Goal: Task Accomplishment & Management: Manage account settings

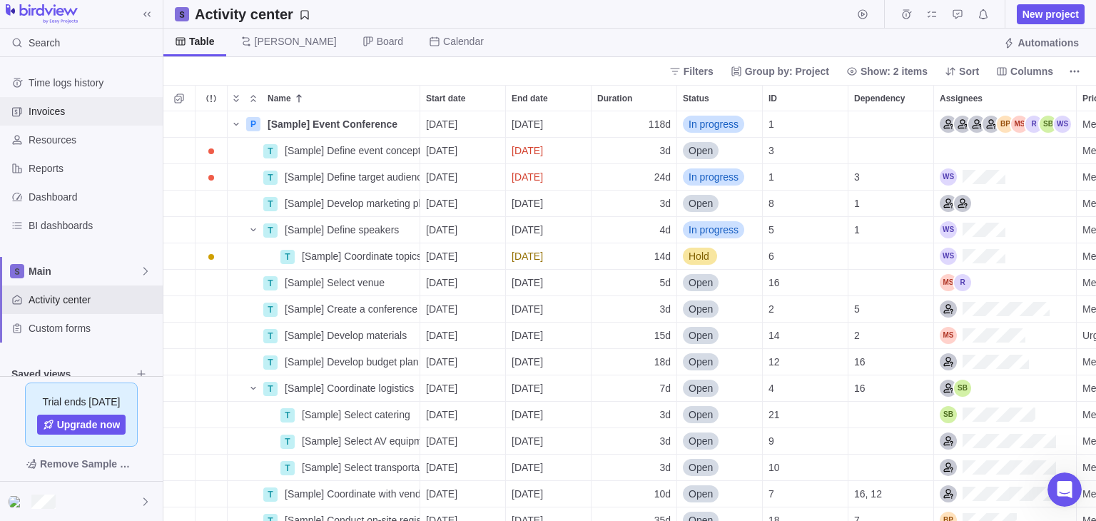
click at [62, 107] on span "Invoices" at bounding box center [93, 111] width 128 height 14
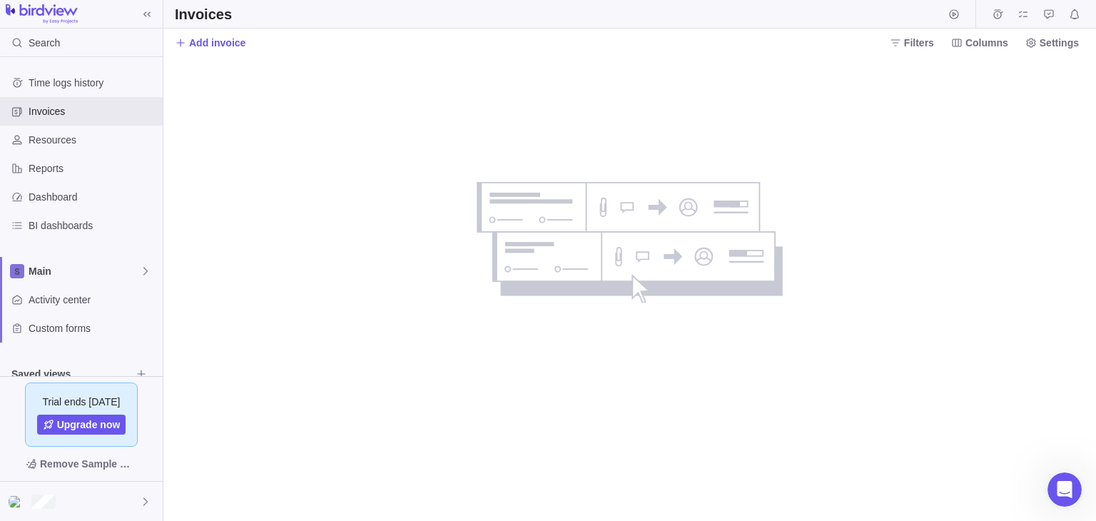
click at [203, 39] on span "Add invoice" at bounding box center [217, 43] width 56 height 14
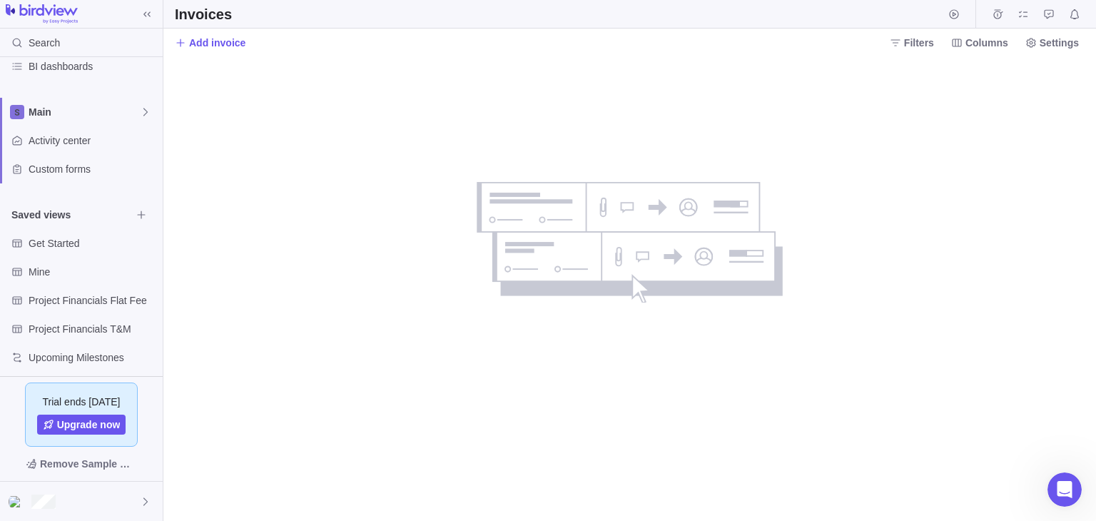
scroll to position [166, 0]
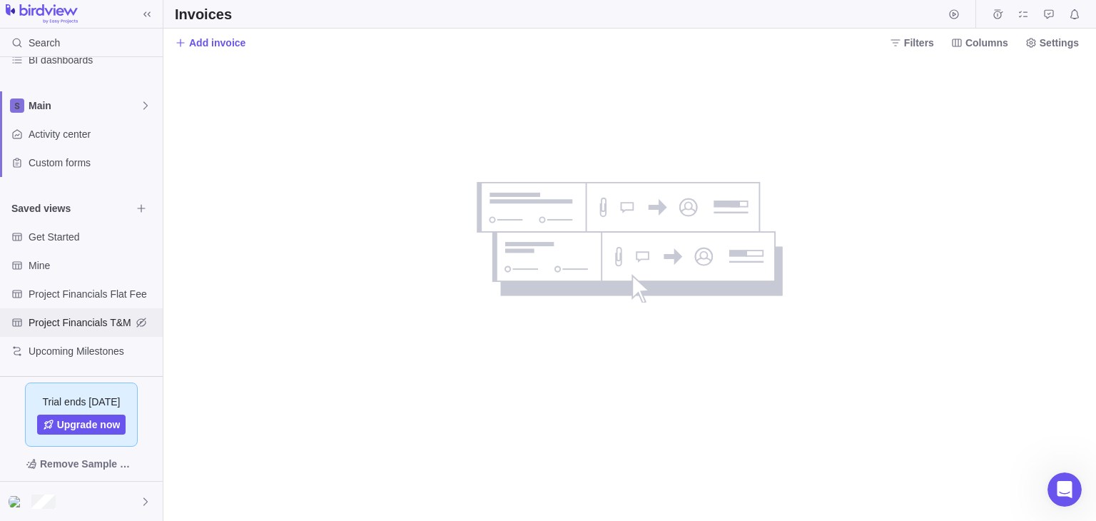
click at [120, 319] on span "Project Financials T&M" at bounding box center [80, 322] width 103 height 14
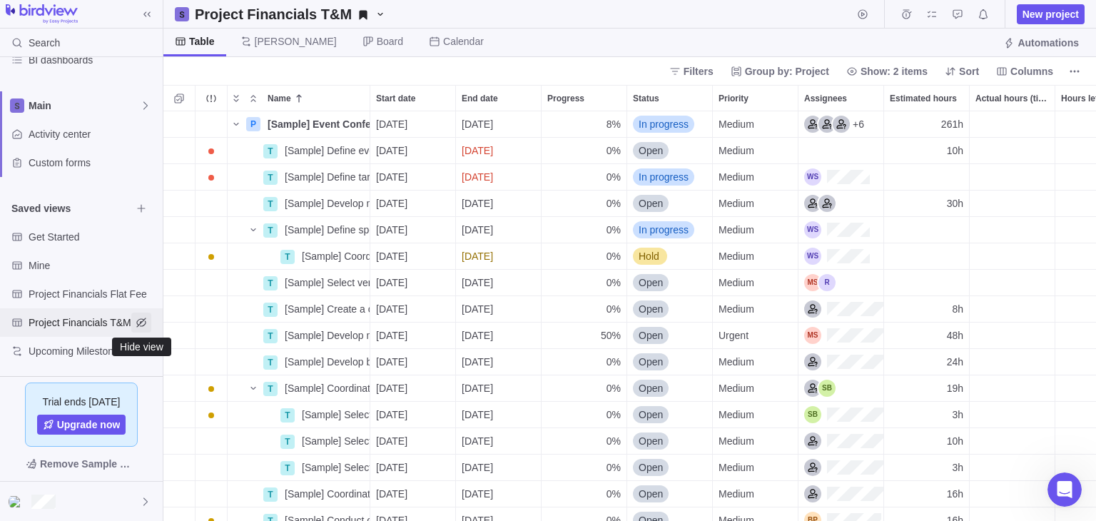
scroll to position [398, 922]
click at [145, 326] on icon "Hide view" at bounding box center [141, 322] width 11 height 11
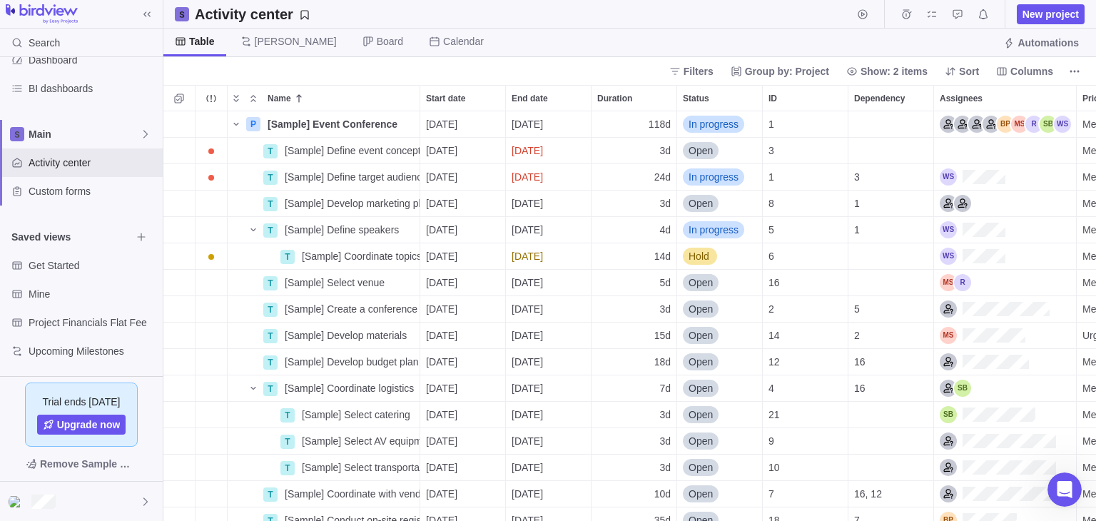
click at [86, 238] on span "Saved views" at bounding box center [71, 237] width 120 height 14
click at [29, 241] on span "Saved views" at bounding box center [71, 237] width 120 height 14
click at [148, 235] on span "Browse views" at bounding box center [141, 237] width 20 height 20
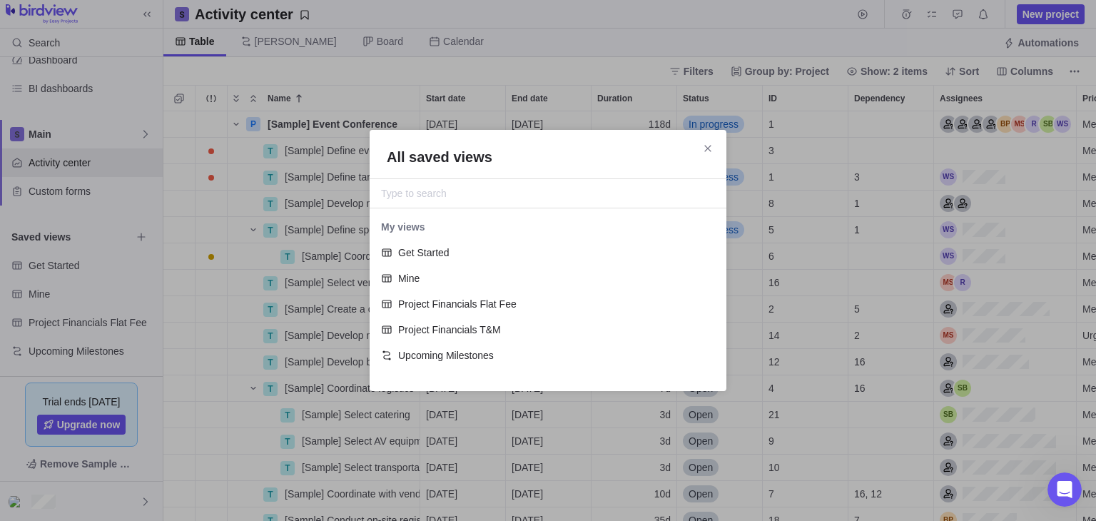
scroll to position [154, 345]
click at [466, 328] on span "Project Financials T&M" at bounding box center [553, 330] width 311 height 14
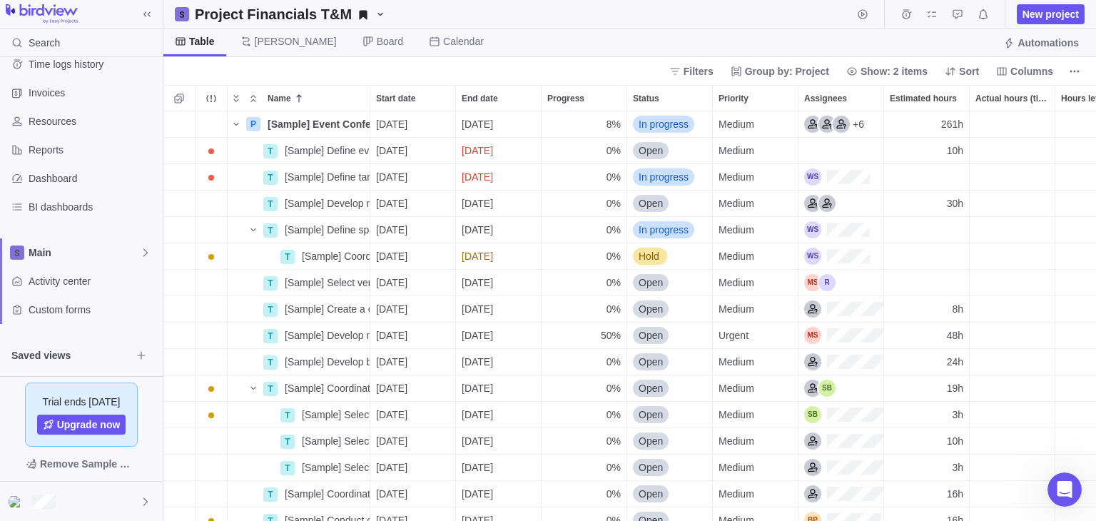
scroll to position [0, 0]
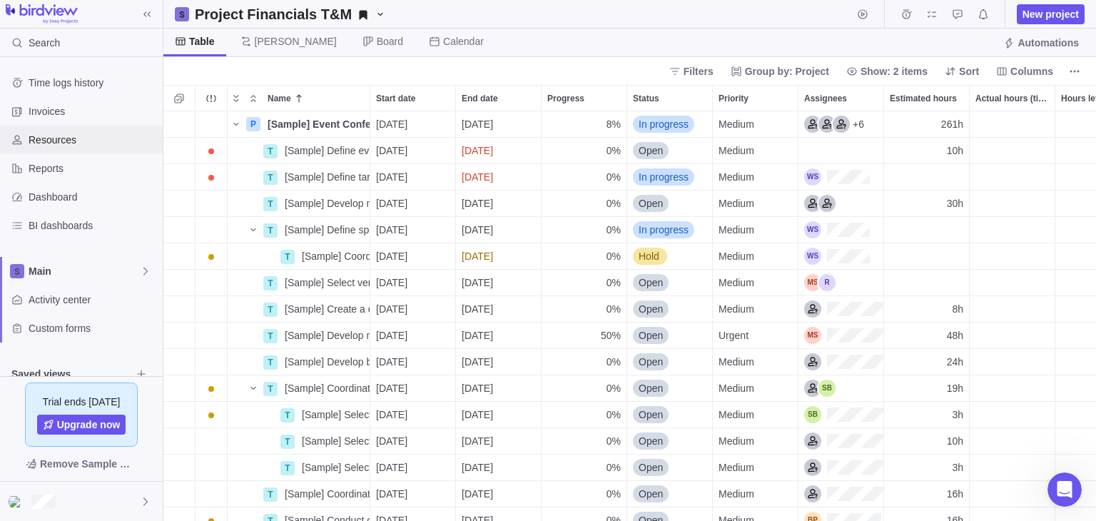
click at [86, 140] on span "Resources" at bounding box center [93, 140] width 128 height 14
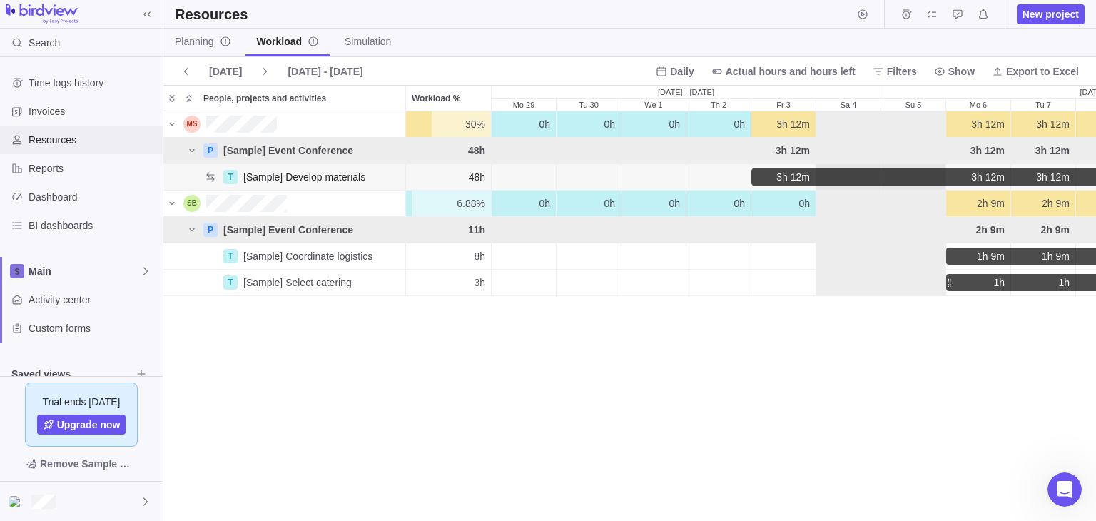
scroll to position [398, 922]
click at [363, 44] on span "Simulation" at bounding box center [368, 41] width 46 height 14
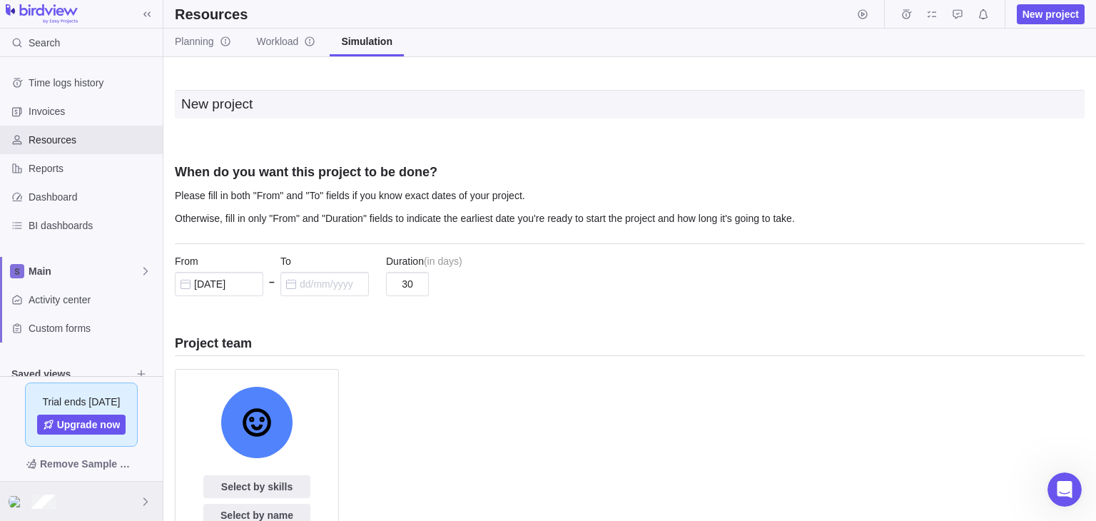
click at [21, 507] on img at bounding box center [17, 501] width 17 height 11
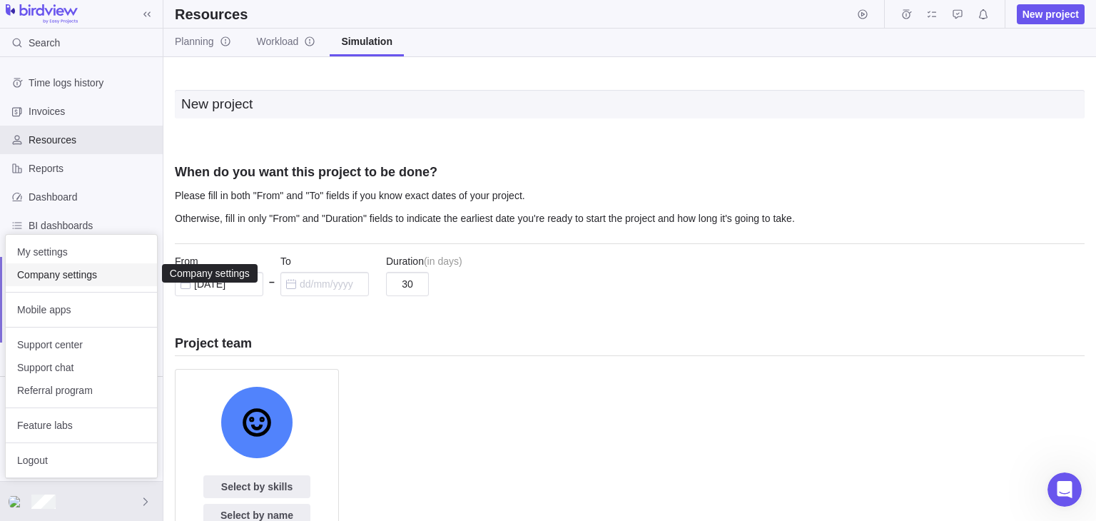
click at [53, 272] on span "Company settings" at bounding box center [81, 275] width 128 height 14
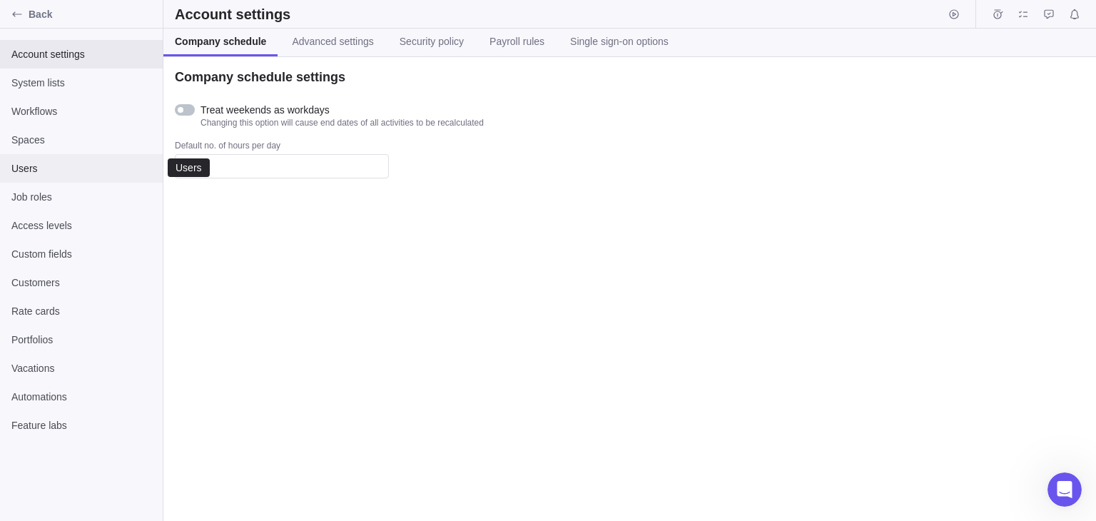
click at [23, 164] on span "Users" at bounding box center [81, 168] width 140 height 14
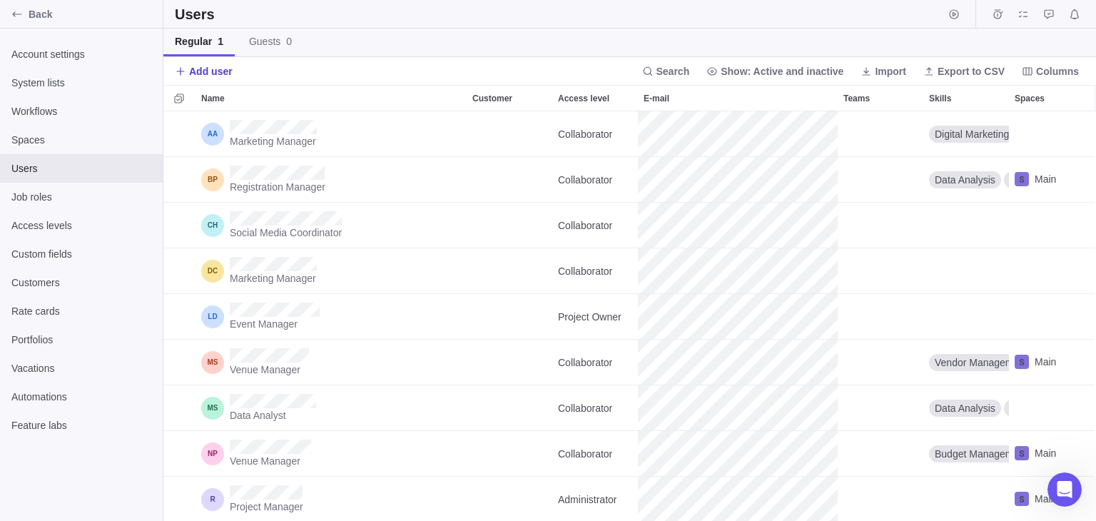
click at [201, 75] on span "Add user" at bounding box center [211, 71] width 44 height 14
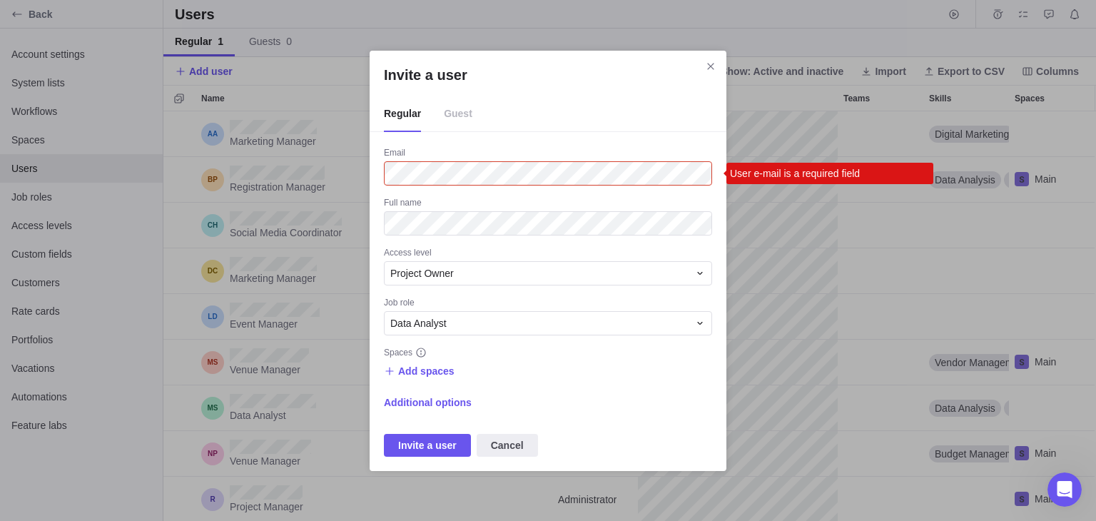
click at [465, 113] on span "Guest" at bounding box center [458, 114] width 29 height 36
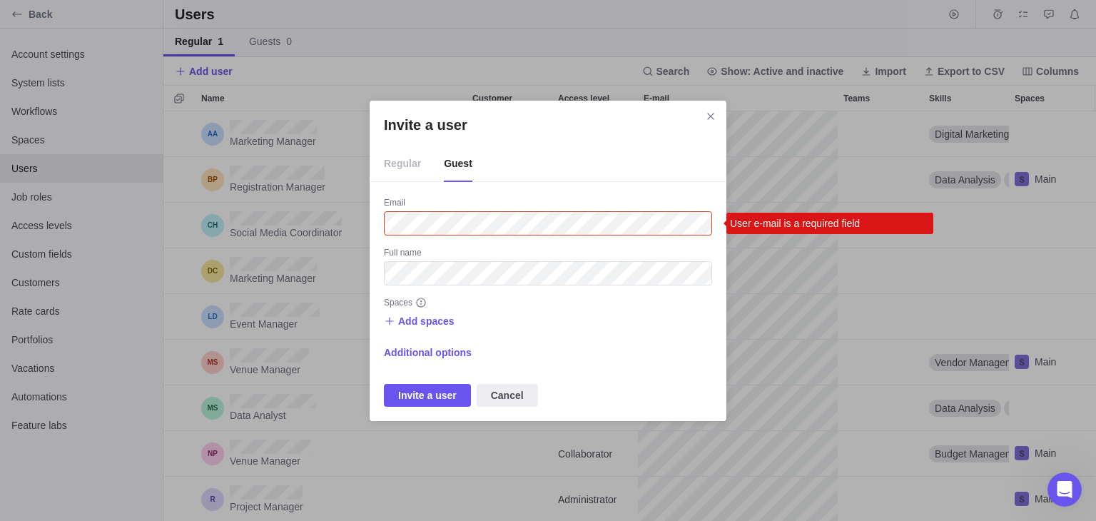
click at [410, 164] on span "Regular" at bounding box center [402, 164] width 37 height 36
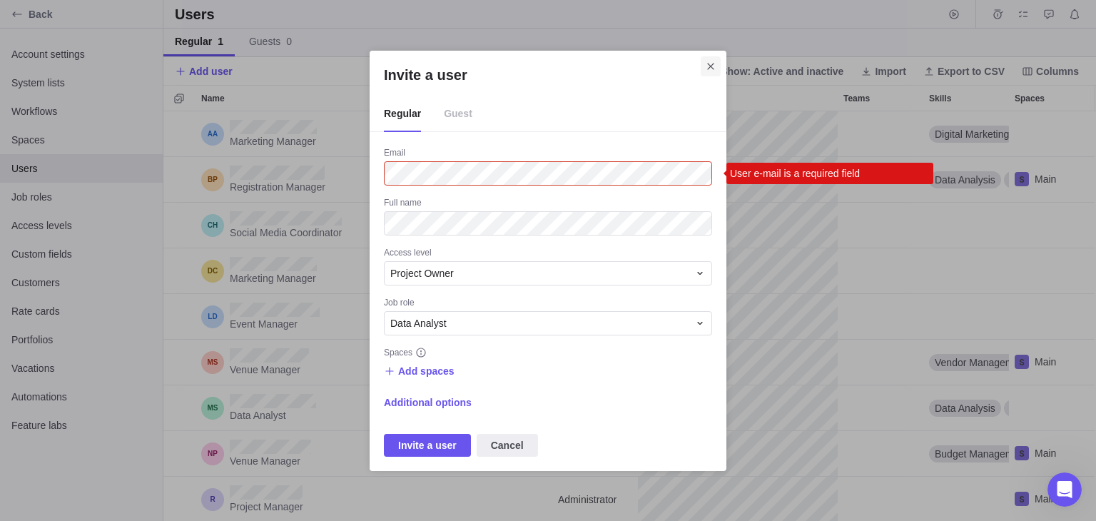
click at [708, 69] on icon "Close" at bounding box center [710, 66] width 6 height 6
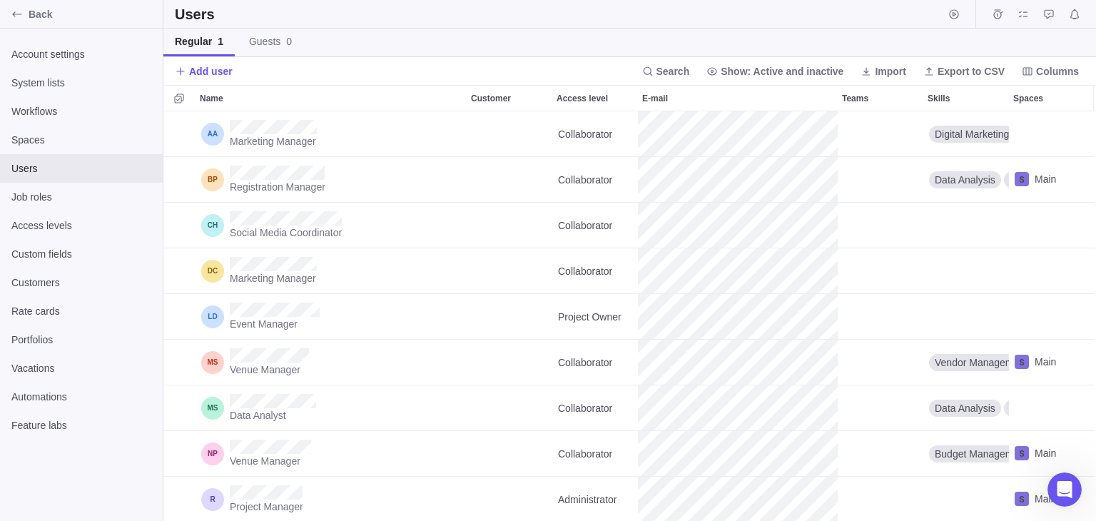
scroll to position [0, 9]
click at [207, 67] on span "Add user" at bounding box center [211, 71] width 44 height 14
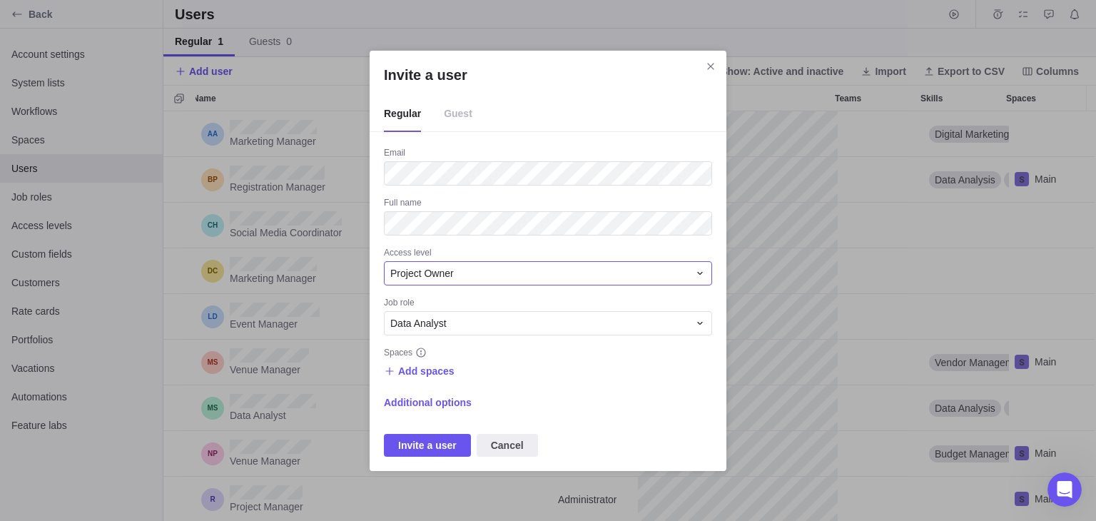
click at [420, 272] on span "Project Owner" at bounding box center [422, 273] width 64 height 14
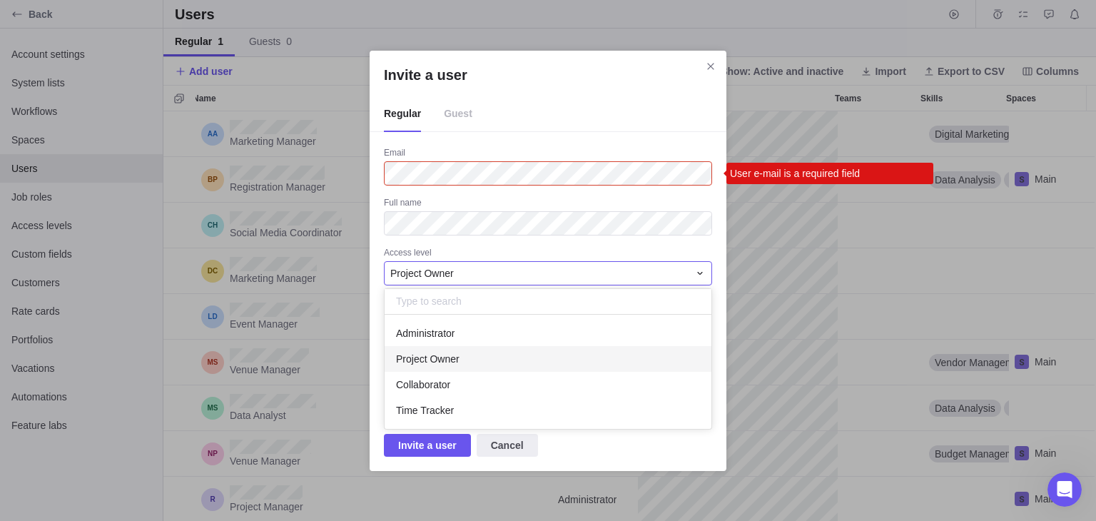
scroll to position [103, 316]
click at [420, 272] on span "Project Owner" at bounding box center [422, 273] width 64 height 14
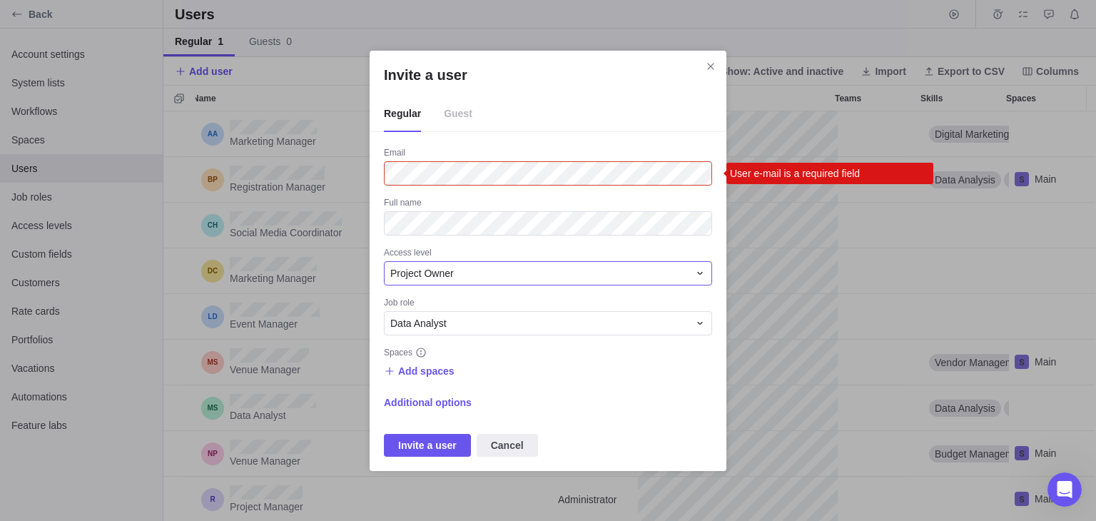
click at [422, 273] on span "Project Owner" at bounding box center [422, 273] width 64 height 14
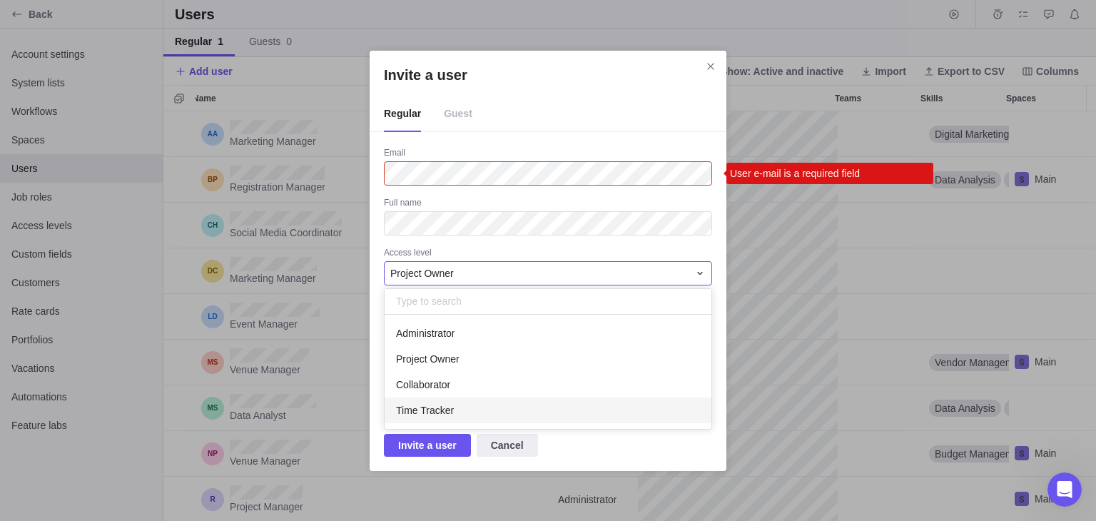
click at [605, 457] on div "Invite a user Regular Guest Email User e-mail is a required field Full name Acc…" at bounding box center [548, 260] width 1096 height 521
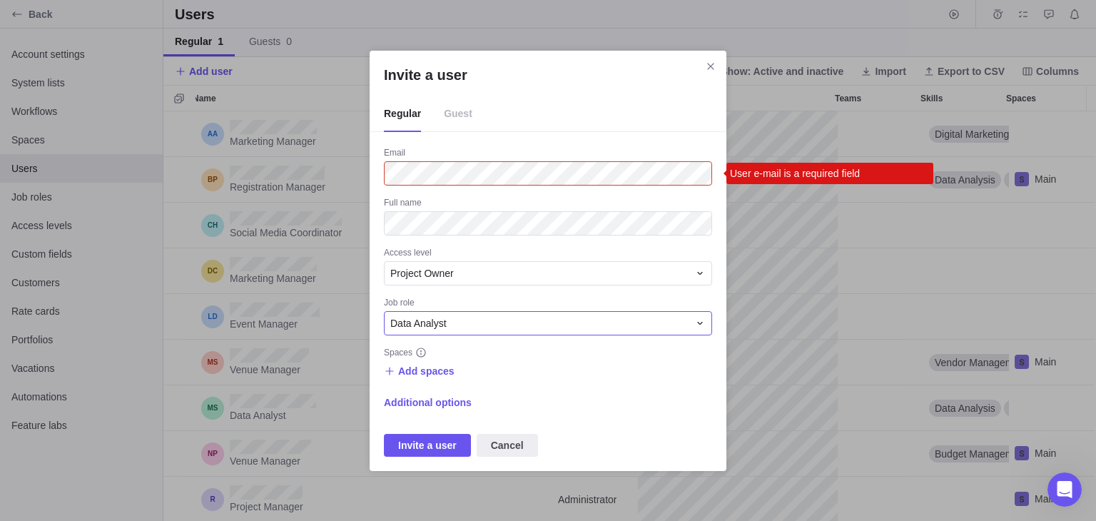
click at [486, 323] on div "Data Analyst" at bounding box center [539, 323] width 298 height 14
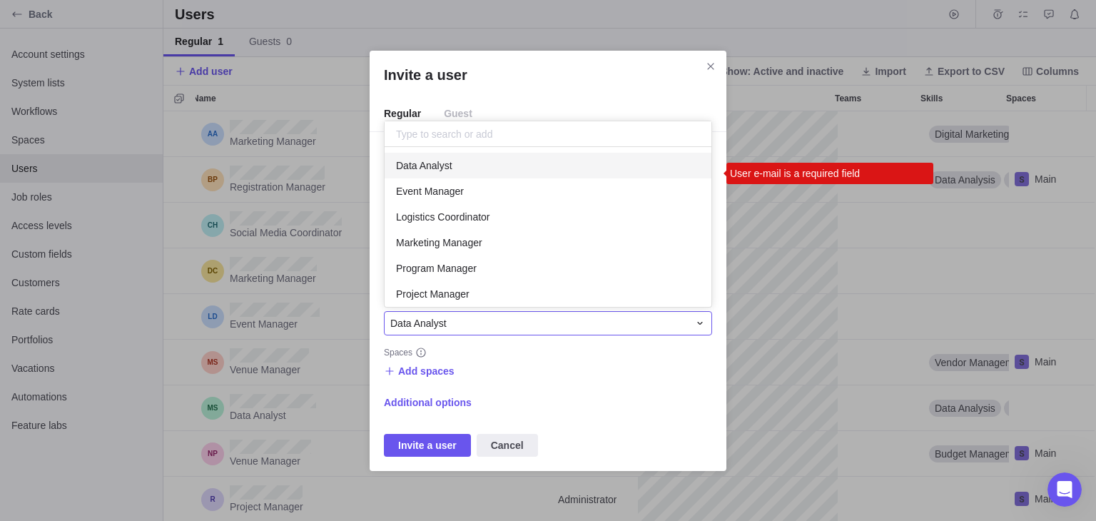
scroll to position [148, 316]
click at [490, 357] on div "Invite a user Regular Guest Email User e-mail is a required field Full name Acc…" at bounding box center [548, 260] width 1096 height 521
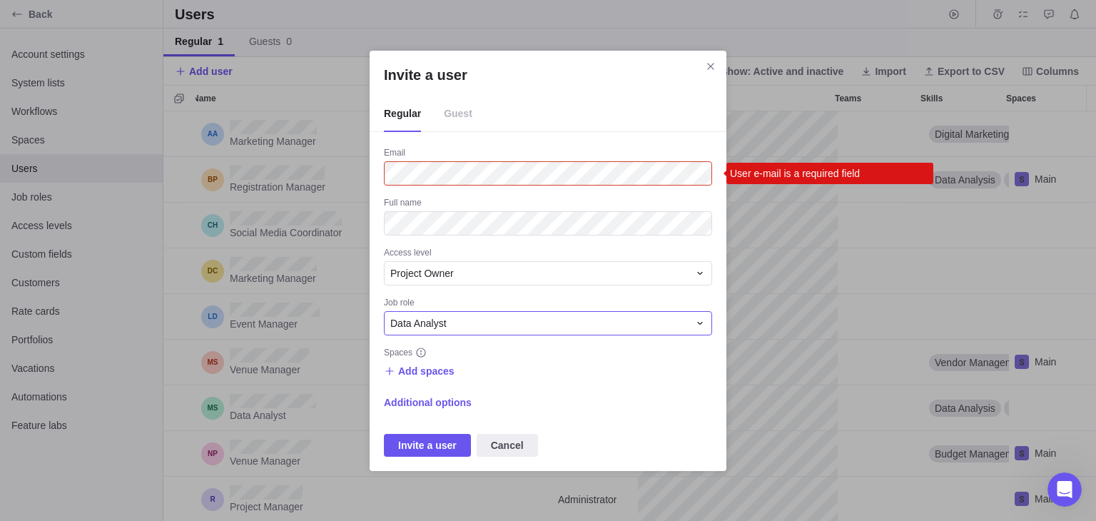
click at [492, 320] on div "Data Analyst" at bounding box center [539, 323] width 298 height 14
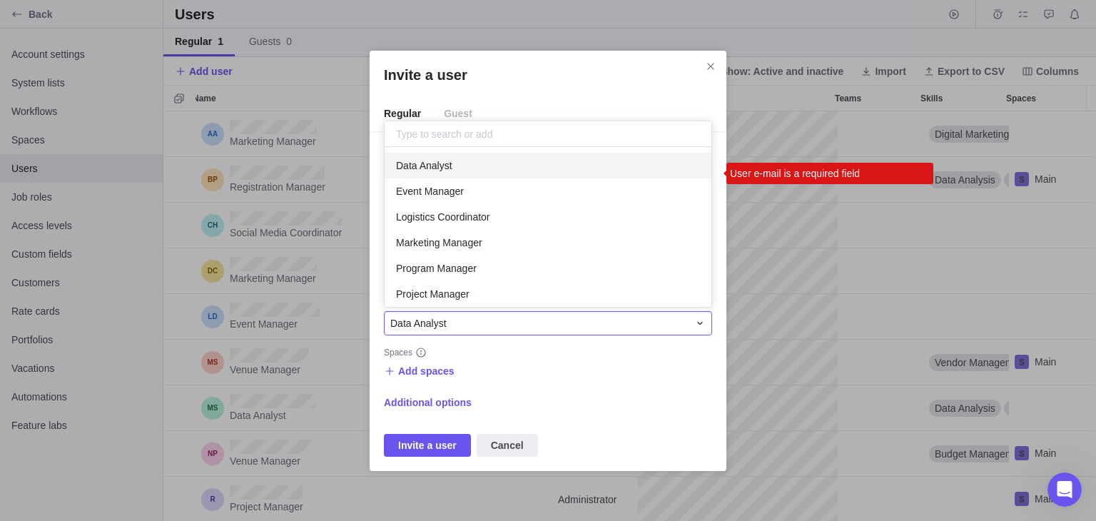
click at [507, 370] on div "Invite a user Regular Guest Email User e-mail is a required field Full name Acc…" at bounding box center [548, 260] width 1096 height 521
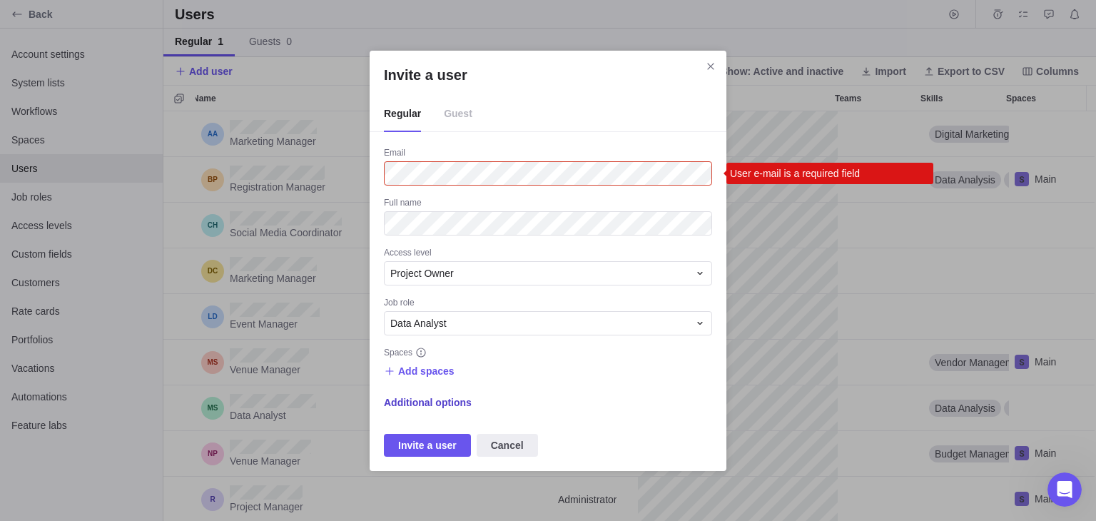
click at [426, 398] on span "Additional options" at bounding box center [428, 402] width 88 height 14
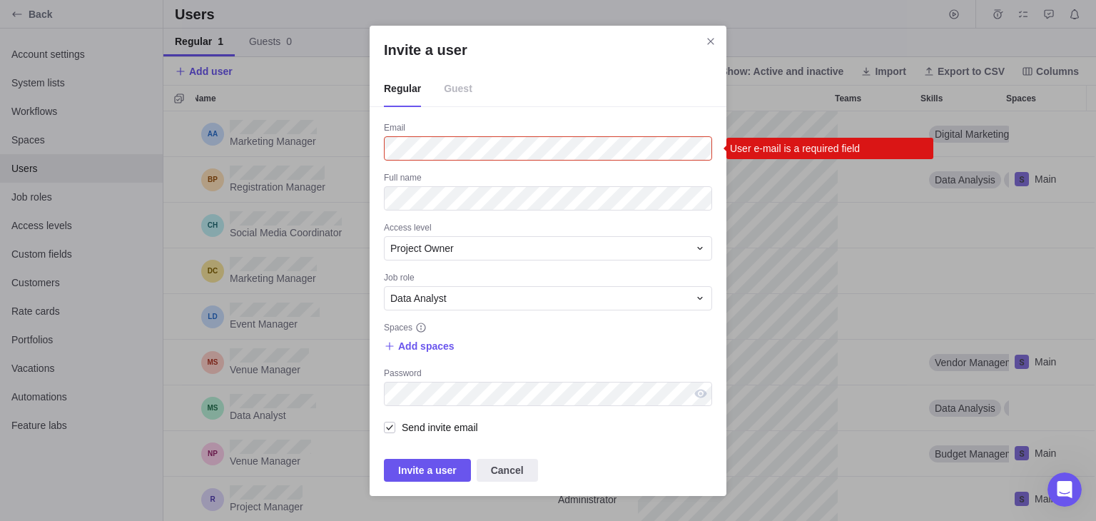
click at [517, 475] on span "Cancel" at bounding box center [507, 470] width 33 height 17
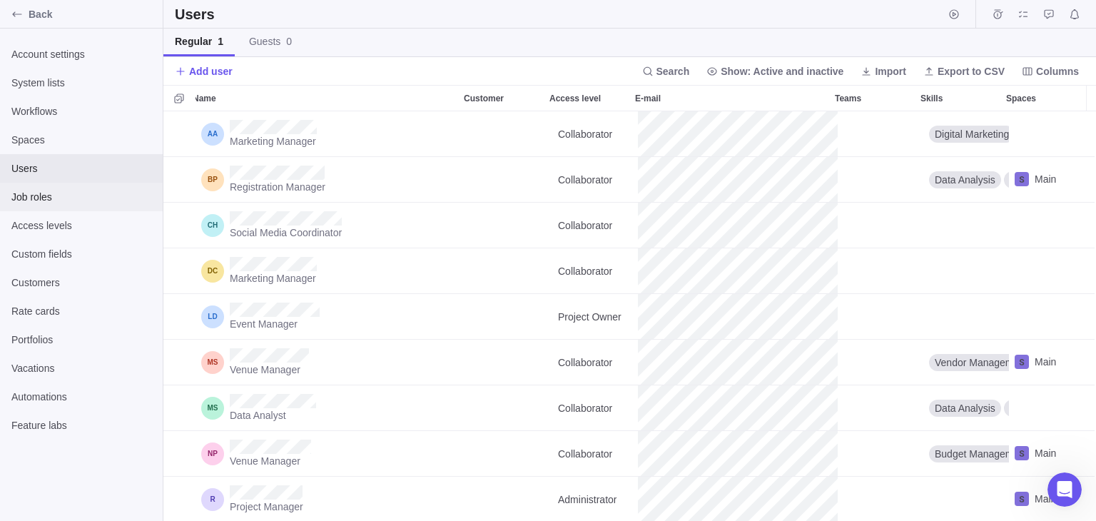
click at [49, 202] on span "Job roles" at bounding box center [81, 197] width 140 height 14
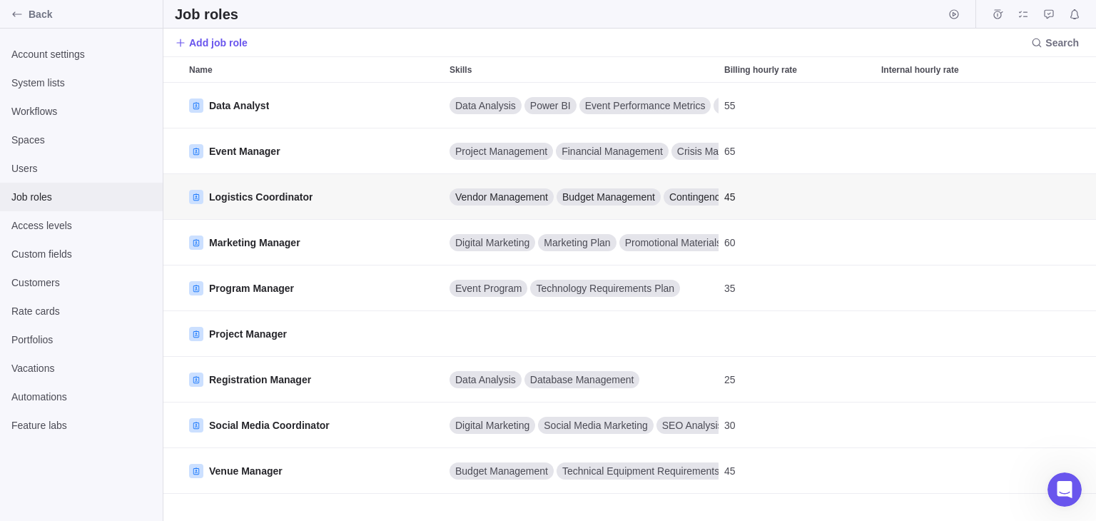
scroll to position [427, 922]
click at [222, 42] on span "Add job role" at bounding box center [218, 43] width 59 height 14
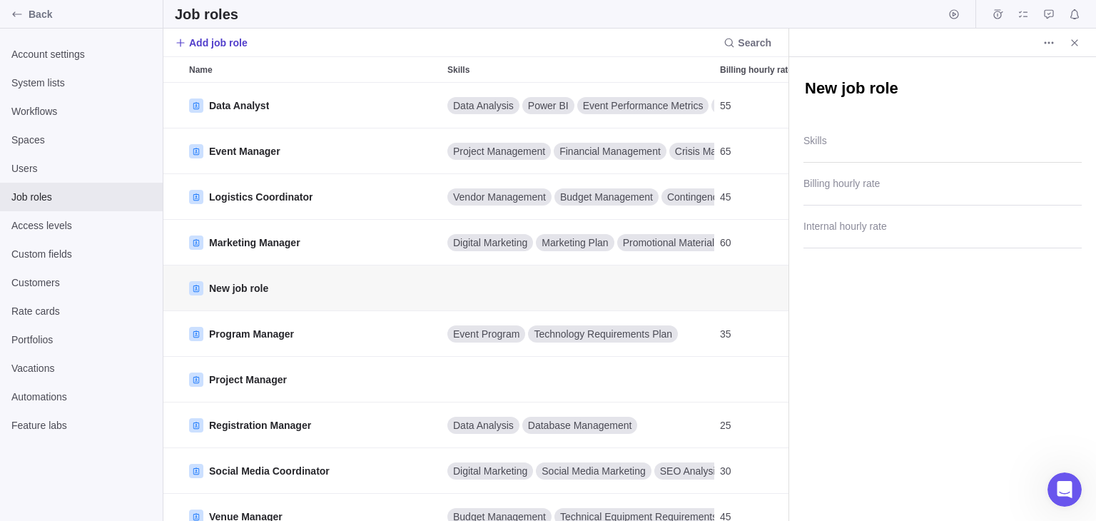
scroll to position [11, 11]
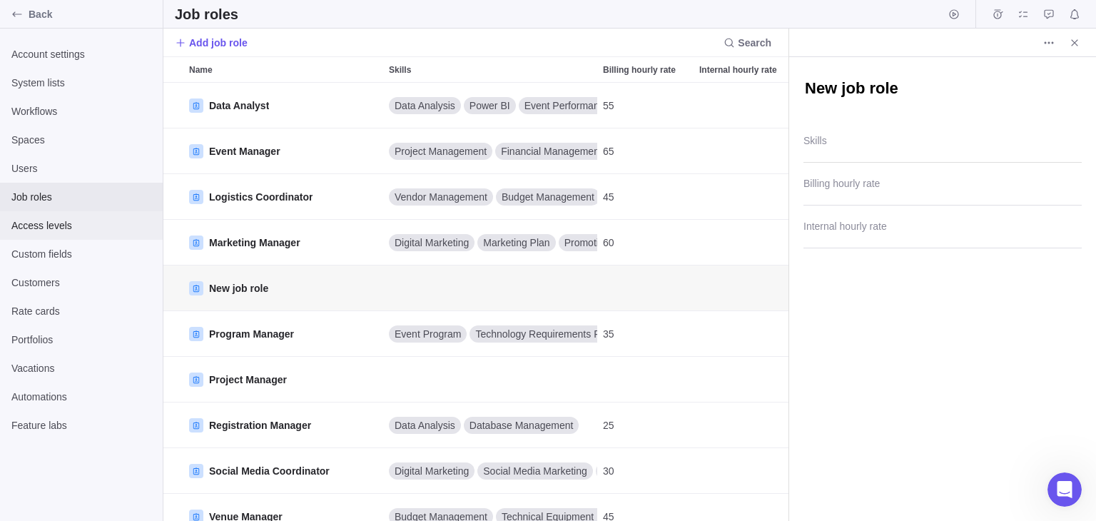
click at [59, 218] on span "Access levels" at bounding box center [81, 225] width 140 height 14
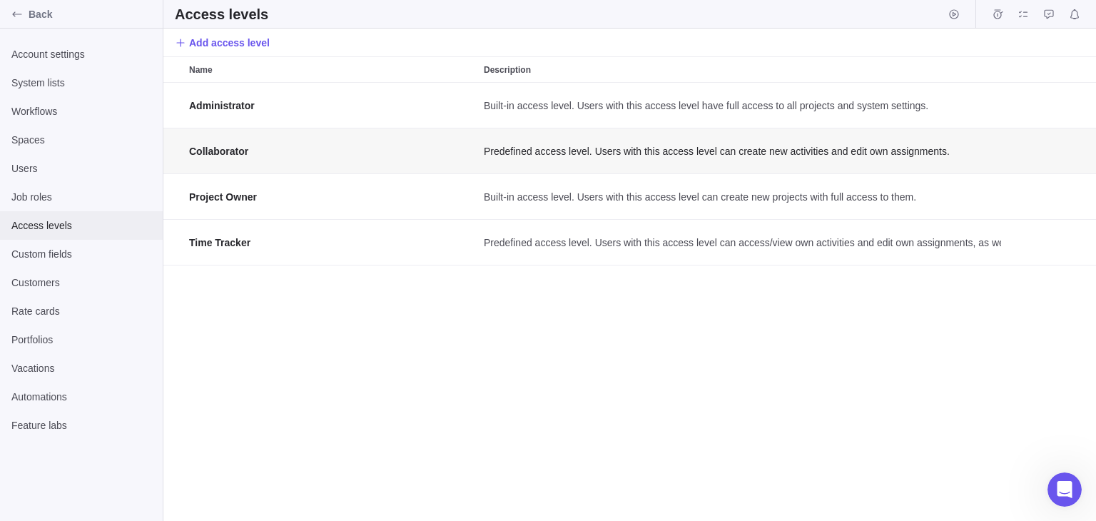
scroll to position [427, 922]
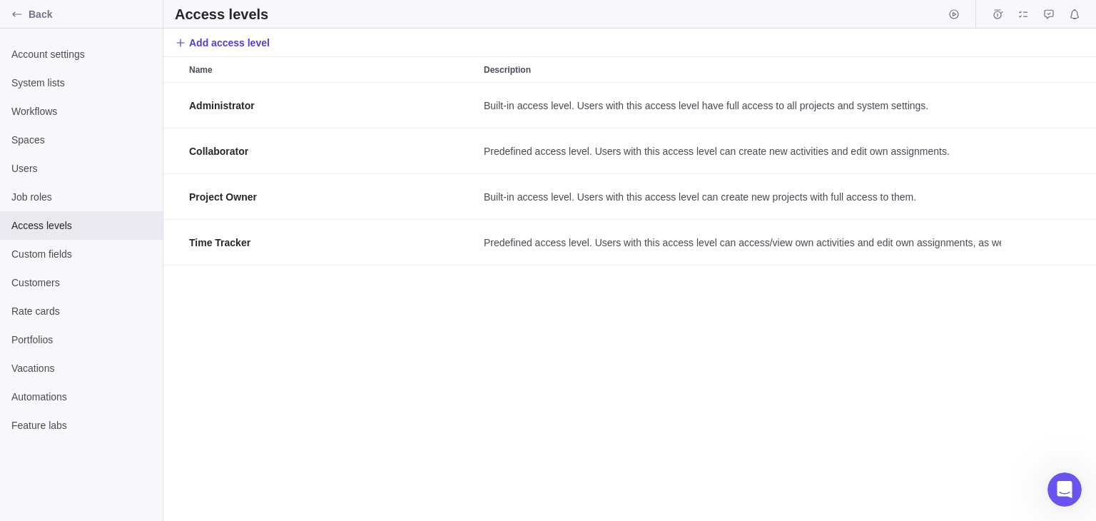
click at [240, 36] on span "Add access level" at bounding box center [229, 43] width 81 height 14
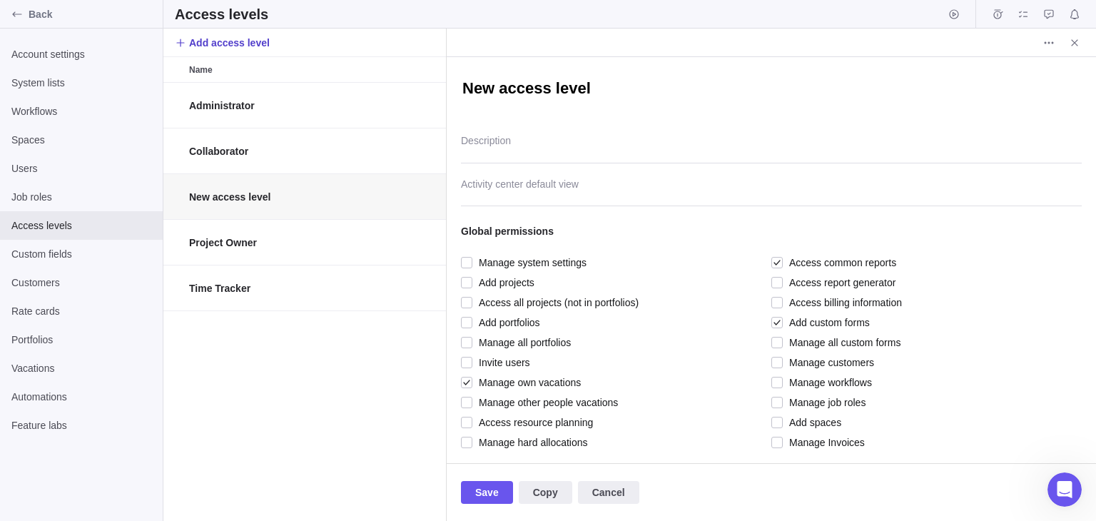
scroll to position [11, 11]
click at [226, 39] on span "Add access level" at bounding box center [229, 43] width 81 height 14
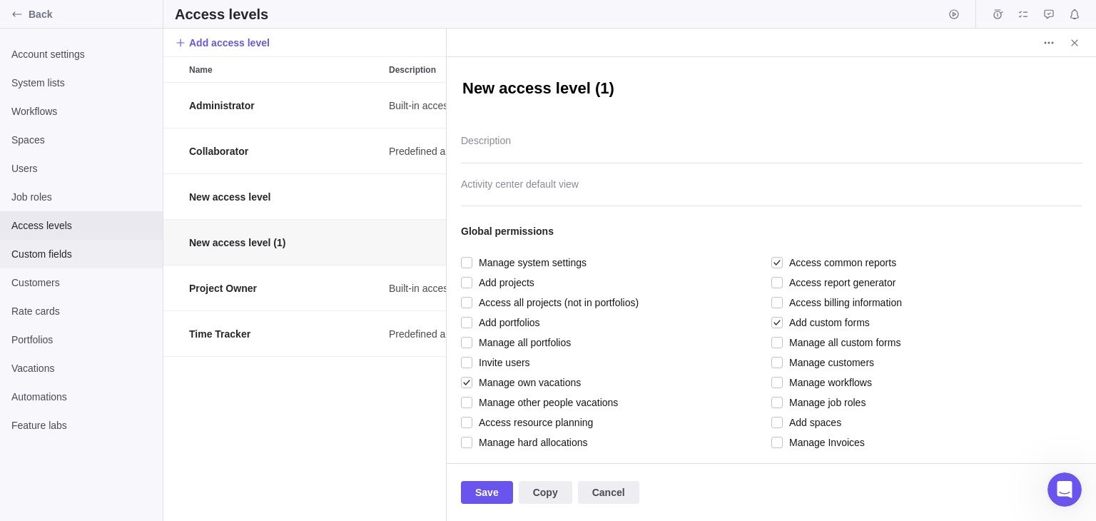
click at [40, 255] on span "Custom fields" at bounding box center [81, 254] width 140 height 14
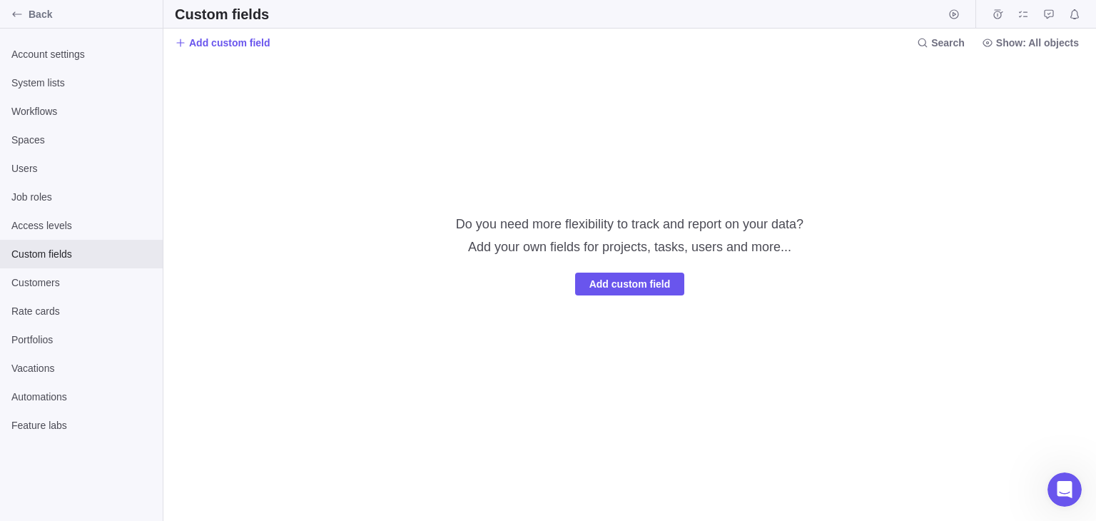
click at [622, 299] on div "Add custom field" at bounding box center [630, 283] width 110 height 57
click at [614, 283] on span "Add custom field" at bounding box center [629, 283] width 81 height 17
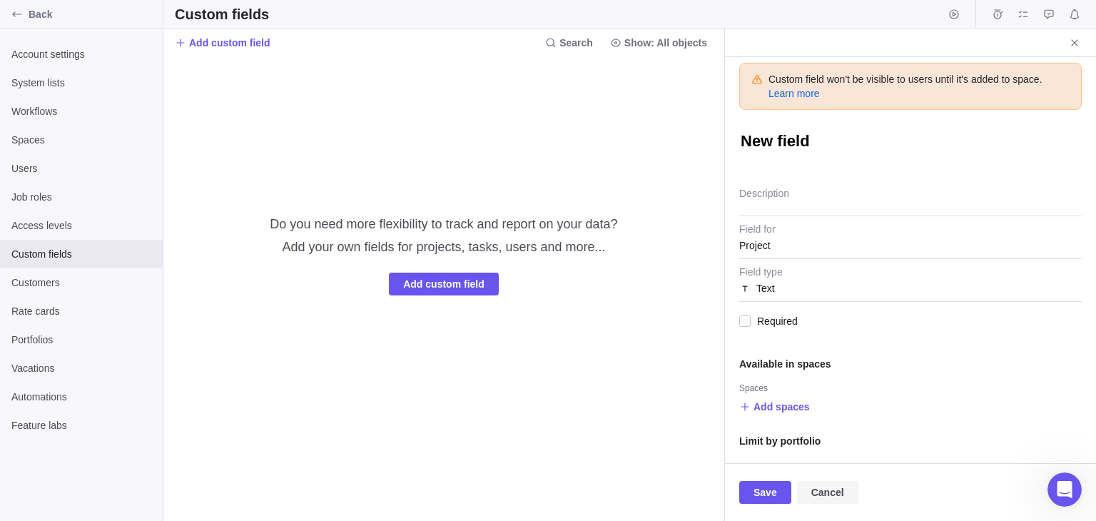
click at [834, 493] on span "Cancel" at bounding box center [827, 492] width 33 height 17
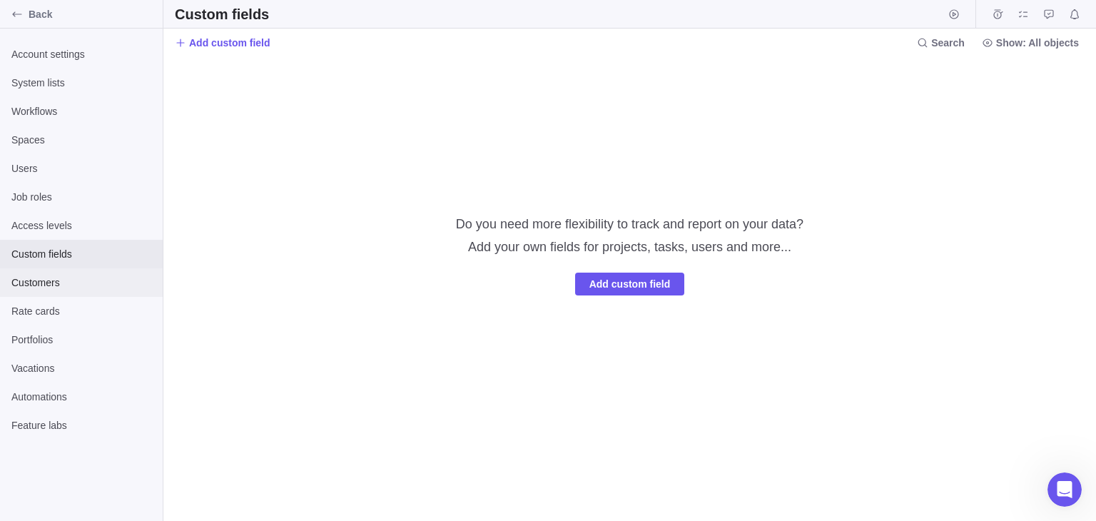
click at [55, 290] on div "Customers" at bounding box center [81, 282] width 163 height 29
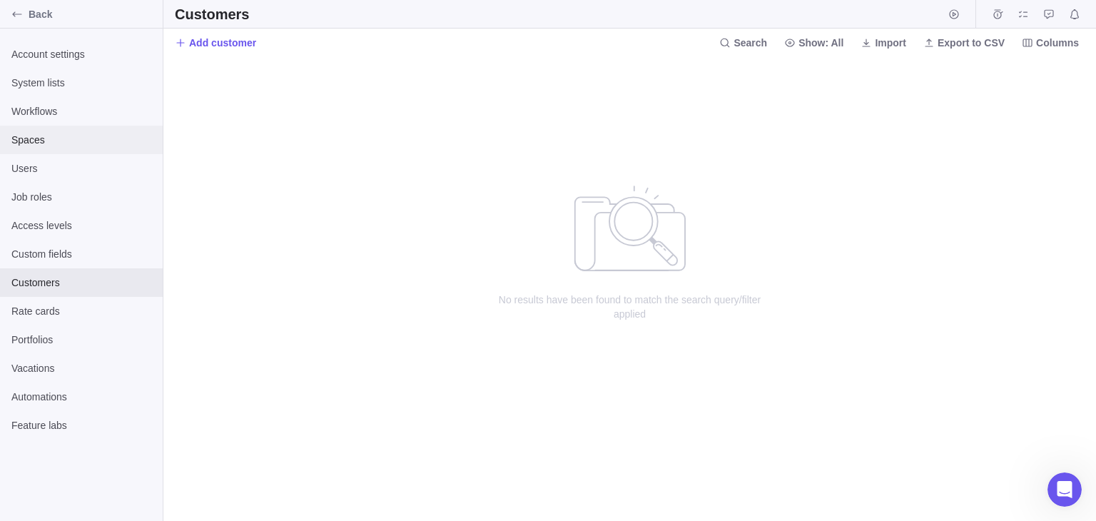
click at [37, 136] on span "Spaces" at bounding box center [81, 140] width 140 height 14
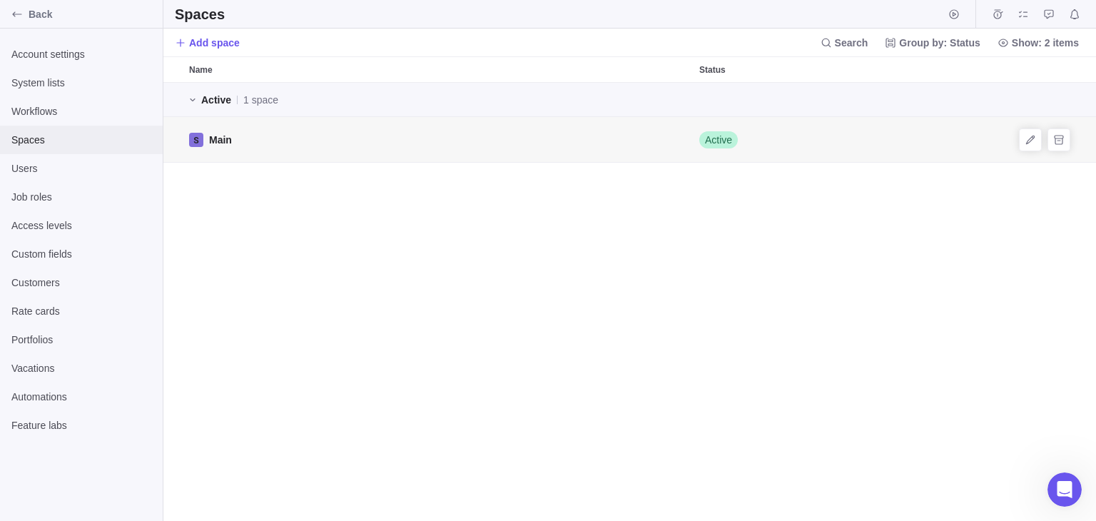
scroll to position [427, 922]
click at [217, 43] on span "Add space" at bounding box center [214, 43] width 51 height 14
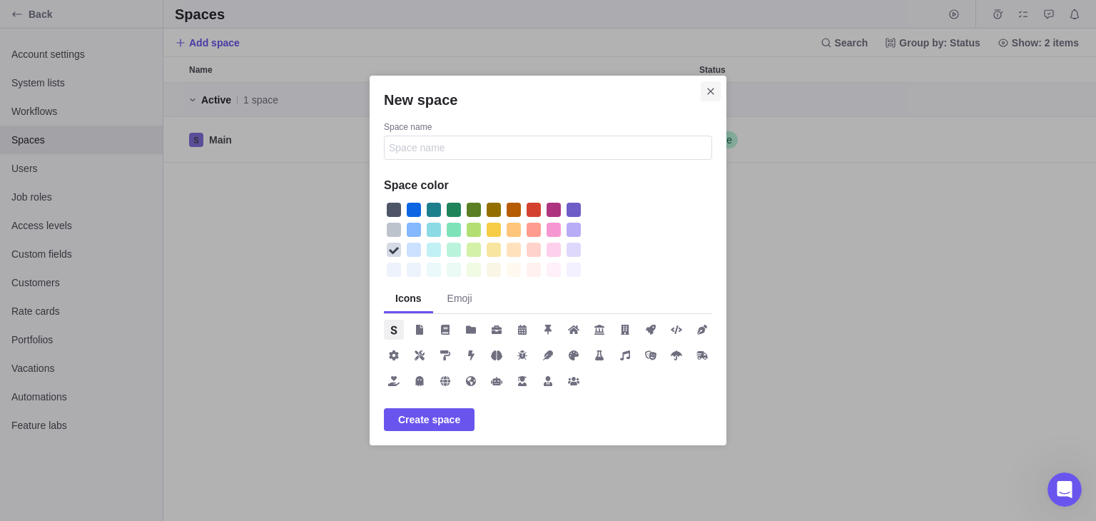
click at [707, 93] on icon "Close" at bounding box center [710, 91] width 11 height 11
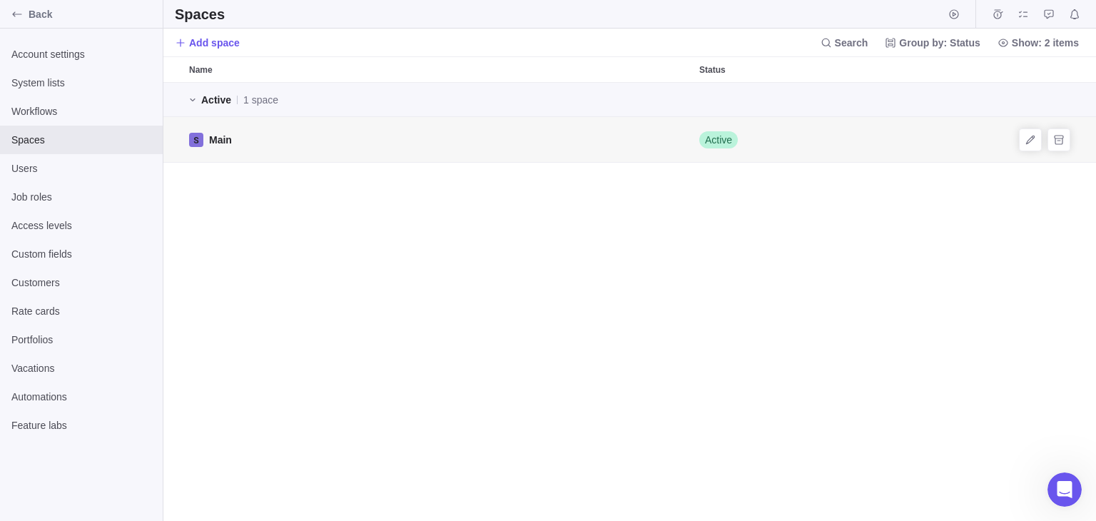
click at [320, 141] on div "Main" at bounding box center [438, 139] width 510 height 45
click at [16, 18] on icon "Back" at bounding box center [16, 14] width 11 height 11
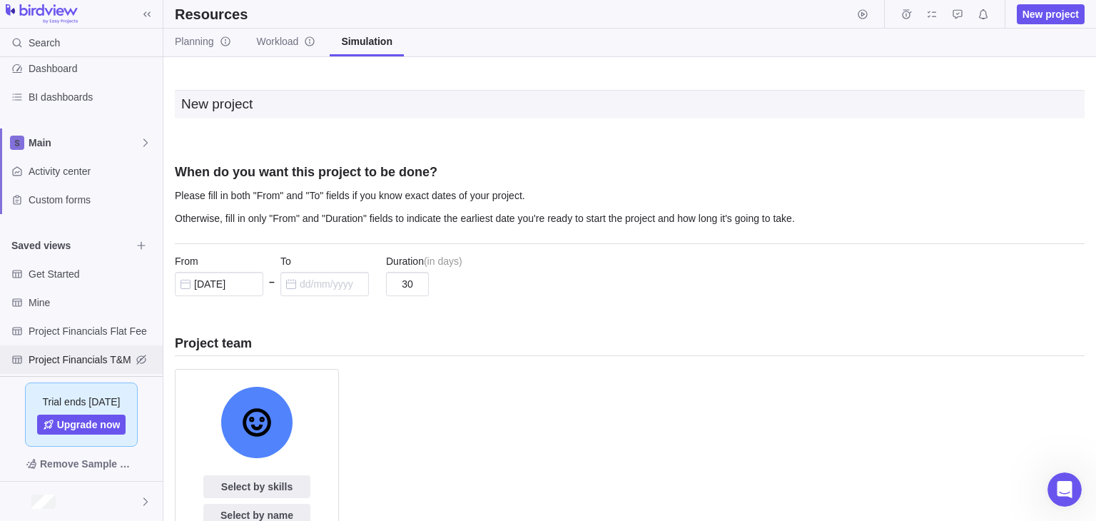
scroll to position [166, 0]
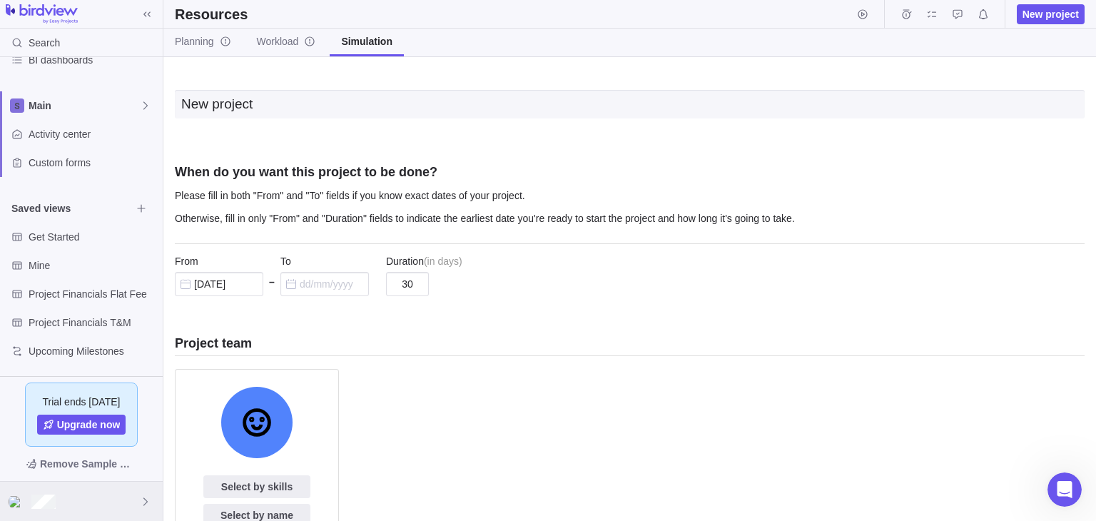
click at [26, 505] on div at bounding box center [81, 501] width 163 height 39
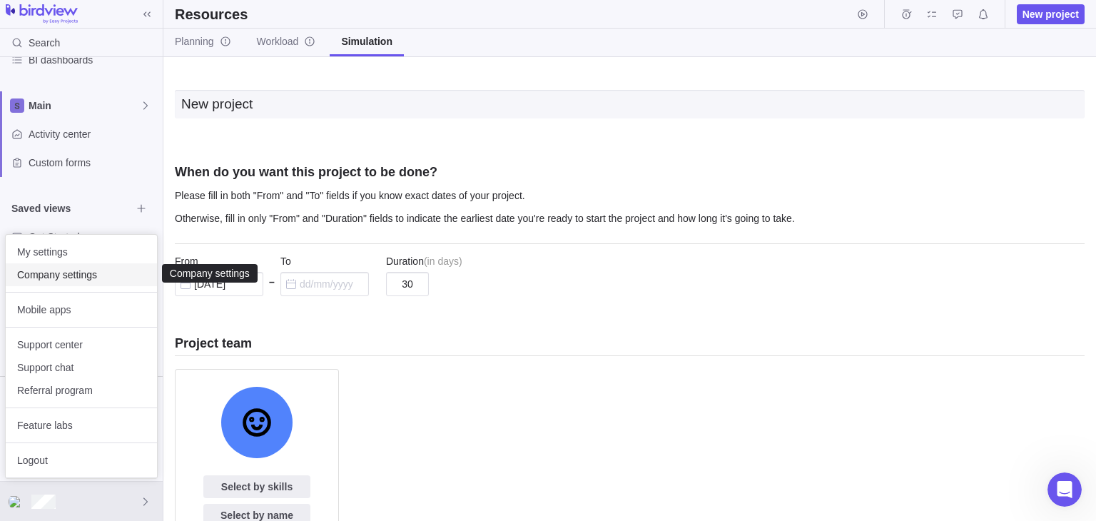
click at [56, 278] on span "Company settings" at bounding box center [81, 275] width 128 height 14
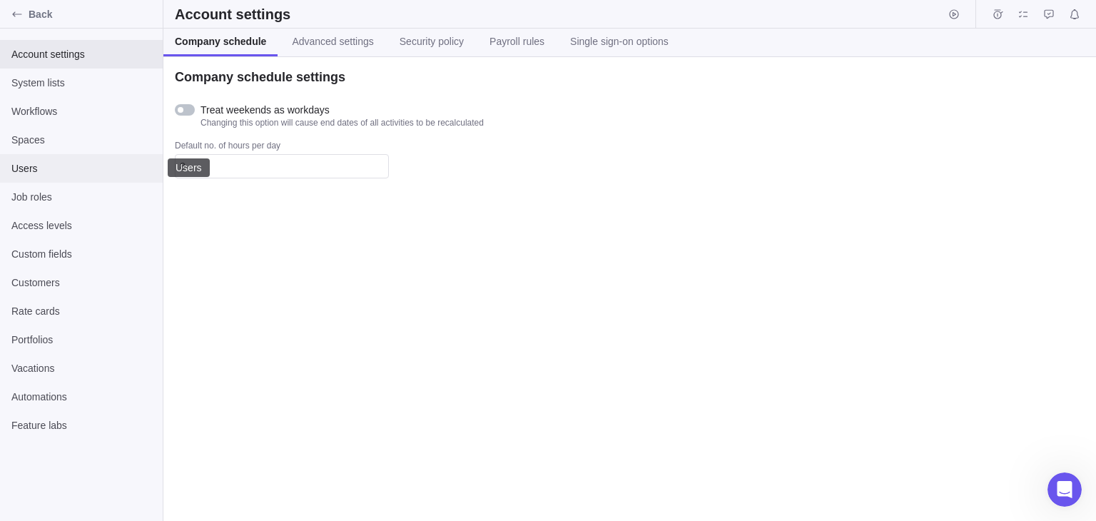
click at [32, 166] on span "Users" at bounding box center [81, 168] width 140 height 14
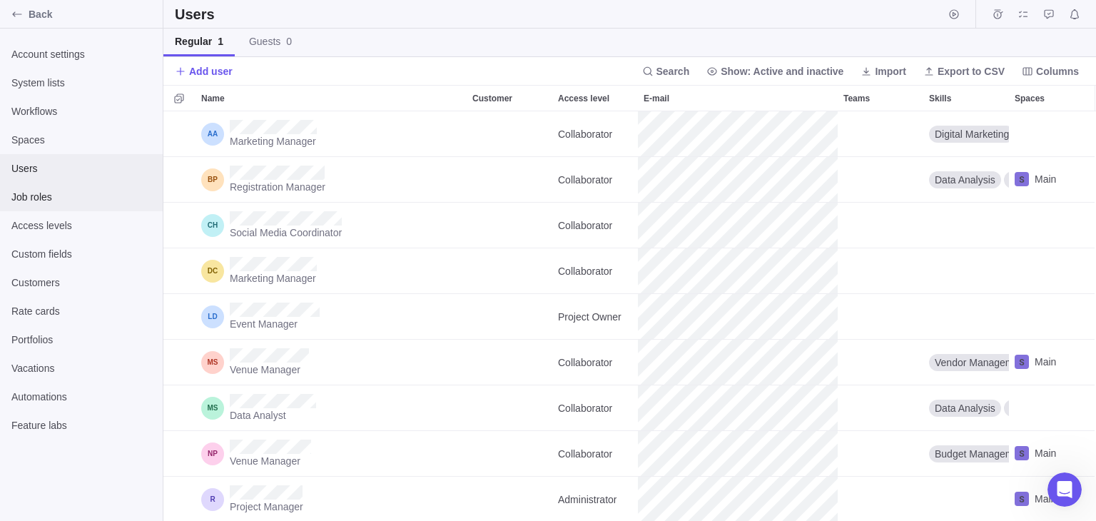
scroll to position [398, 922]
click at [210, 71] on span "Add user" at bounding box center [211, 71] width 44 height 14
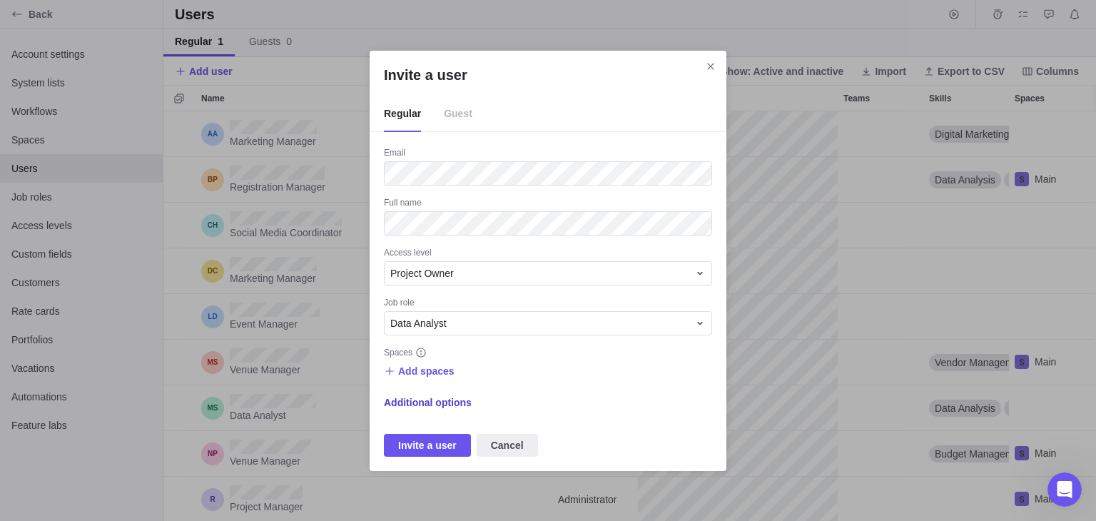
click at [428, 400] on span "Additional options" at bounding box center [428, 402] width 88 height 14
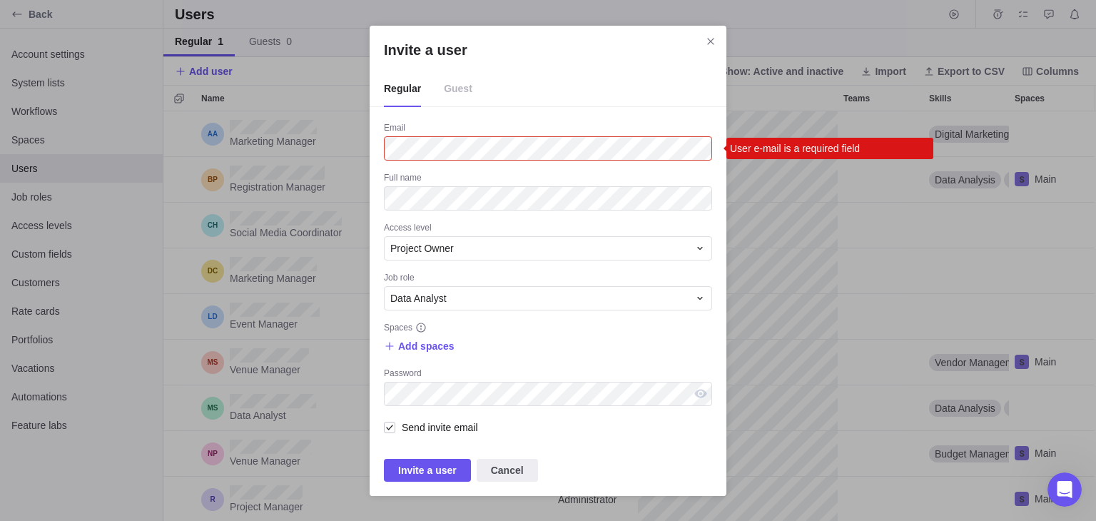
click at [452, 89] on span "Guest" at bounding box center [458, 89] width 29 height 36
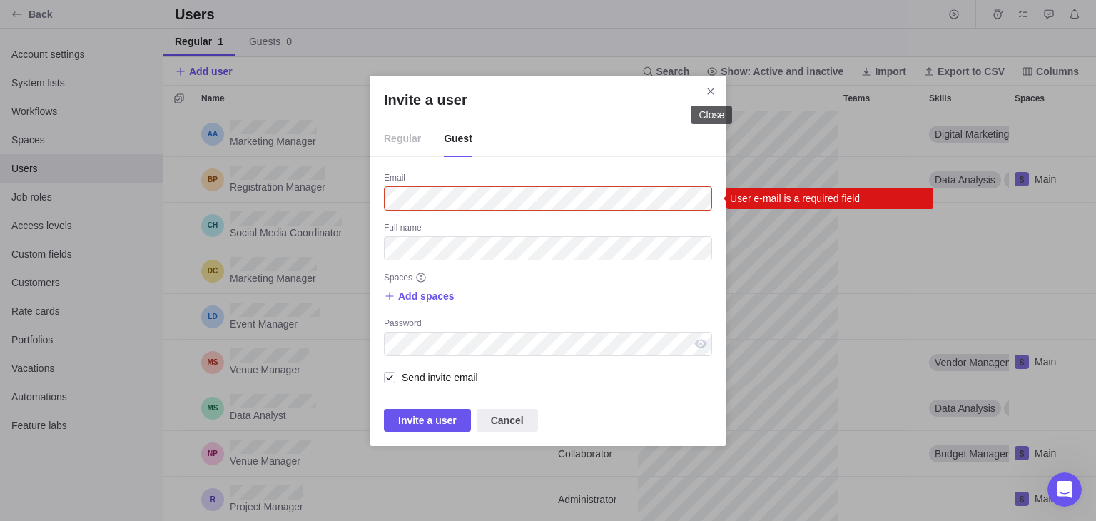
click at [728, 98] on div "Invite a user Regular Guest Email User e-mail is a required field Full name Spa…" at bounding box center [548, 260] width 1096 height 521
click at [706, 87] on span "Close" at bounding box center [711, 91] width 20 height 20
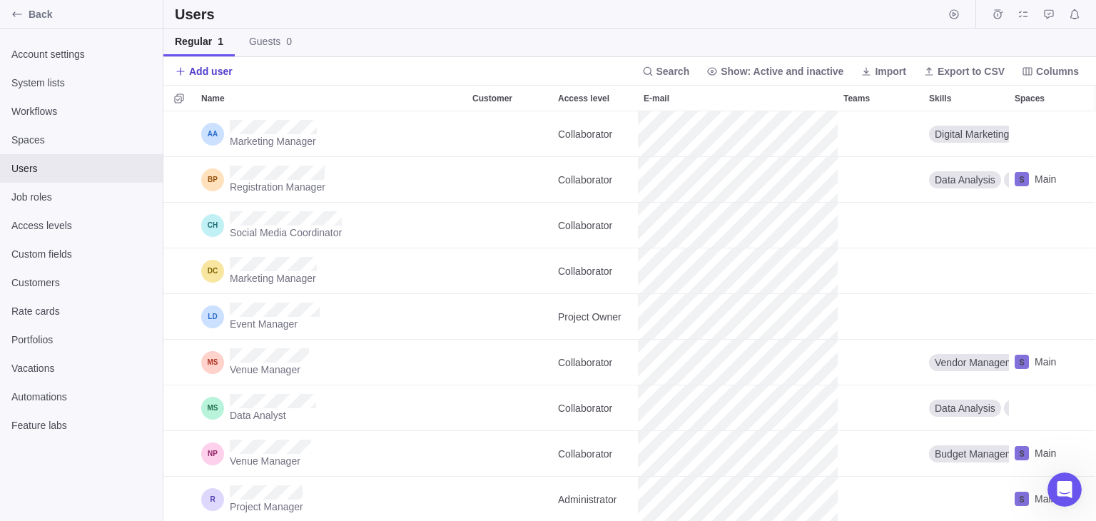
click at [204, 69] on span "Add user" at bounding box center [211, 71] width 44 height 14
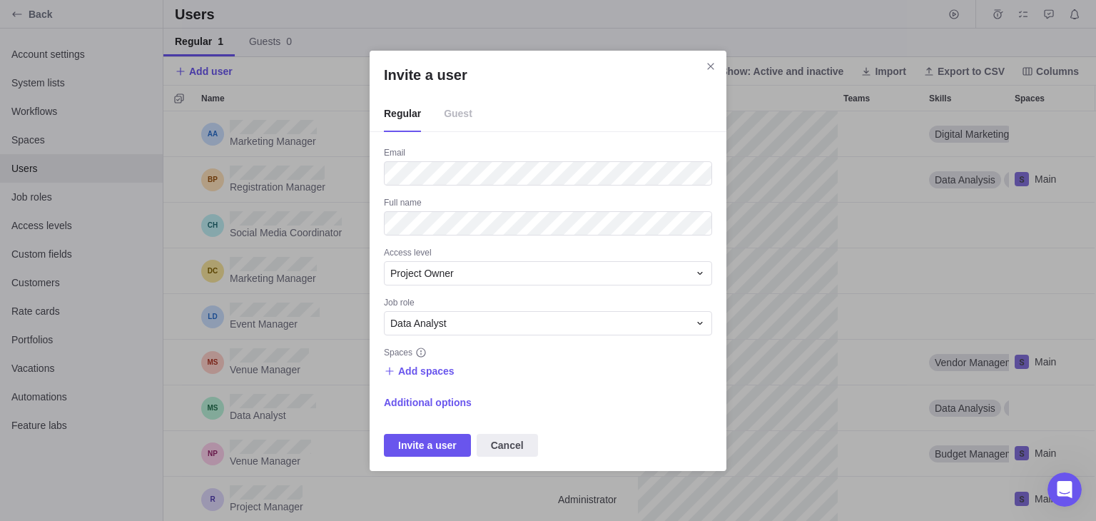
click at [462, 116] on span "Guest" at bounding box center [458, 114] width 29 height 36
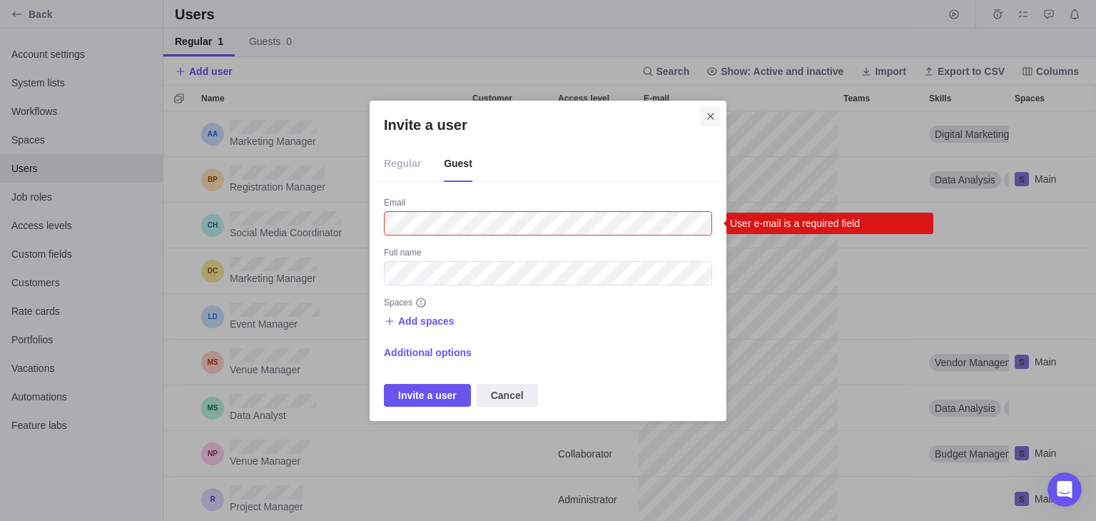
click at [713, 112] on icon "Close" at bounding box center [710, 116] width 11 height 11
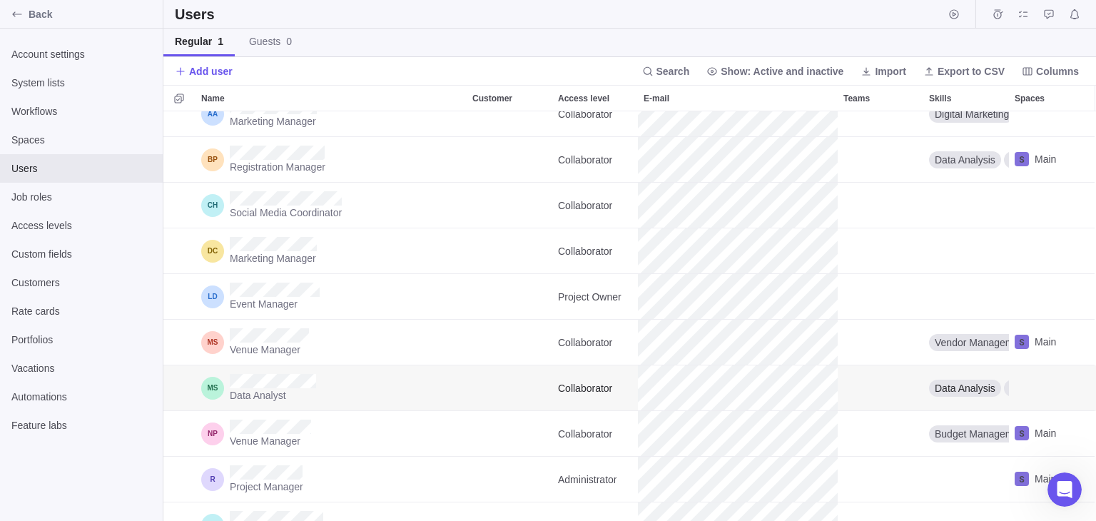
scroll to position [0, 0]
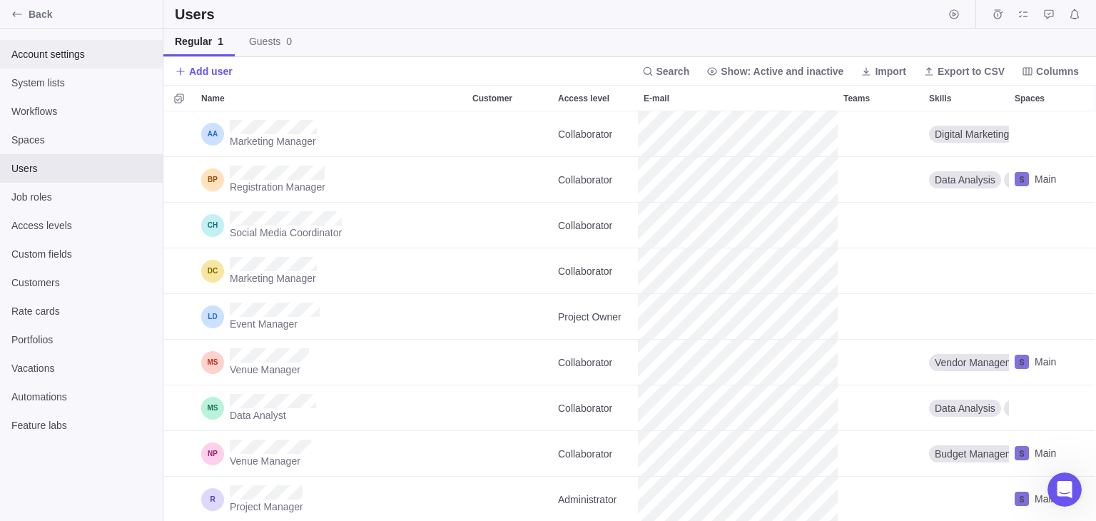
click at [32, 56] on span "Account settings" at bounding box center [81, 54] width 140 height 14
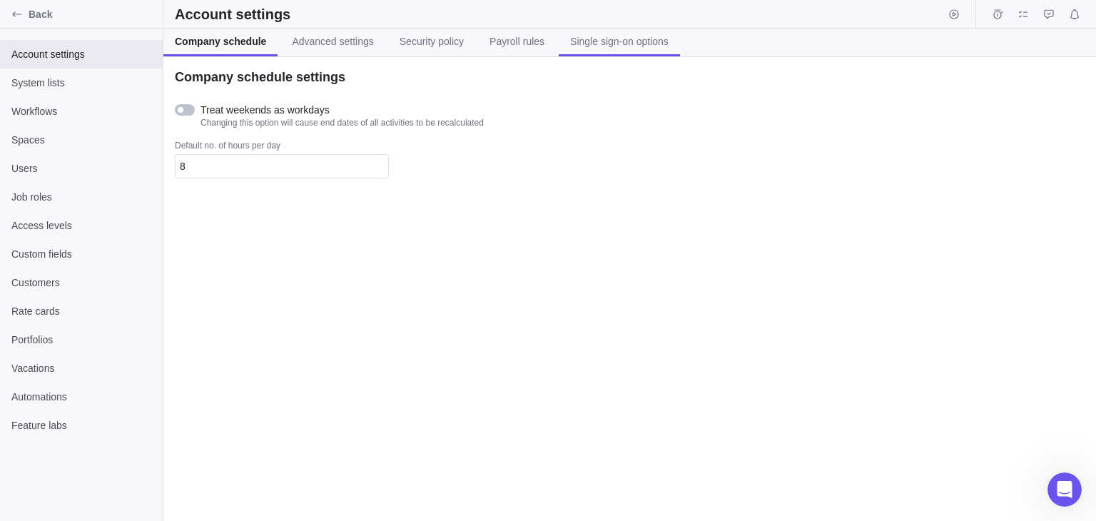
click at [591, 39] on span "Single sign-on options" at bounding box center [619, 41] width 98 height 14
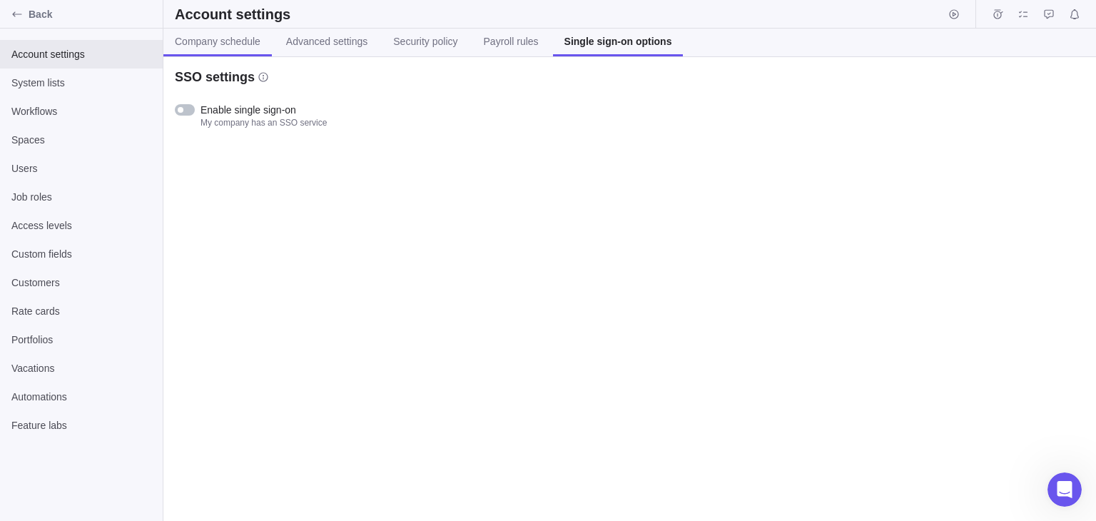
click at [188, 30] on link "Company schedule" at bounding box center [217, 43] width 108 height 28
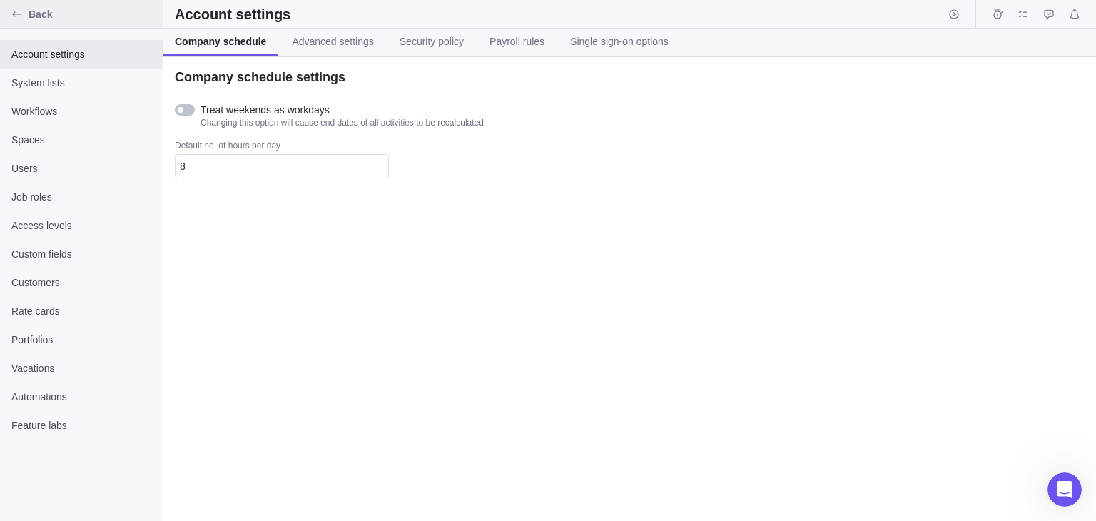
click at [15, 9] on icon "Back" at bounding box center [16, 14] width 11 height 11
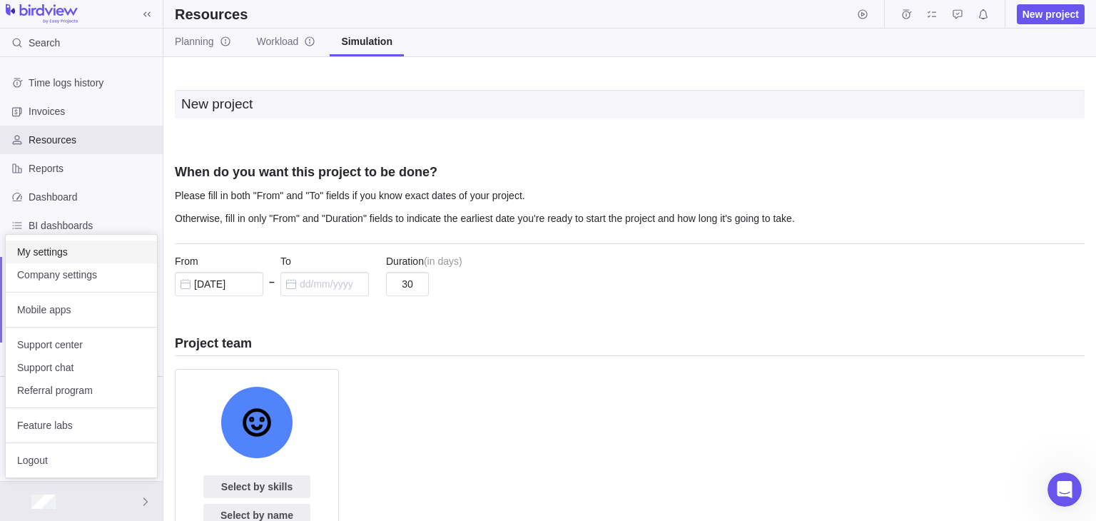
click at [50, 257] on span "My settings" at bounding box center [81, 252] width 128 height 14
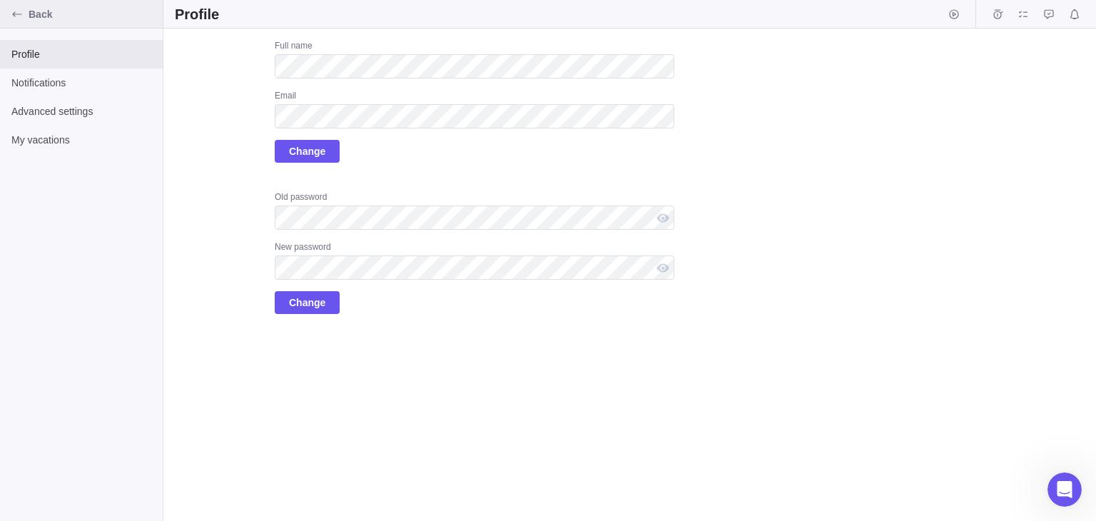
click at [16, 12] on icon "Back" at bounding box center [16, 14] width 11 height 11
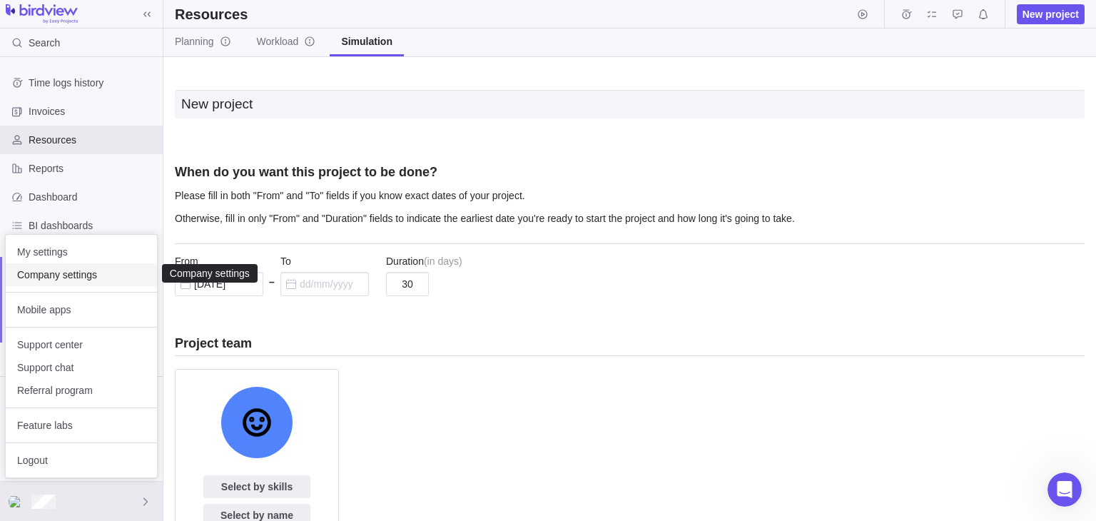
click at [65, 274] on span "Company settings" at bounding box center [81, 275] width 128 height 14
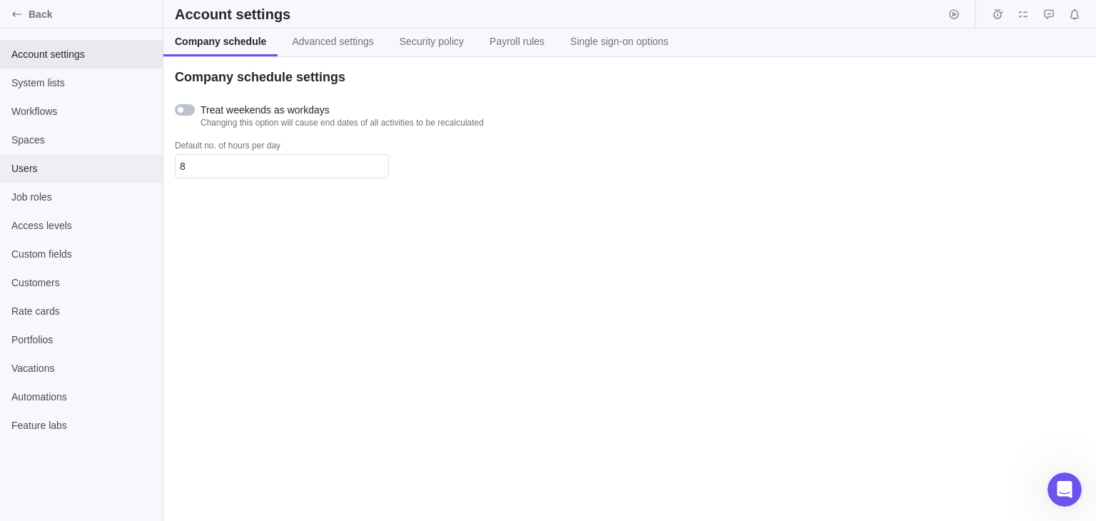
click at [26, 172] on span "Users" at bounding box center [81, 168] width 140 height 14
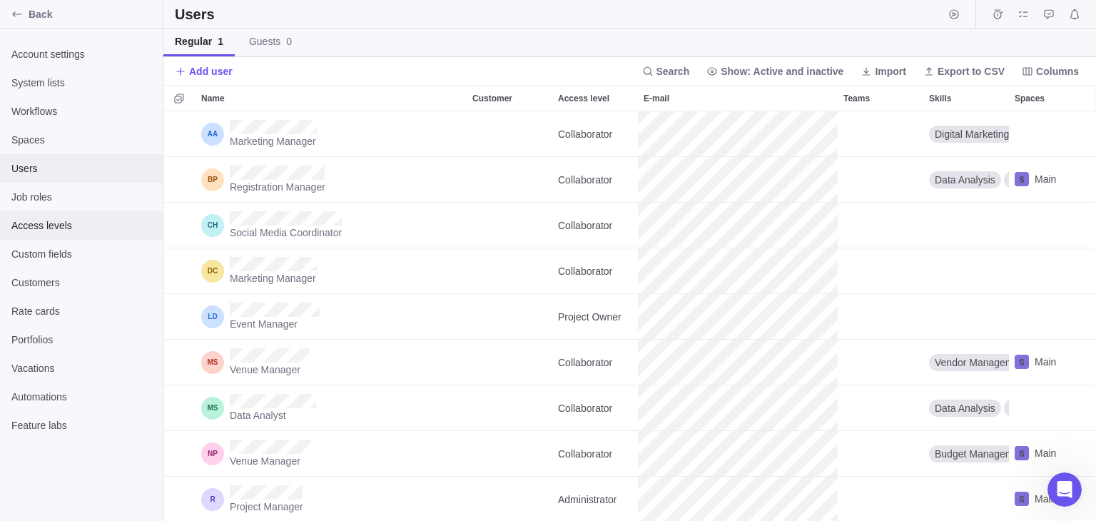
scroll to position [398, 922]
click at [198, 74] on span "Add user" at bounding box center [211, 71] width 44 height 14
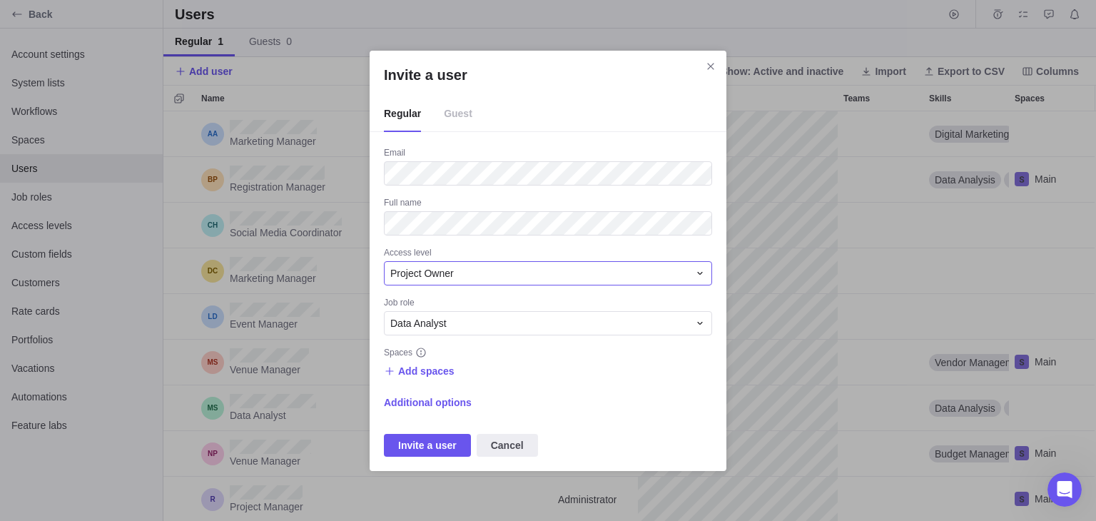
click at [455, 275] on div "Project Owner" at bounding box center [539, 273] width 298 height 14
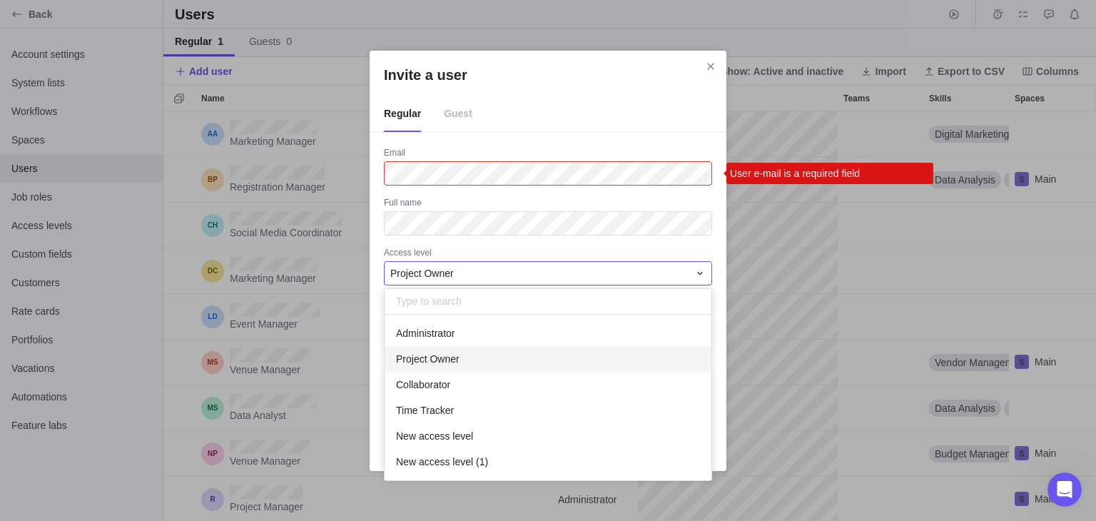
scroll to position [154, 316]
click at [455, 275] on div "Project Owner" at bounding box center [539, 273] width 298 height 14
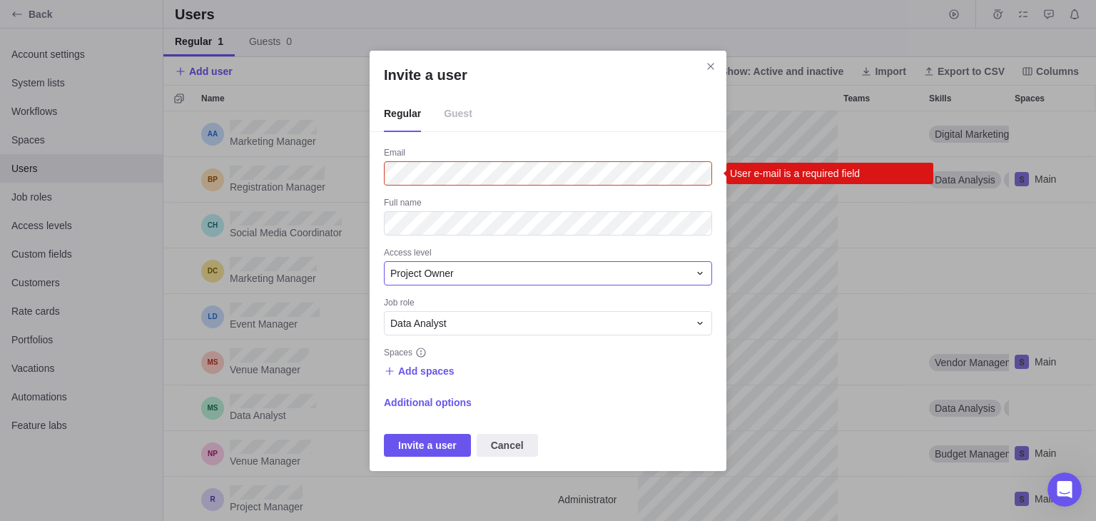
click at [463, 271] on div "Project Owner" at bounding box center [539, 273] width 298 height 14
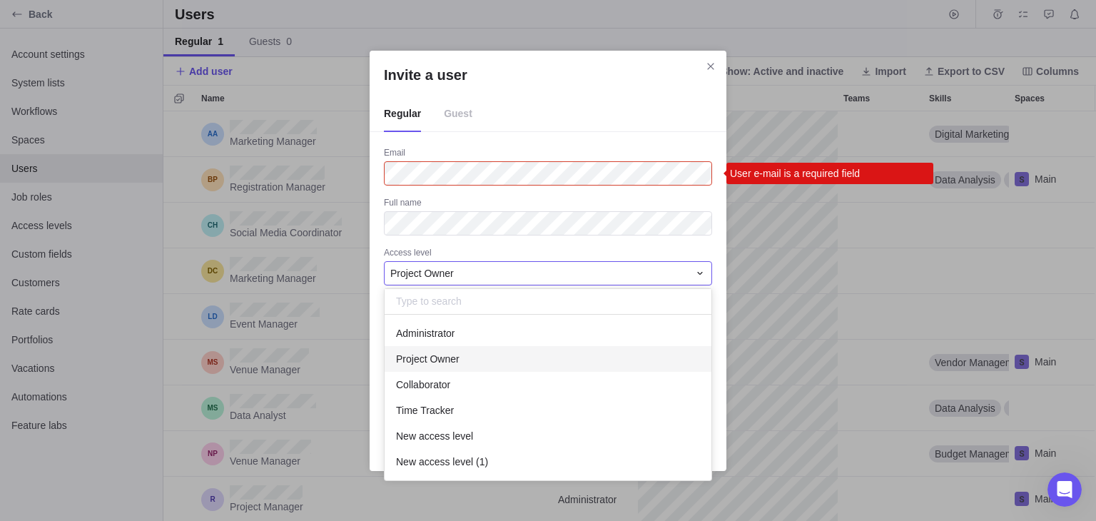
click at [435, 269] on span "Project Owner" at bounding box center [422, 273] width 64 height 14
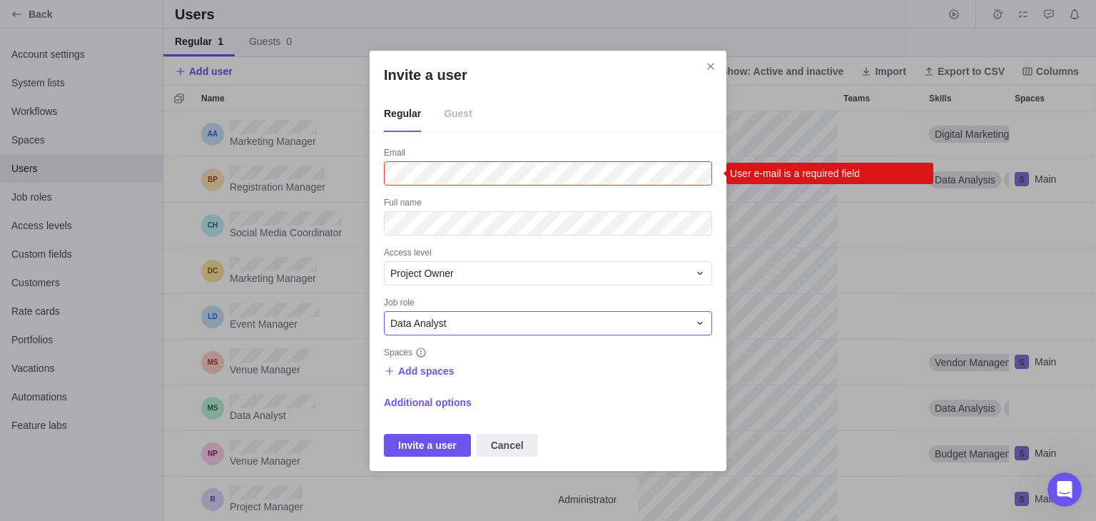
click at [435, 325] on span "Data Analyst" at bounding box center [418, 323] width 56 height 14
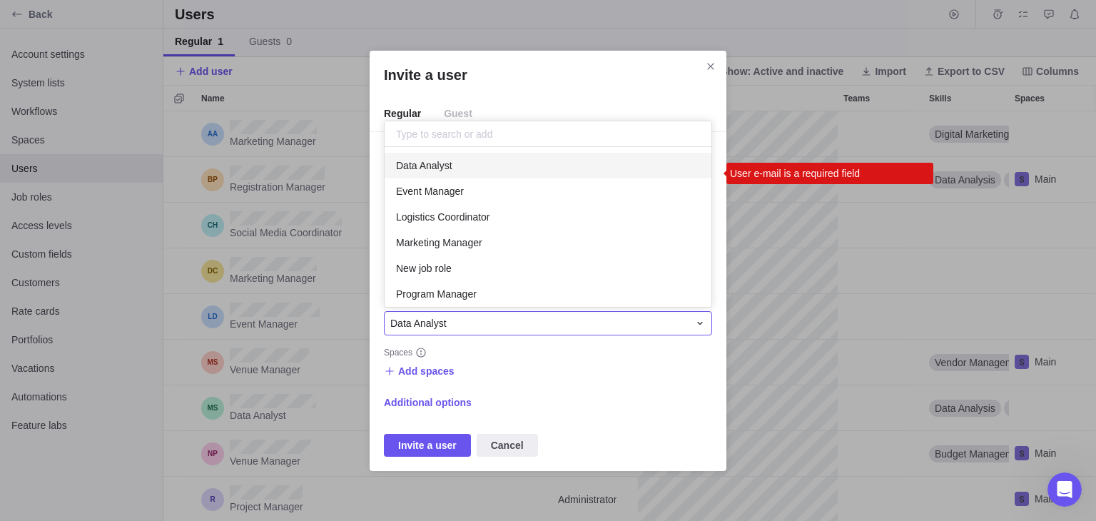
scroll to position [148, 316]
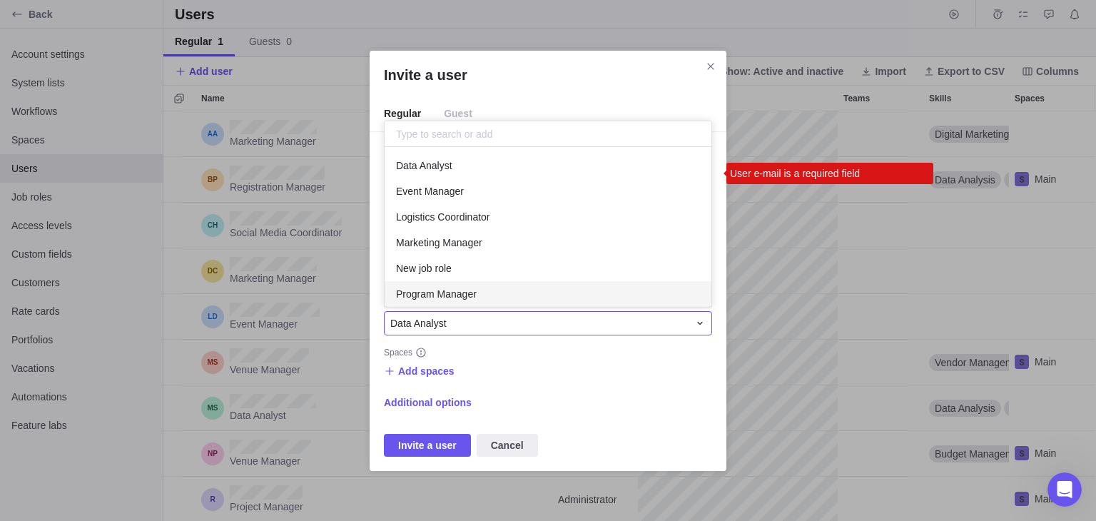
click at [542, 325] on div "Data Analyst" at bounding box center [539, 323] width 298 height 14
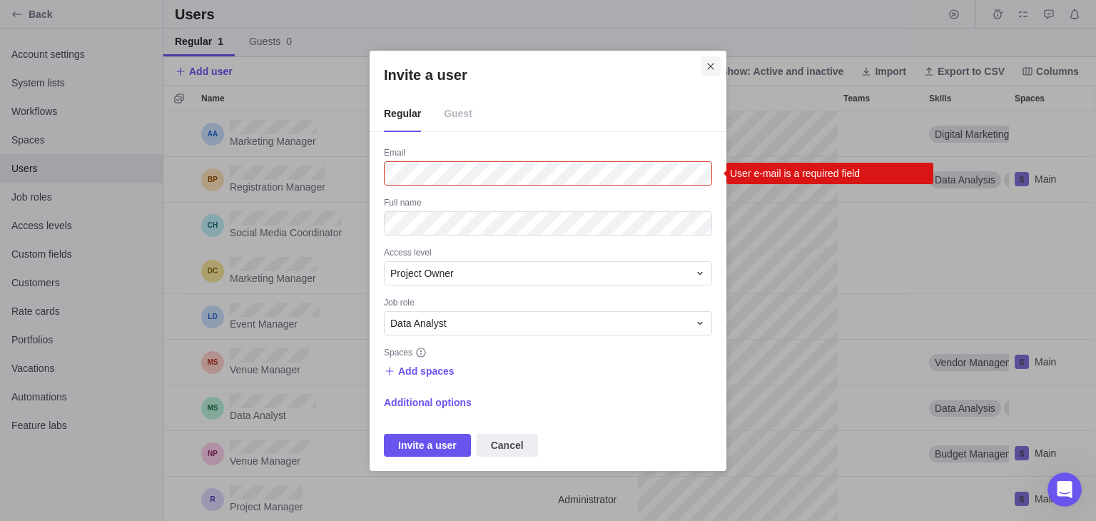
click at [713, 67] on icon "Close" at bounding box center [710, 66] width 11 height 11
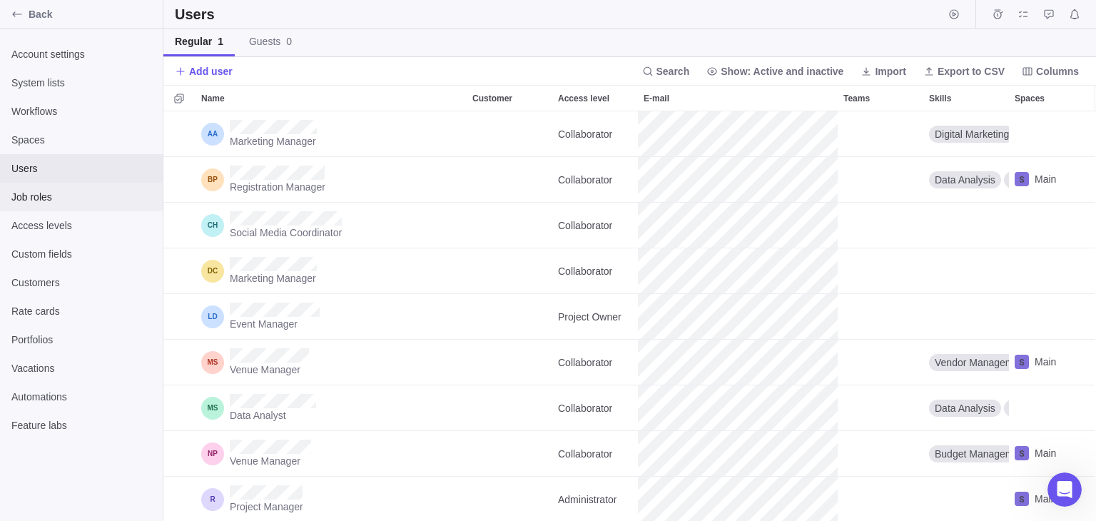
click at [52, 202] on span "Job roles" at bounding box center [81, 197] width 140 height 14
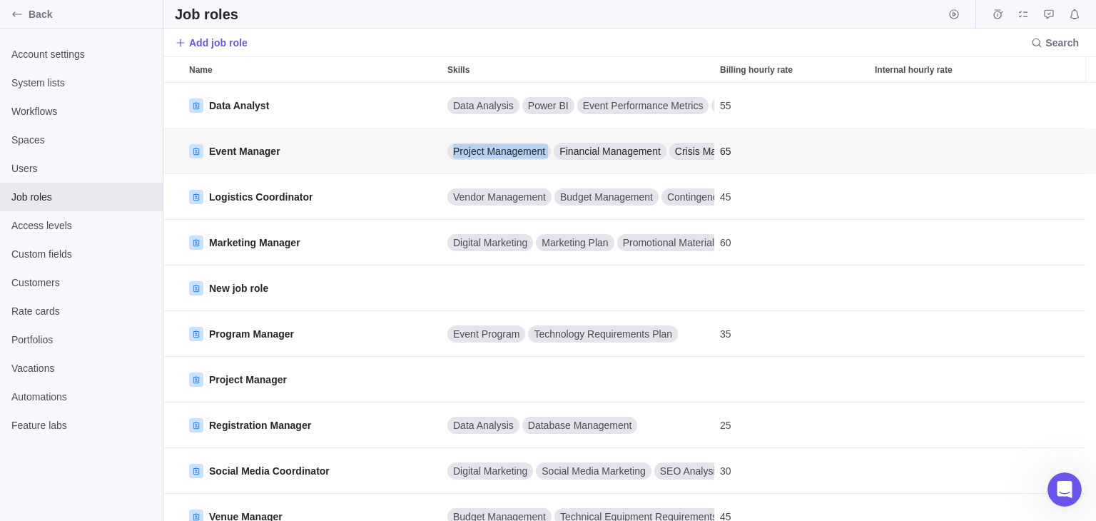
drag, startPoint x: 659, startPoint y: 141, endPoint x: 446, endPoint y: 131, distance: 213.6
click at [446, 131] on div "Project Management Financial Management Crisis Management Risk Management Plan" at bounding box center [578, 150] width 273 height 45
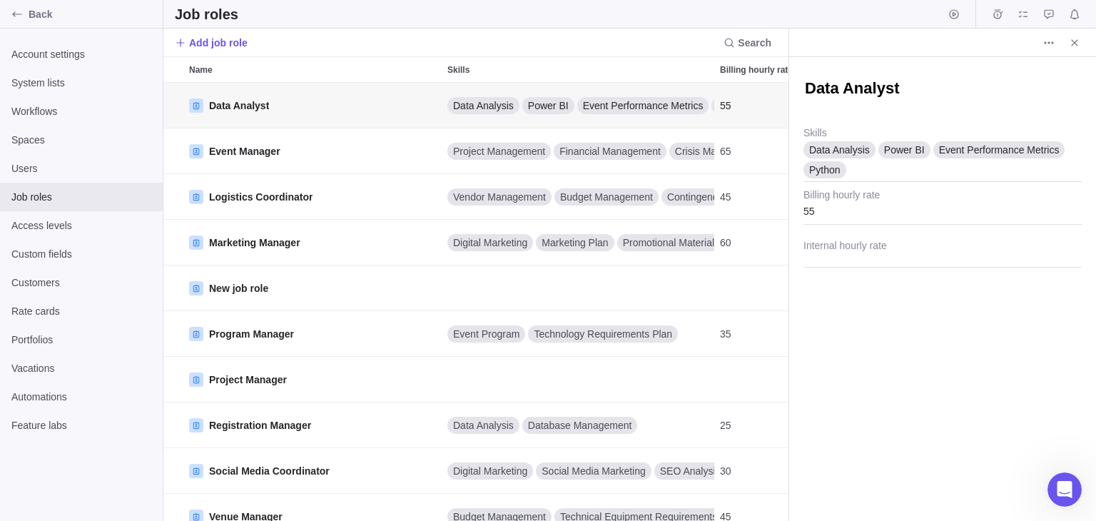
scroll to position [11, 11]
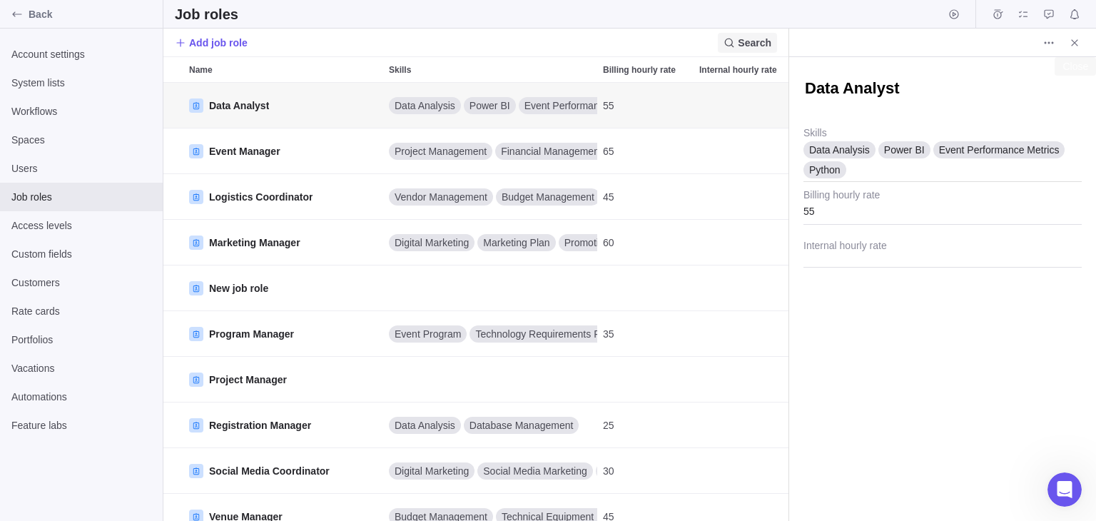
click at [1080, 46] on span "Close" at bounding box center [1075, 43] width 20 height 20
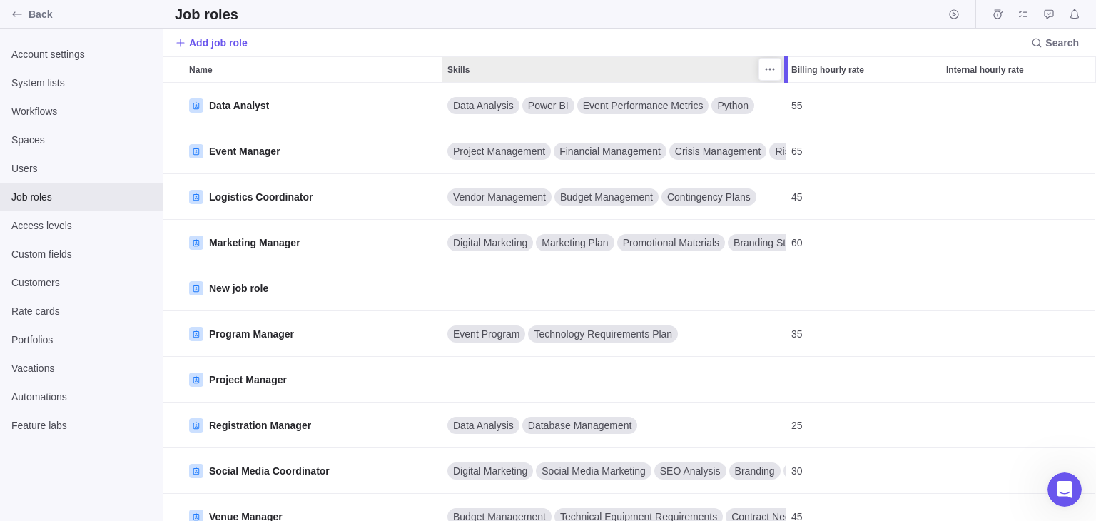
drag, startPoint x: 714, startPoint y: 69, endPoint x: 788, endPoint y: 87, distance: 76.3
click at [788, 87] on div "Name Skills Billing hourly rate Internal hourly rate Data Analyst Data Analysis…" at bounding box center [629, 288] width 933 height 465
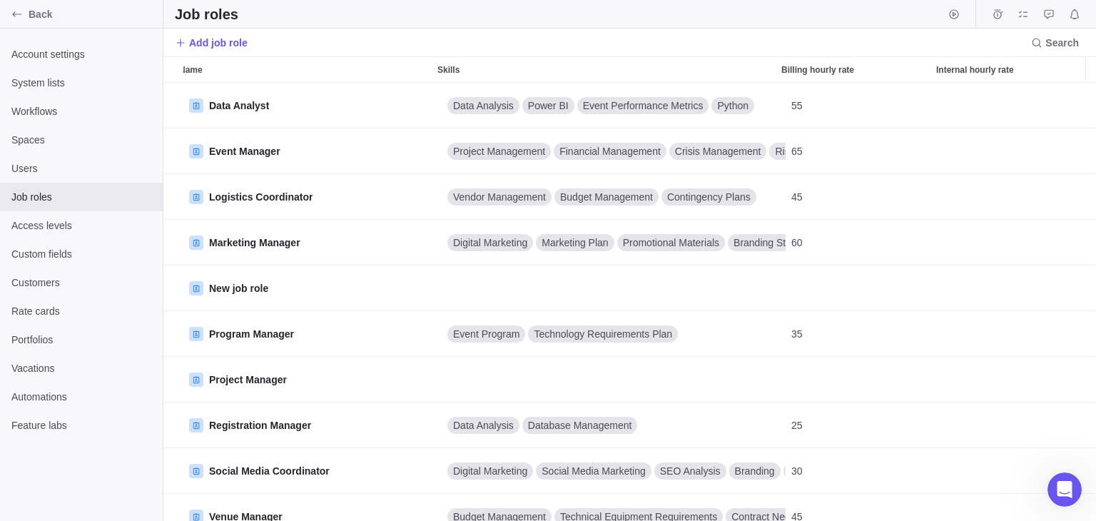
scroll to position [0, 0]
click at [206, 38] on span "Add job role" at bounding box center [218, 43] width 59 height 14
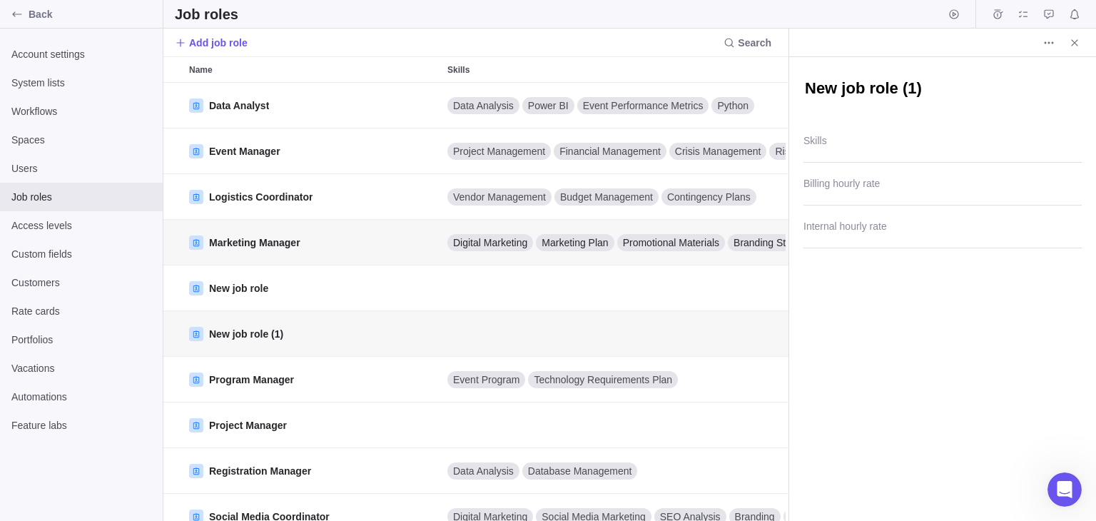
scroll to position [11, 11]
click at [1072, 49] on span "Close" at bounding box center [1075, 43] width 20 height 20
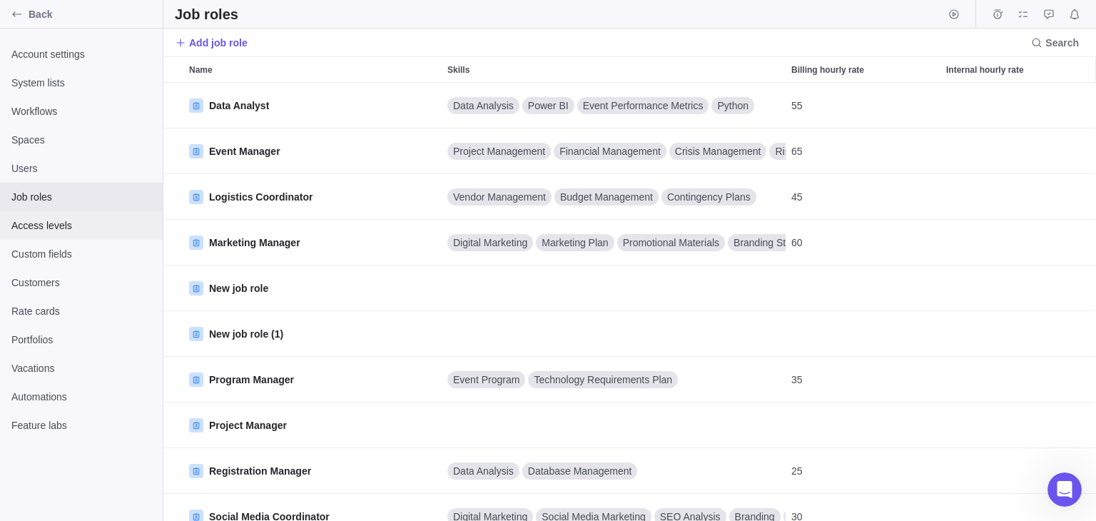
click at [51, 229] on span "Access levels" at bounding box center [81, 225] width 140 height 14
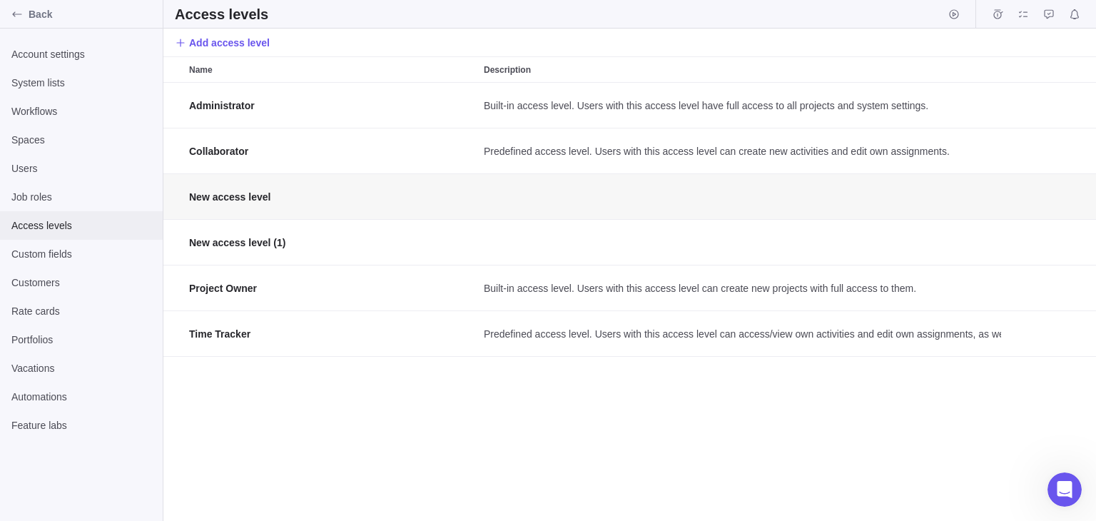
scroll to position [427, 922]
click at [237, 46] on span "Add access level" at bounding box center [229, 43] width 81 height 14
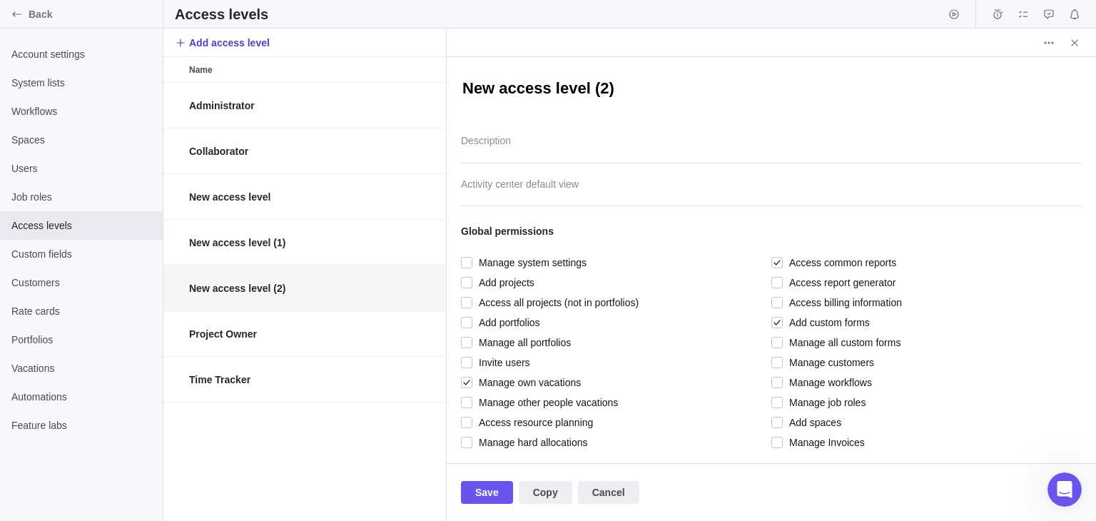
scroll to position [11, 11]
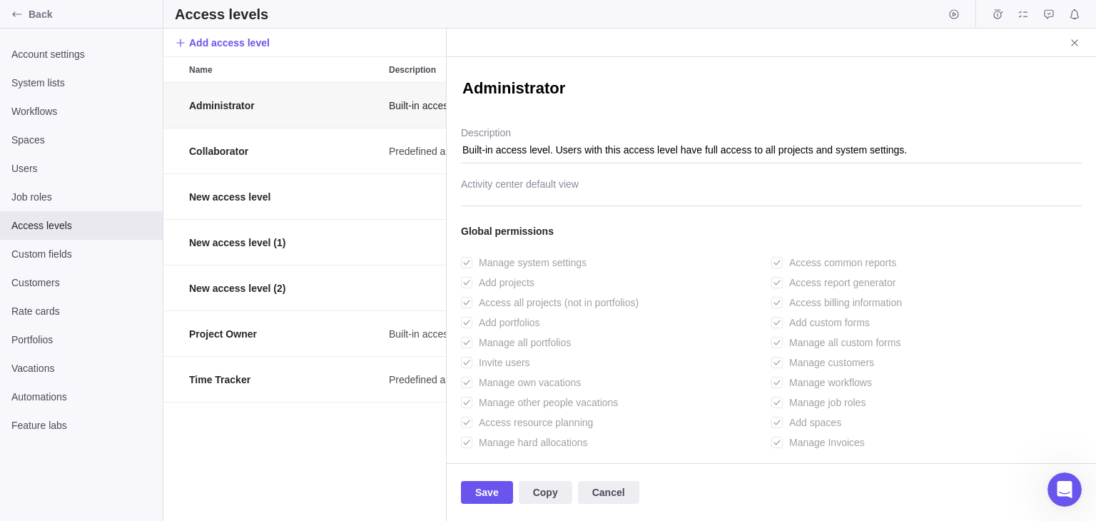
type textarea "x"
click at [1068, 43] on span "Close" at bounding box center [1075, 43] width 20 height 20
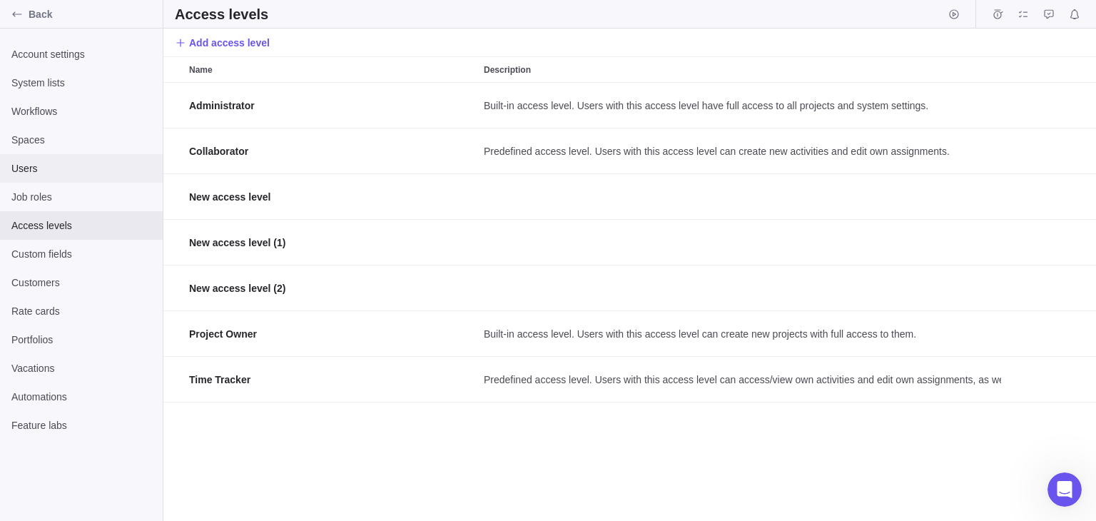
click at [64, 160] on div "Users" at bounding box center [81, 168] width 163 height 29
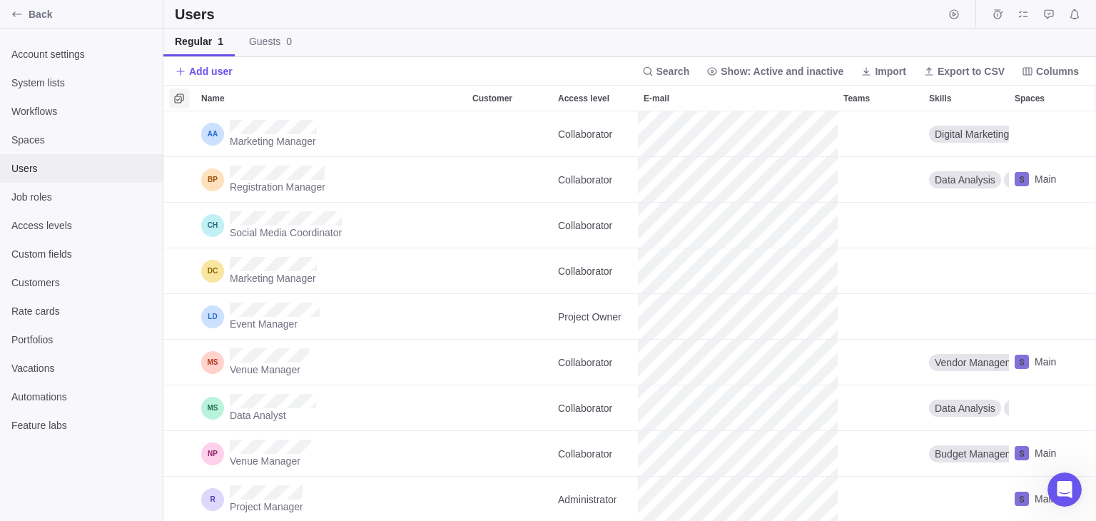
click at [181, 99] on icon "Selection mode" at bounding box center [178, 97] width 9 height 9
click at [171, 103] on div at bounding box center [174, 98] width 11 height 20
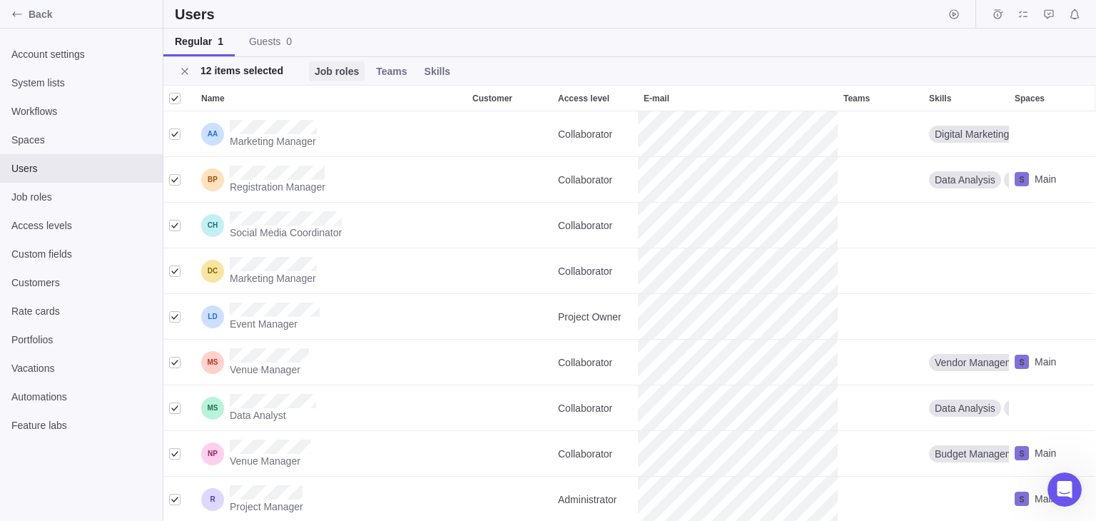
click at [327, 71] on span "Job roles" at bounding box center [337, 71] width 44 height 14
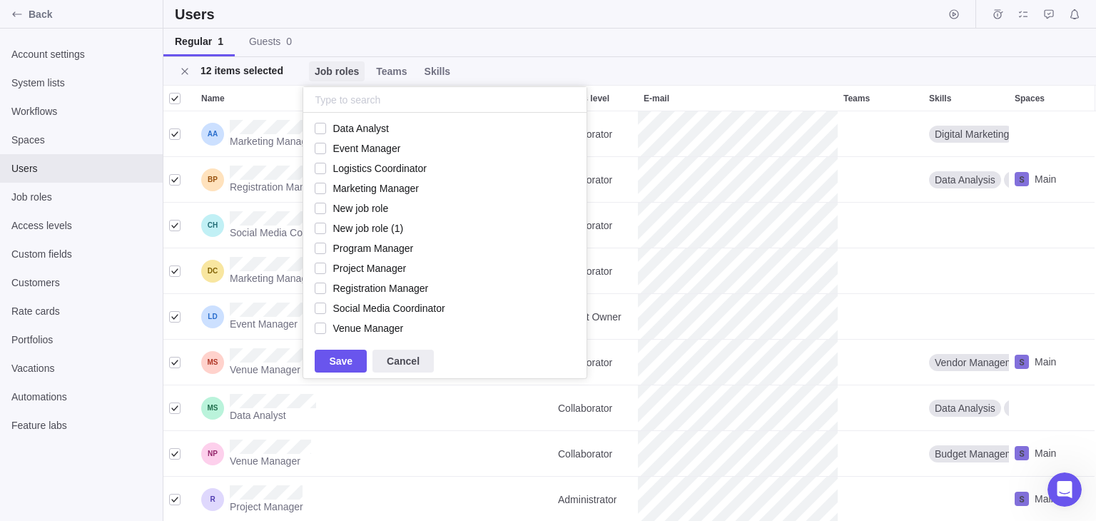
scroll to position [220, 273]
click at [332, 69] on span "Job roles" at bounding box center [337, 71] width 44 height 14
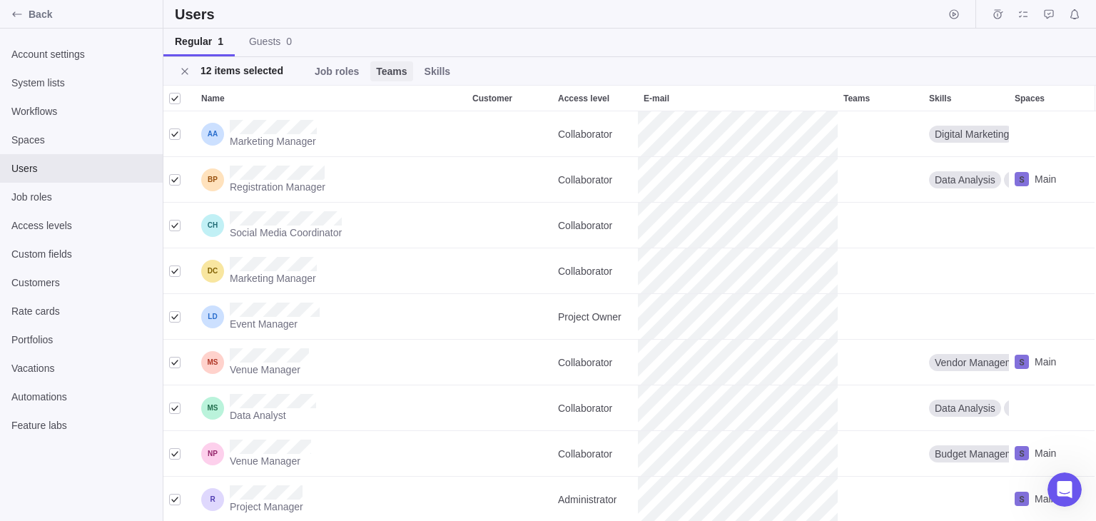
click at [376, 69] on span "Teams" at bounding box center [391, 71] width 31 height 14
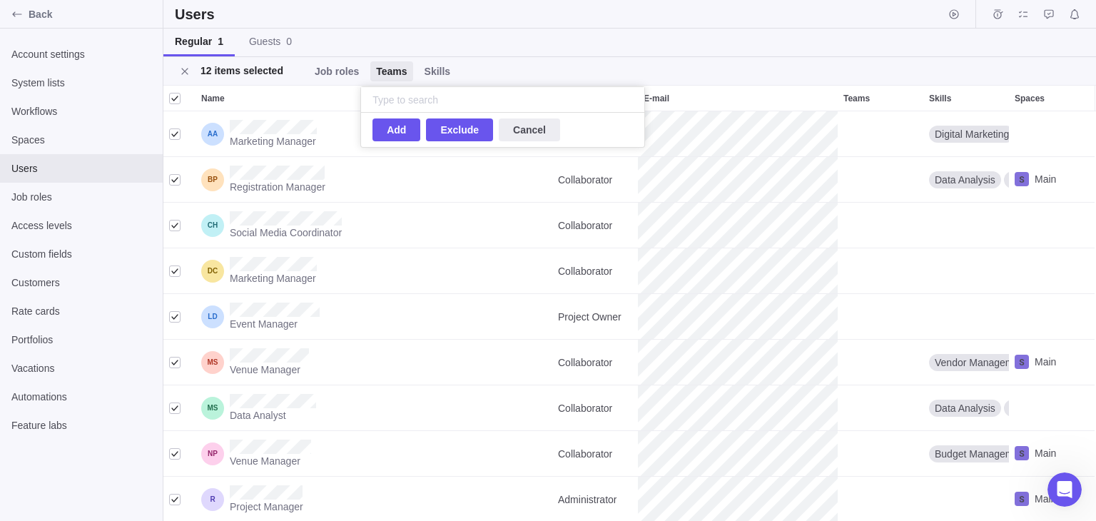
click at [509, 128] on span "Cancel" at bounding box center [529, 129] width 61 height 23
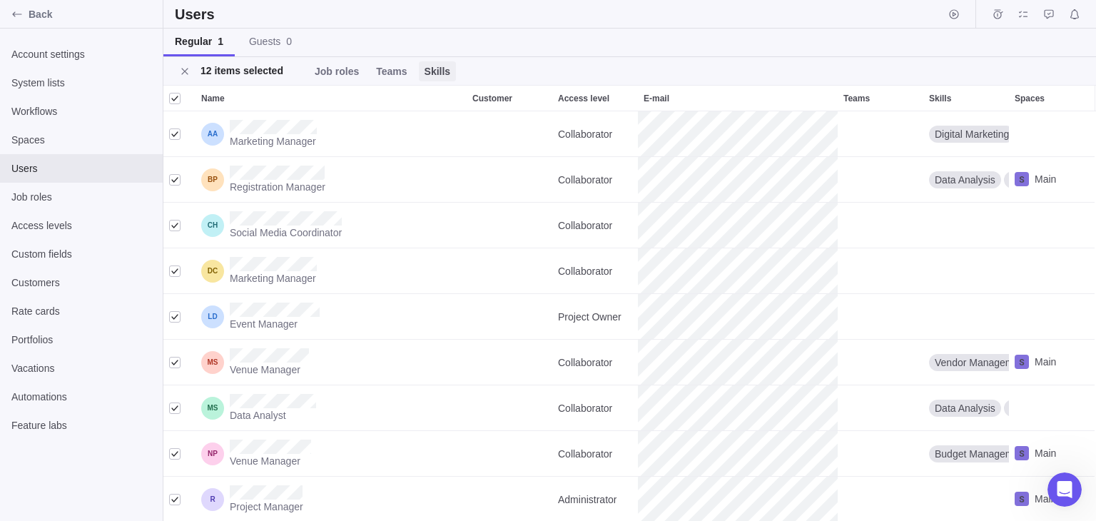
click at [425, 68] on span "Skills" at bounding box center [438, 71] width 26 height 14
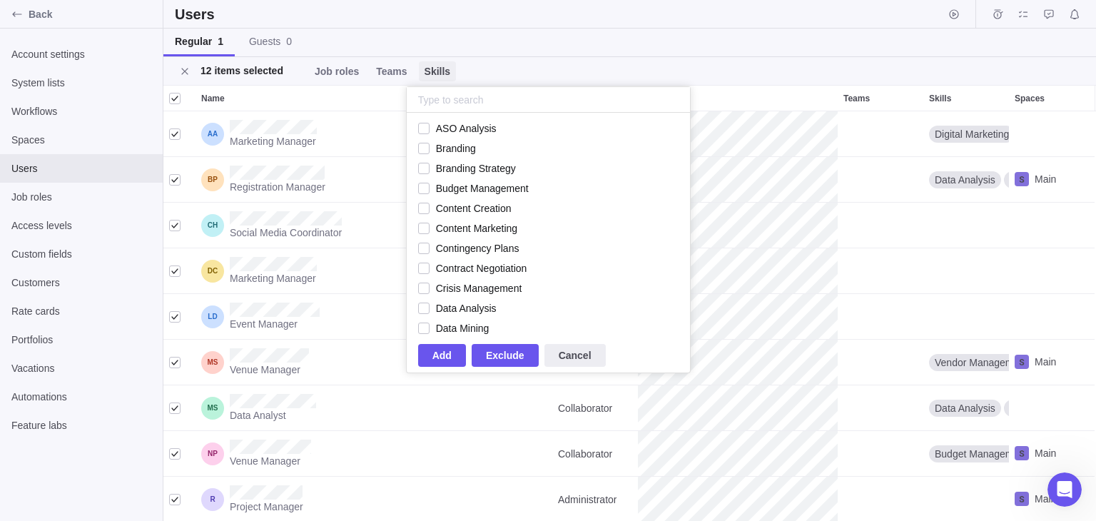
scroll to position [214, 273]
click at [581, 362] on span "Cancel" at bounding box center [575, 355] width 33 height 17
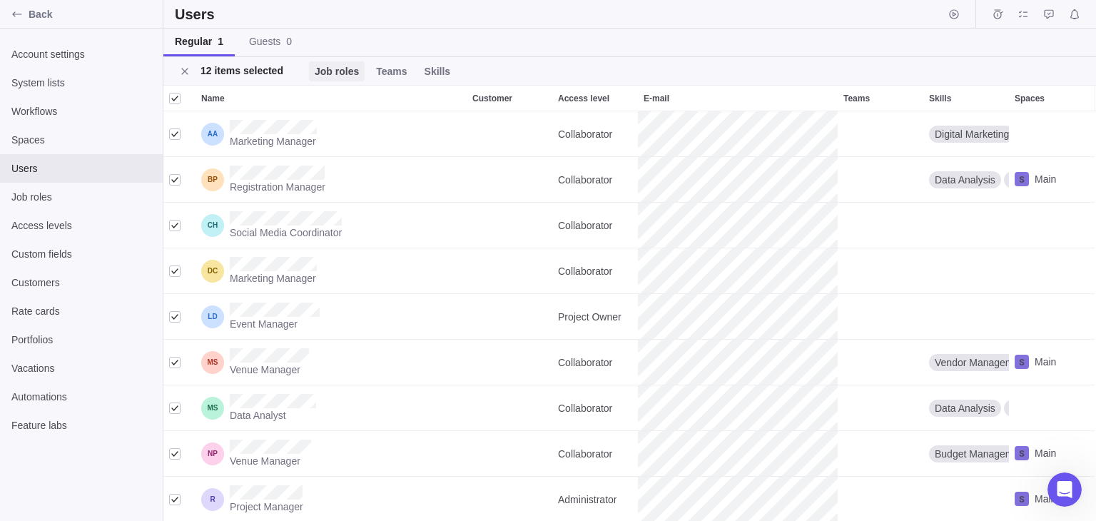
click at [329, 70] on span "Job roles" at bounding box center [337, 71] width 44 height 14
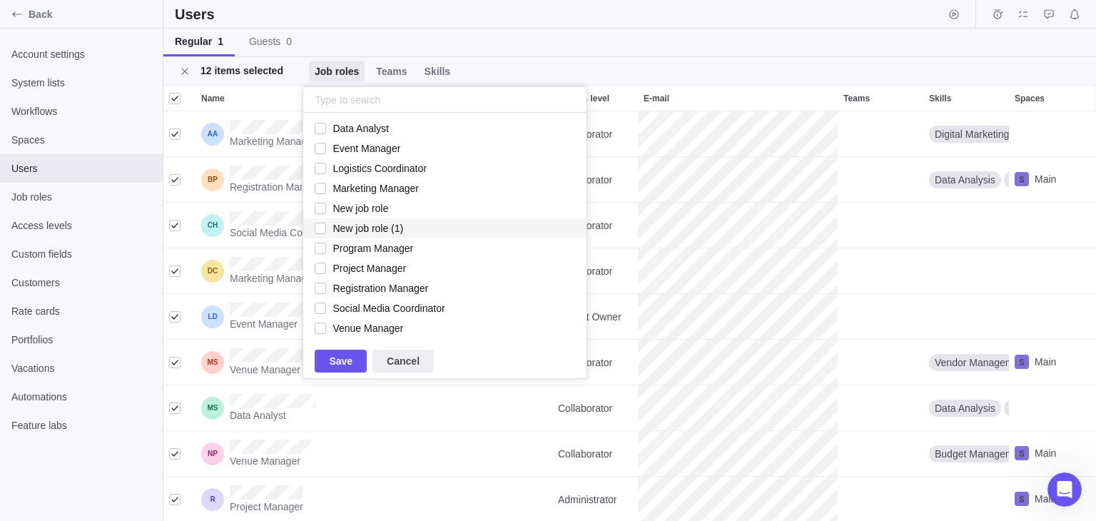
scroll to position [220, 273]
click at [425, 368] on span "Cancel" at bounding box center [403, 361] width 61 height 23
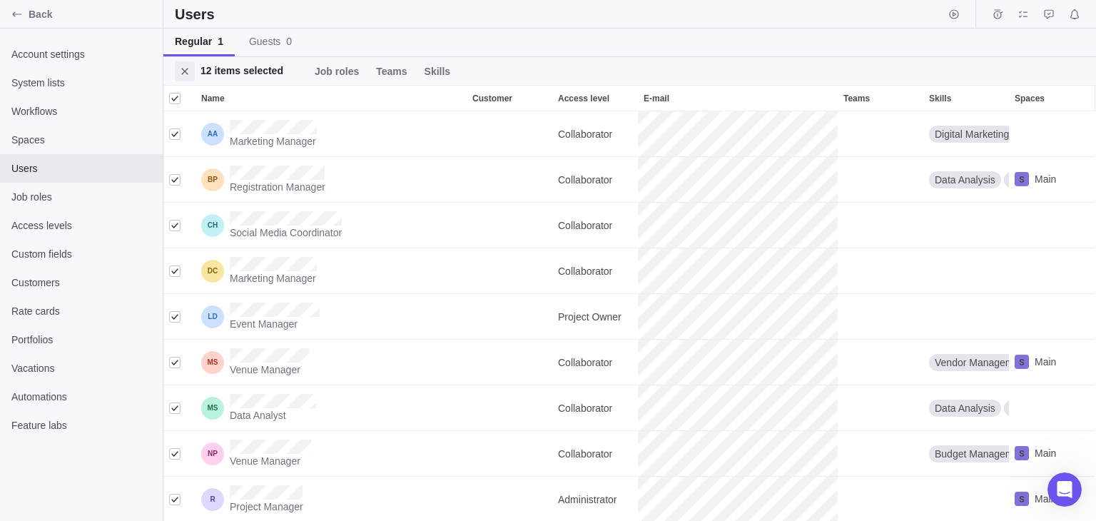
click at [186, 76] on span "Close" at bounding box center [185, 71] width 20 height 20
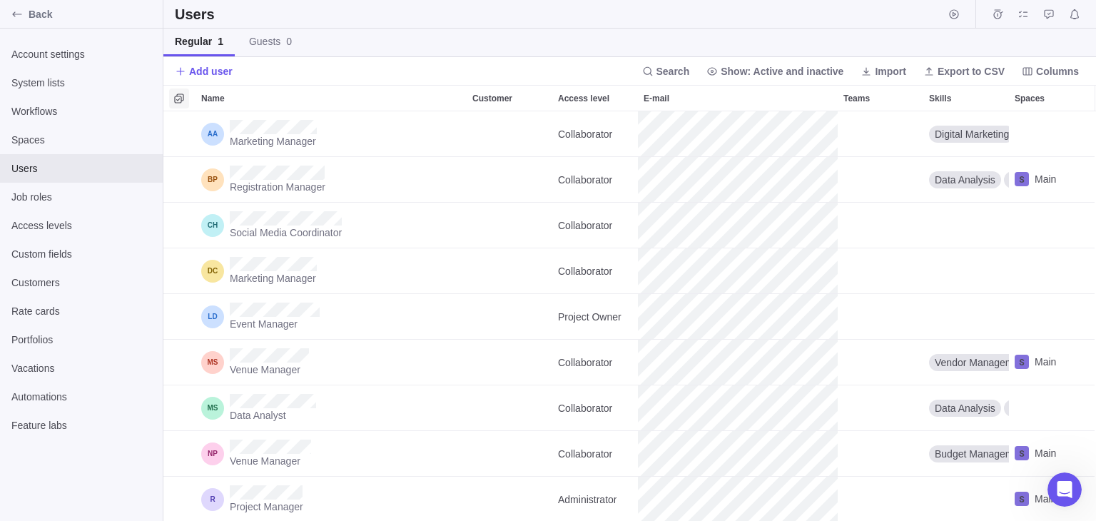
click at [179, 88] on span "Selection mode" at bounding box center [179, 98] width 20 height 20
click at [173, 135] on div "grid" at bounding box center [174, 134] width 11 height 20
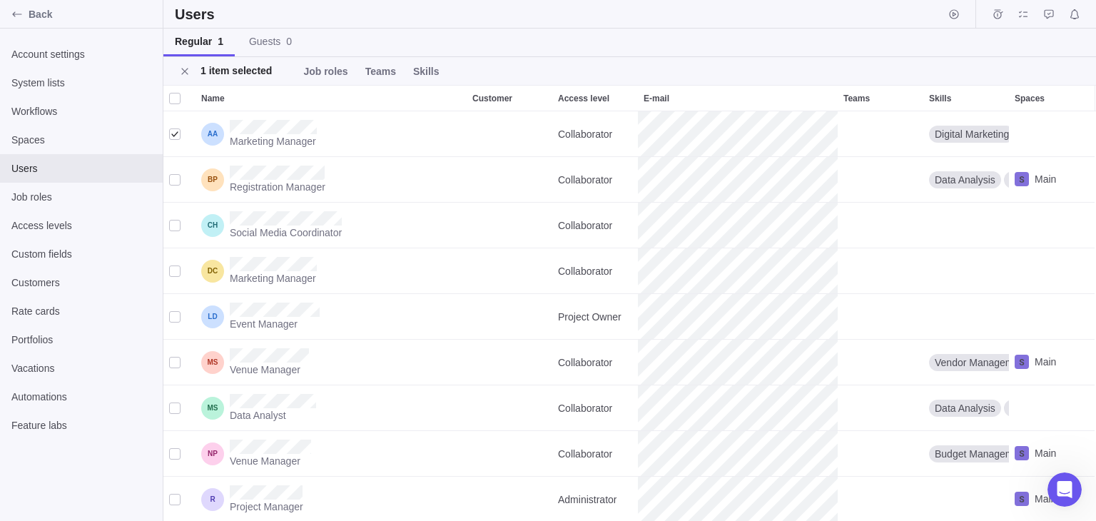
click at [171, 99] on div at bounding box center [174, 98] width 11 height 20
click at [183, 67] on icon "Close" at bounding box center [184, 71] width 11 height 11
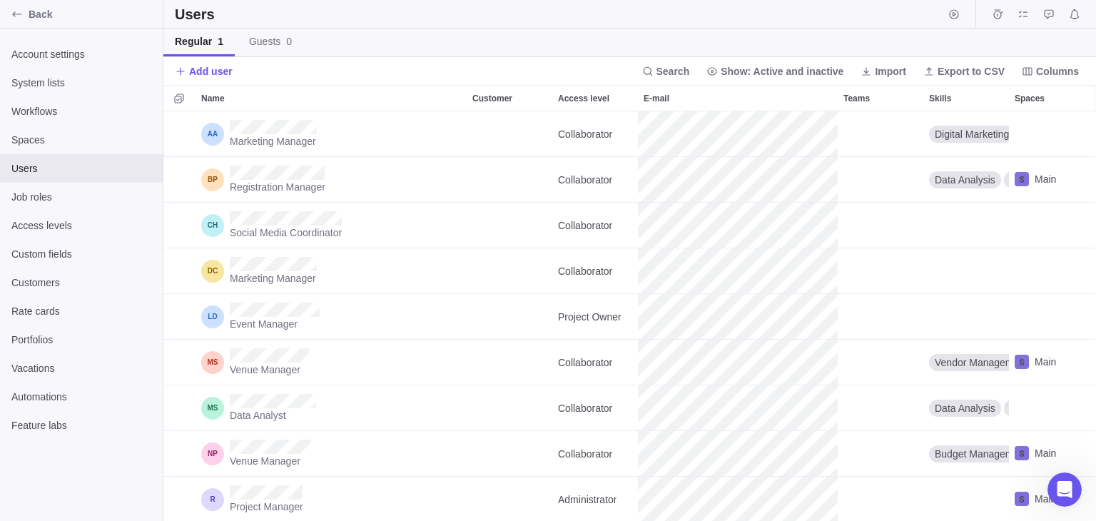
click at [183, 67] on icon at bounding box center [180, 71] width 11 height 11
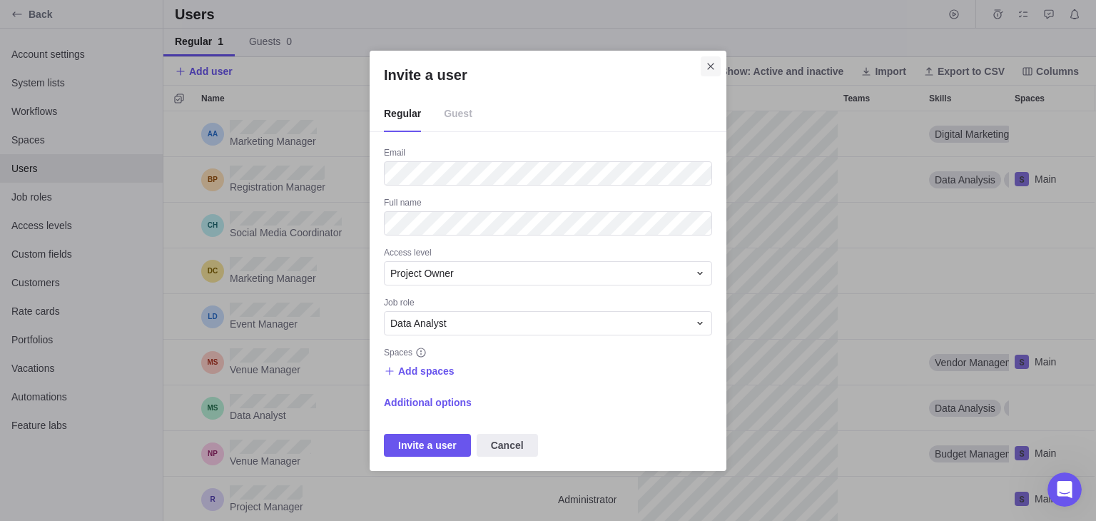
click at [708, 69] on icon "Close" at bounding box center [710, 66] width 11 height 11
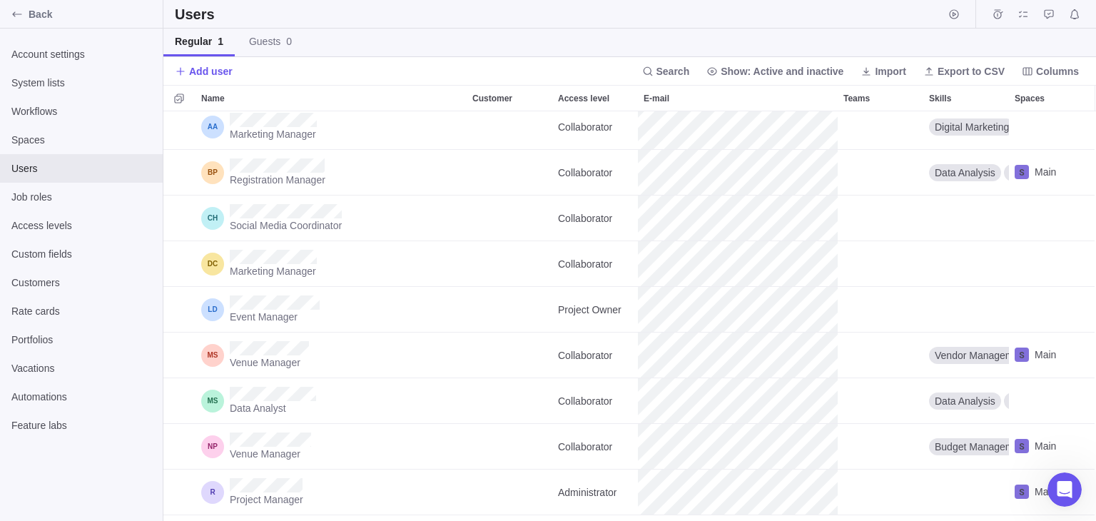
scroll to position [0, 0]
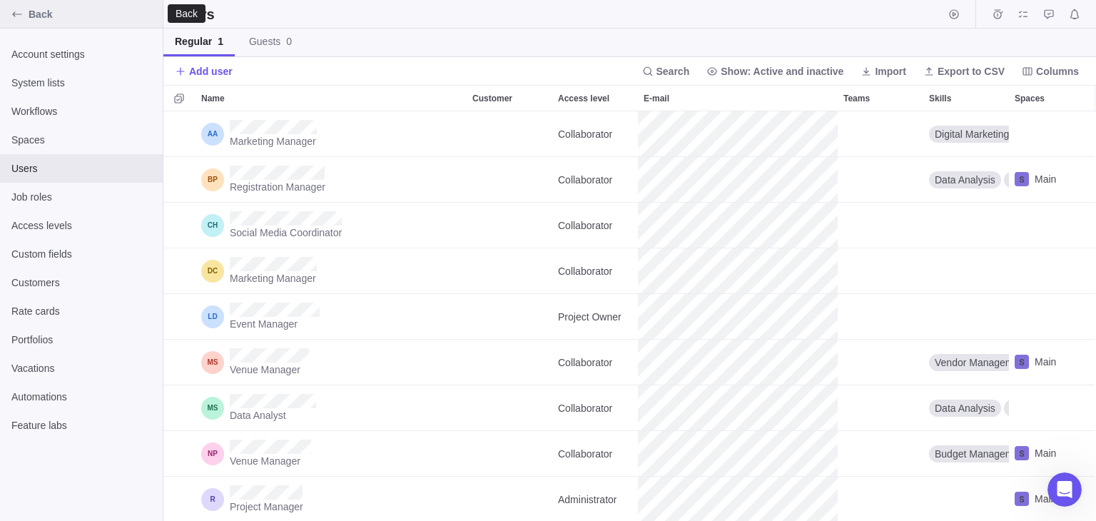
click at [26, 15] on div "Back" at bounding box center [17, 14] width 23 height 23
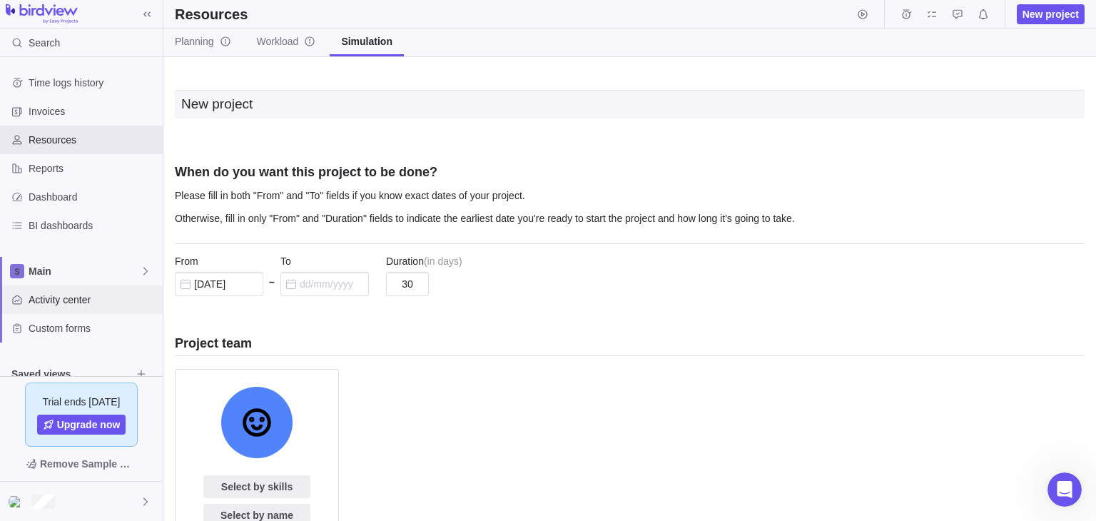
click at [86, 295] on span "Activity center" at bounding box center [93, 300] width 128 height 14
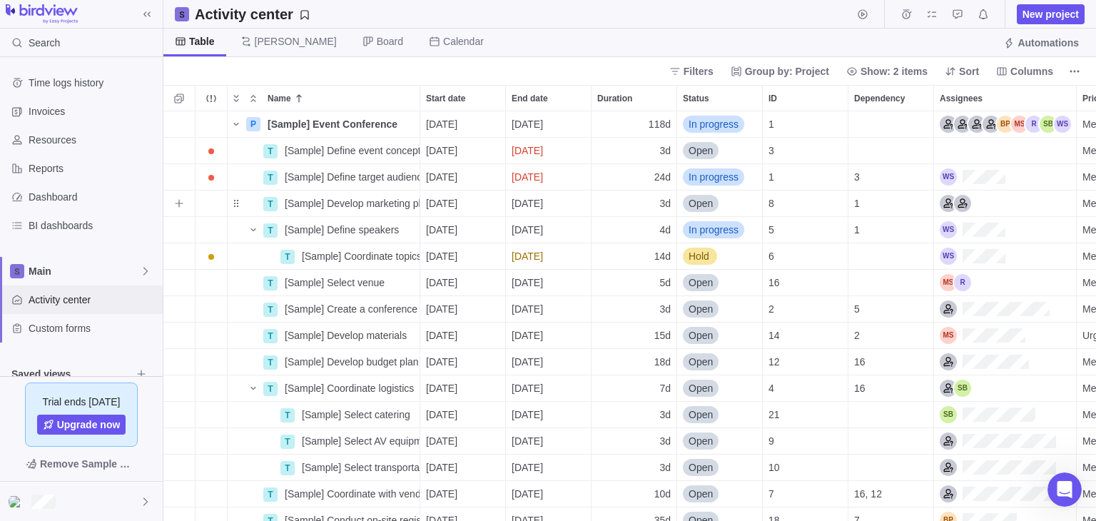
scroll to position [398, 922]
click at [177, 102] on icon "Selection mode" at bounding box center [178, 97] width 9 height 9
click at [169, 102] on div at bounding box center [174, 98] width 11 height 20
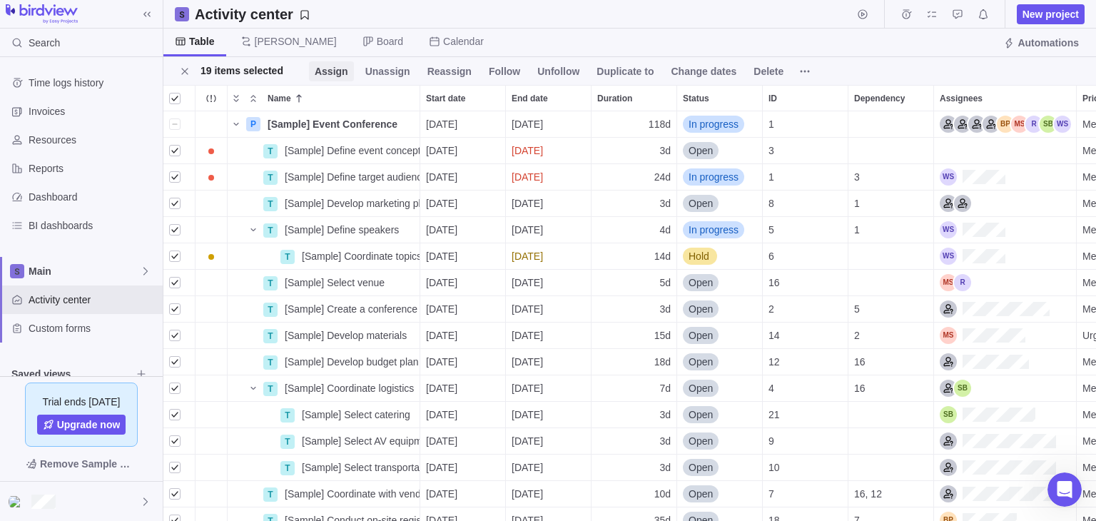
click at [320, 75] on span "Assign" at bounding box center [332, 71] width 34 height 14
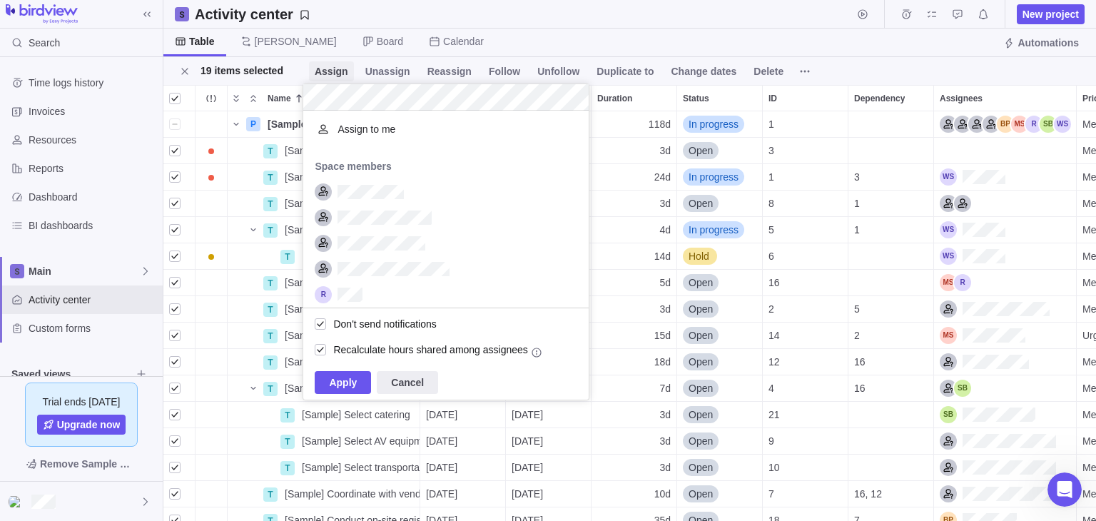
scroll to position [186, 274]
click at [408, 386] on span "Cancel" at bounding box center [407, 382] width 33 height 17
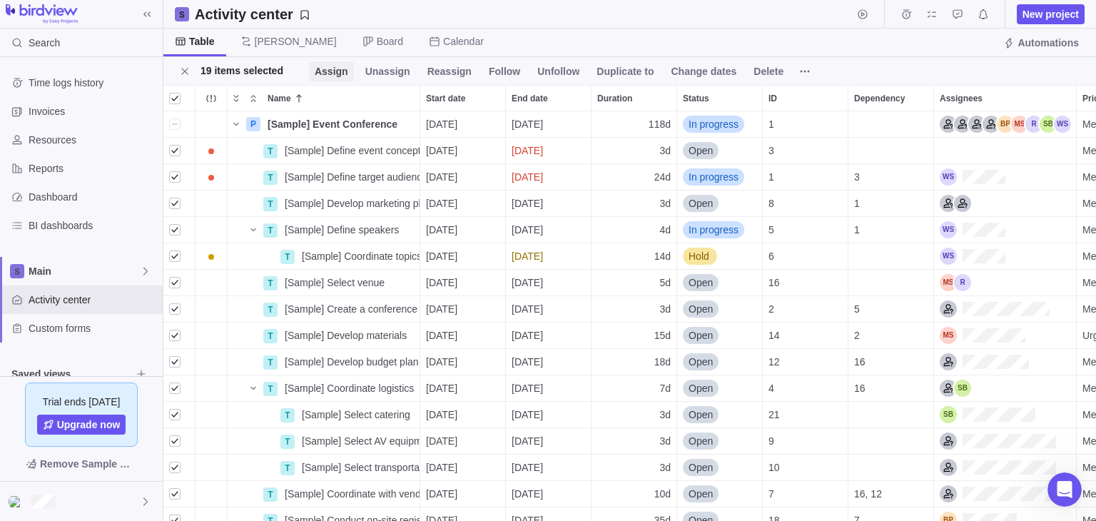
click at [333, 72] on span "Assign" at bounding box center [332, 71] width 34 height 14
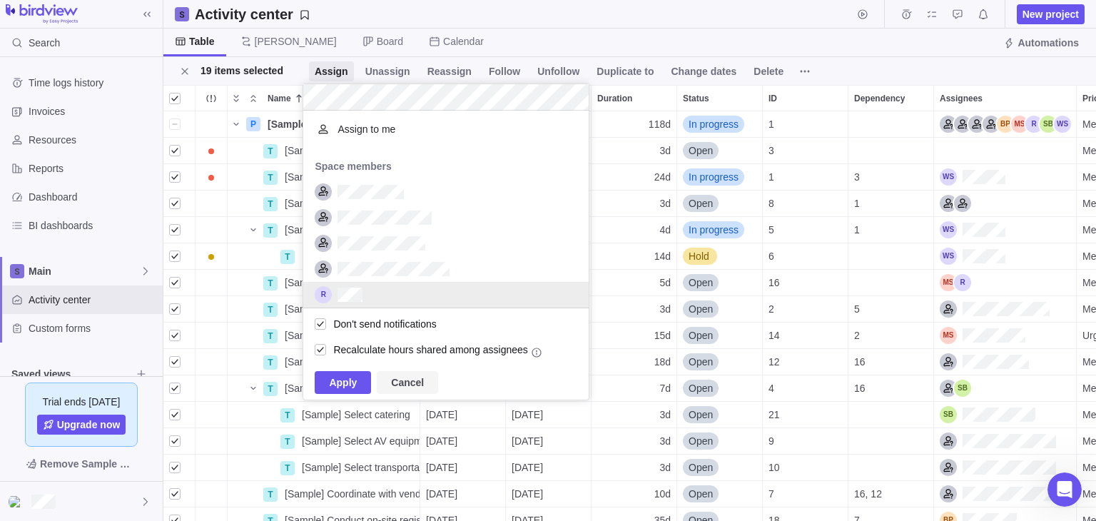
click at [406, 386] on span "Cancel" at bounding box center [407, 382] width 33 height 17
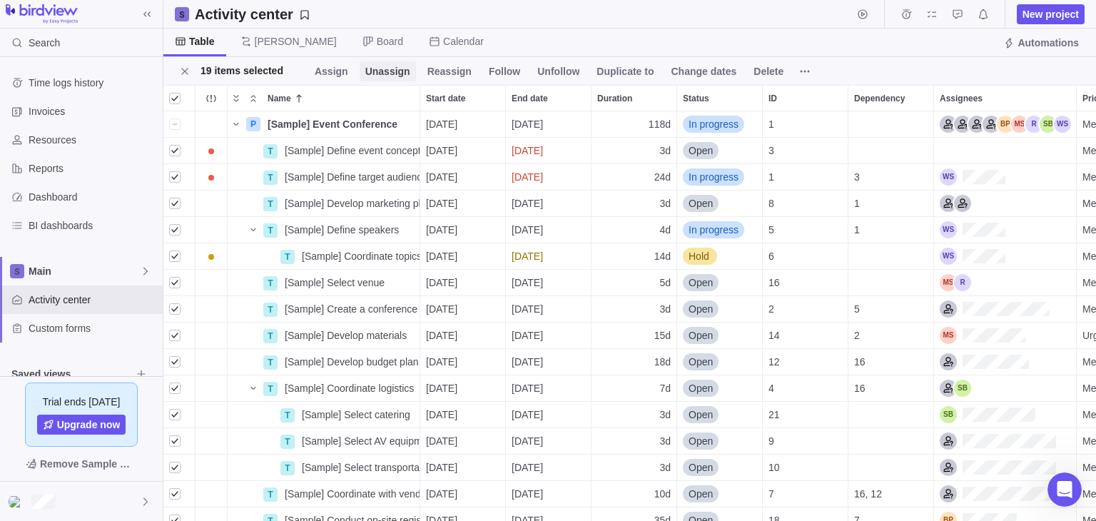
click at [377, 72] on span "Unassign" at bounding box center [387, 71] width 45 height 14
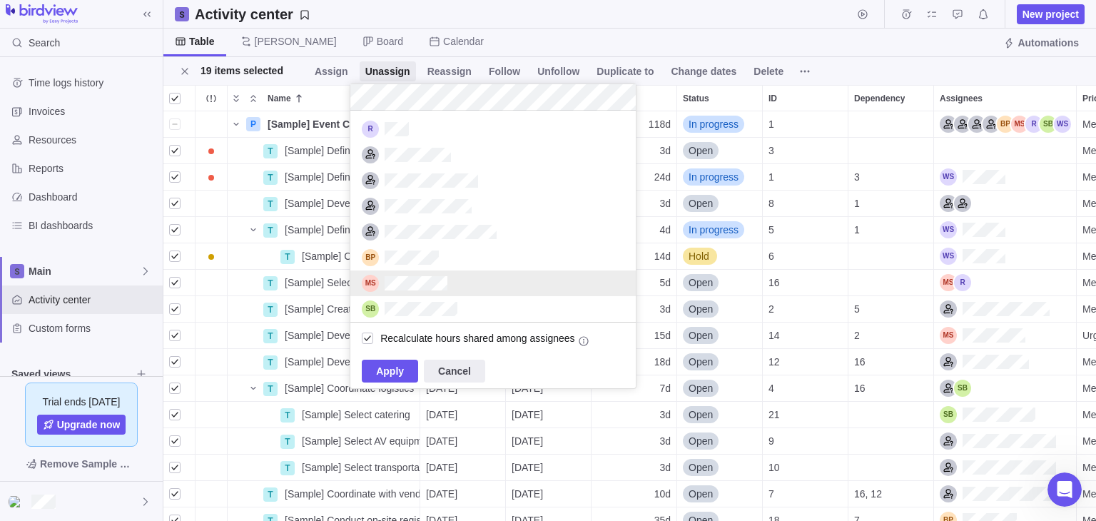
scroll to position [0, 0]
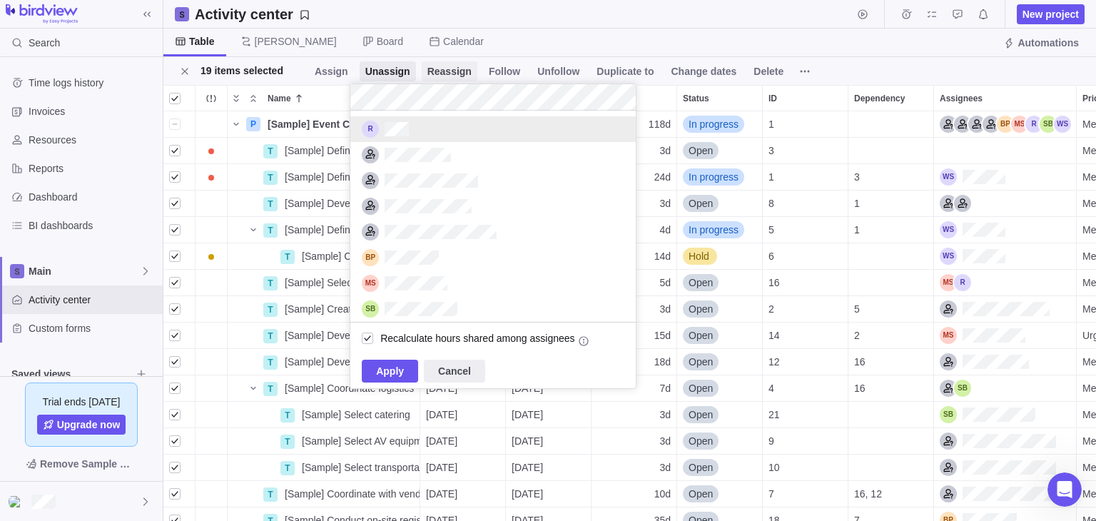
drag, startPoint x: 437, startPoint y: 63, endPoint x: 444, endPoint y: 65, distance: 7.5
click at [445, 65] on span "Reassign" at bounding box center [450, 71] width 56 height 20
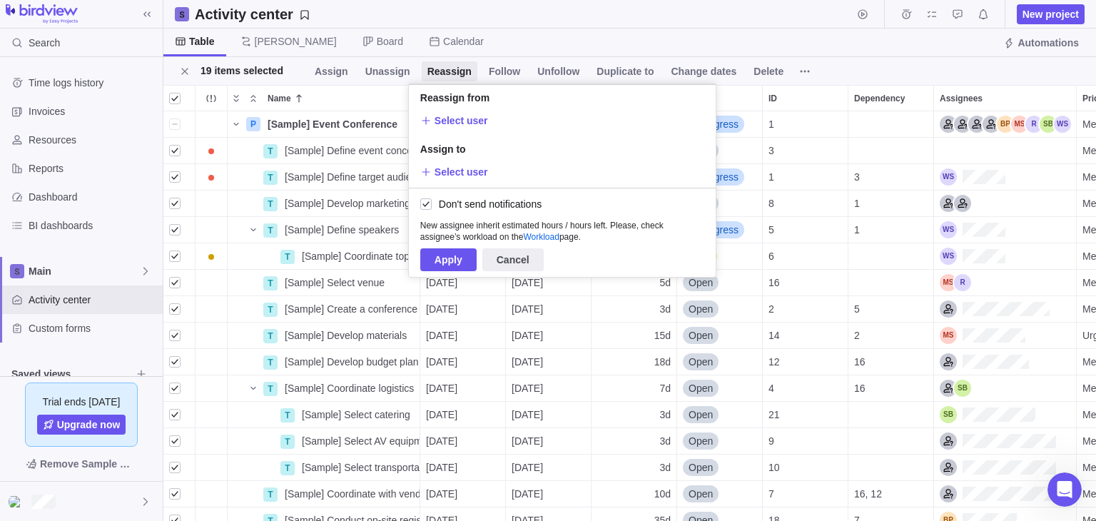
click at [494, 64] on span "Follow" at bounding box center [504, 71] width 43 height 20
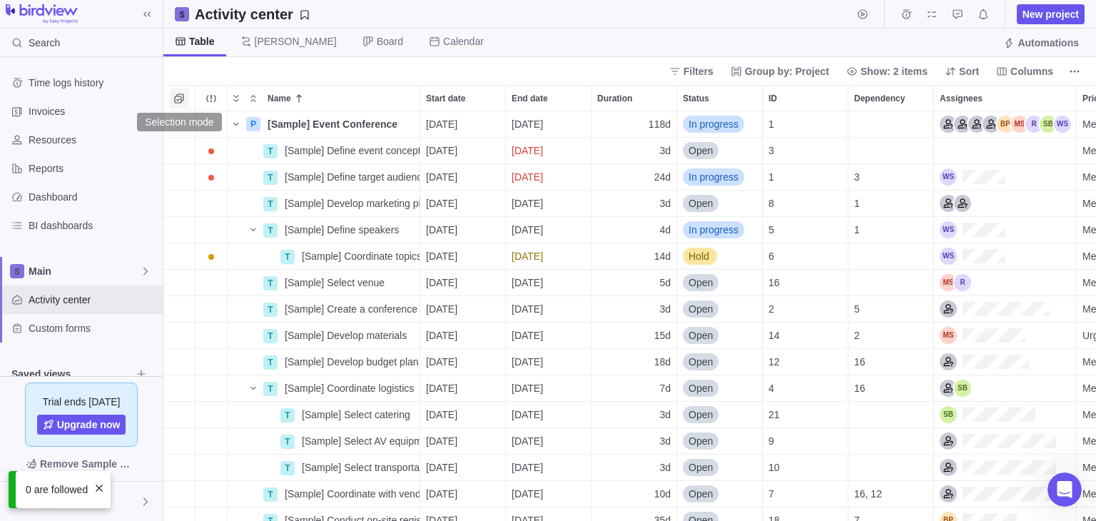
click at [174, 93] on icon "Selection mode" at bounding box center [178, 98] width 11 height 11
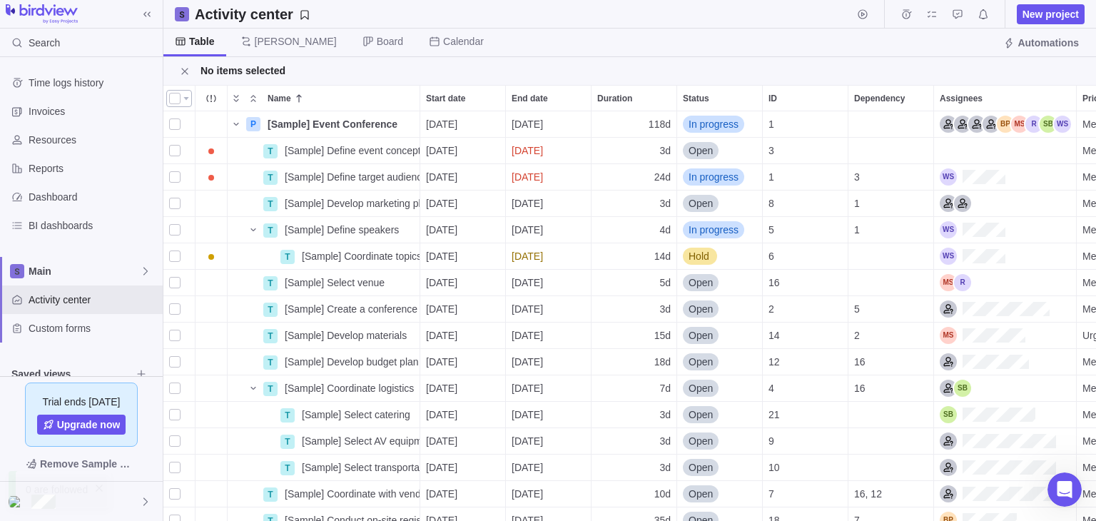
click at [175, 93] on div at bounding box center [174, 98] width 11 height 20
click at [675, 66] on span "Change dates" at bounding box center [704, 71] width 66 height 14
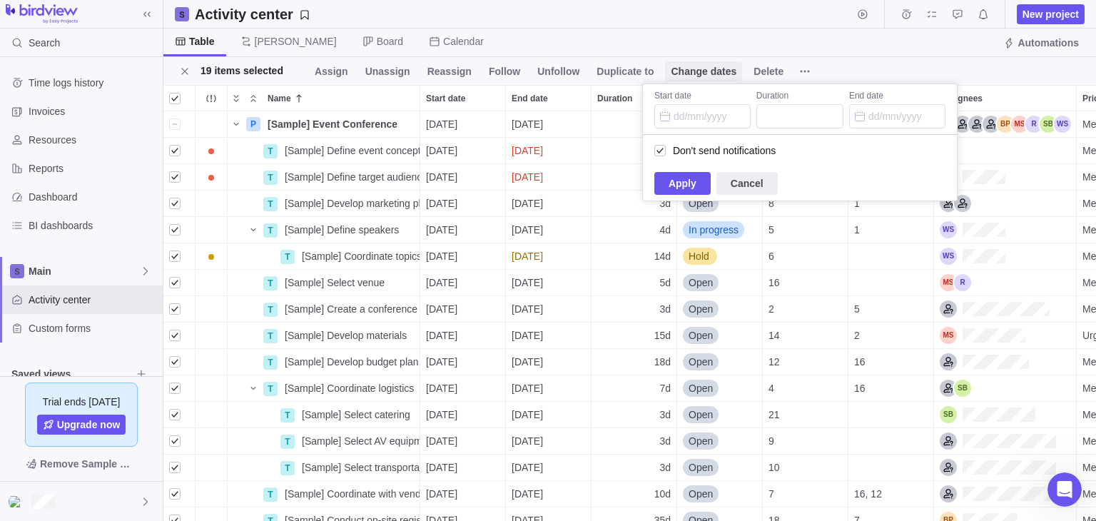
click at [675, 66] on span "Change dates" at bounding box center [704, 71] width 66 height 14
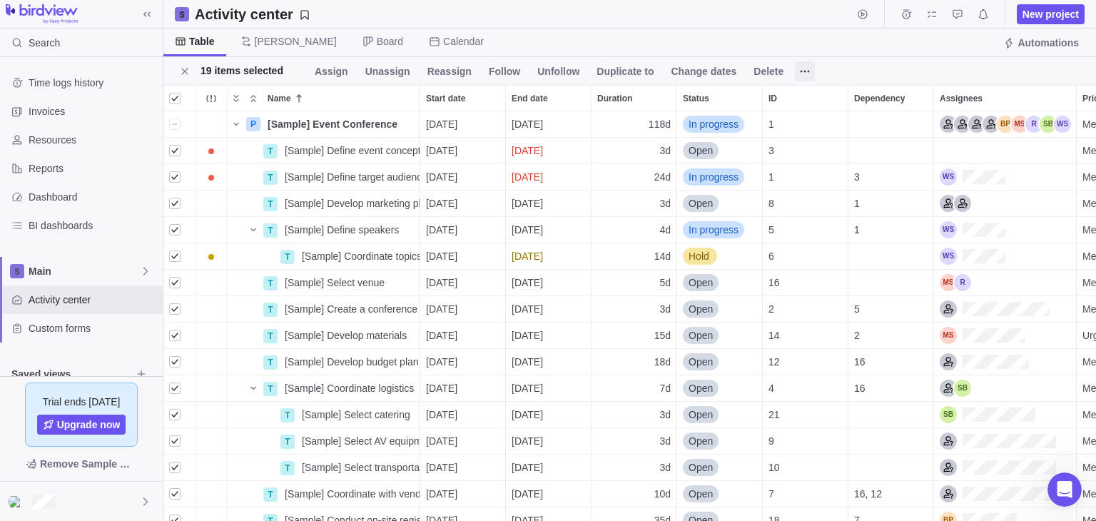
click at [799, 69] on icon at bounding box center [804, 71] width 11 height 11
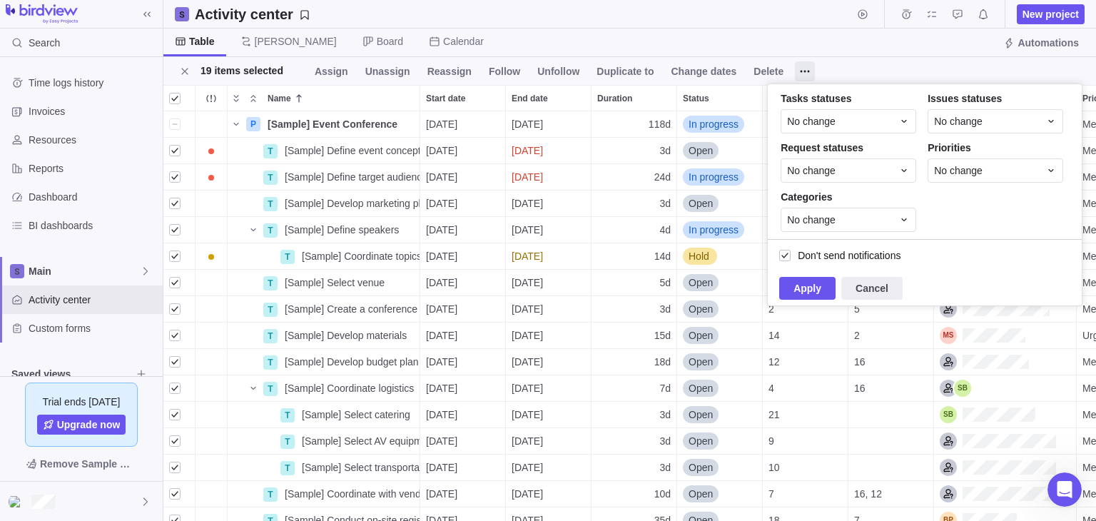
drag, startPoint x: 834, startPoint y: 67, endPoint x: 841, endPoint y: 68, distance: 7.2
click at [841, 69] on div "19 items selected Assign Unassign Reassign Follow Unfollow Duplicate to Change …" at bounding box center [629, 71] width 933 height 28
click at [179, 71] on icon "Close" at bounding box center [184, 71] width 11 height 11
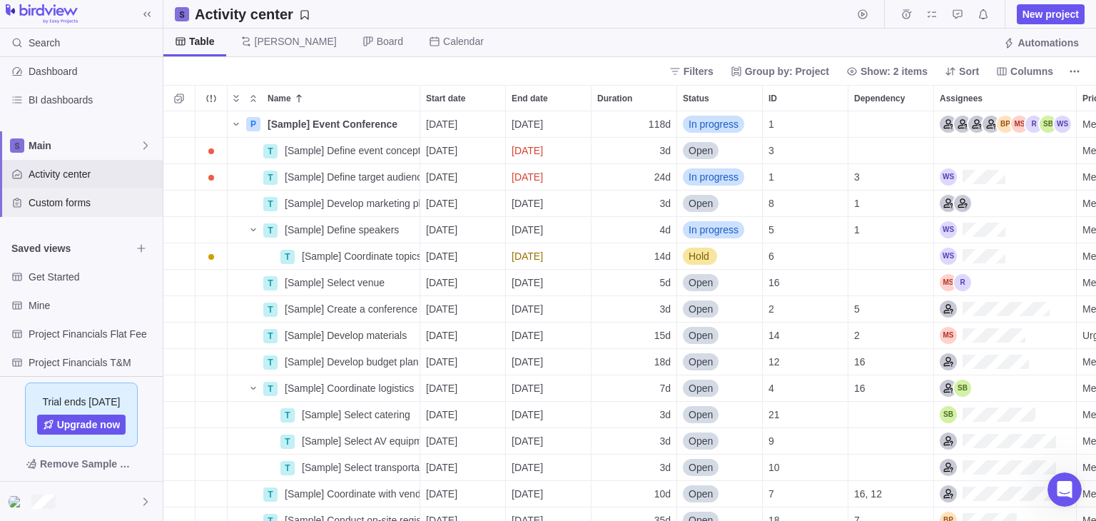
scroll to position [166, 0]
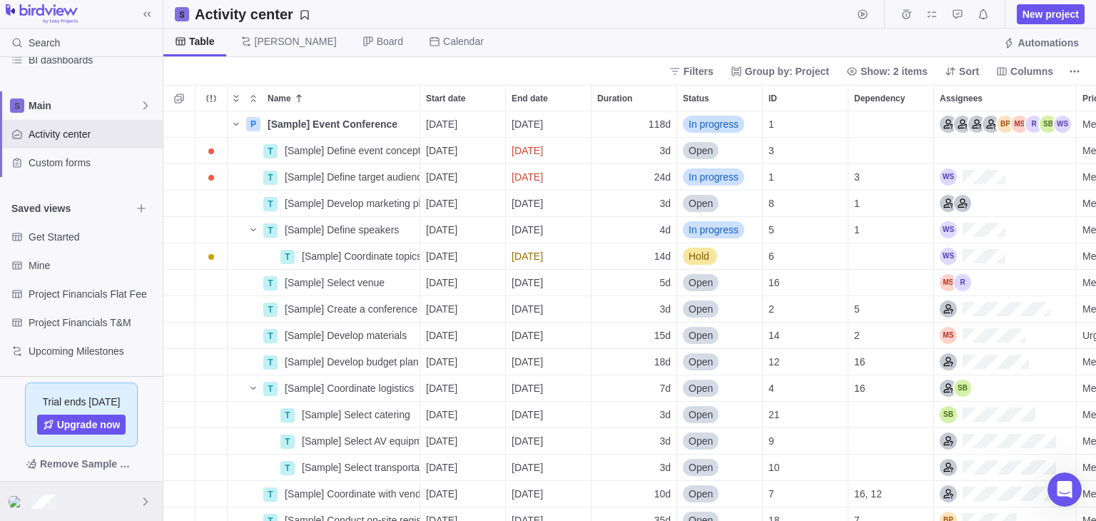
click at [21, 504] on img at bounding box center [17, 501] width 17 height 11
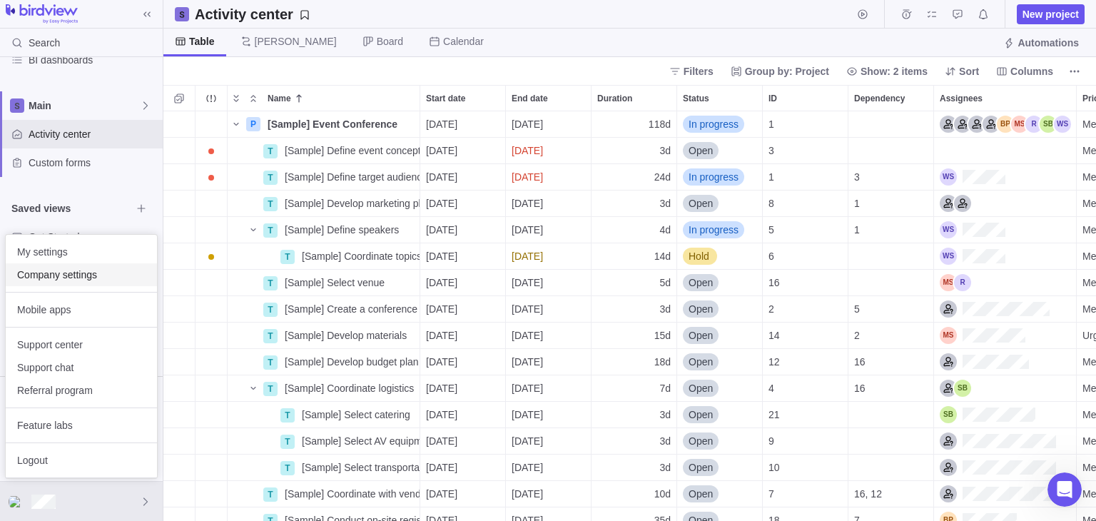
click at [66, 278] on span "Company settings" at bounding box center [81, 275] width 128 height 14
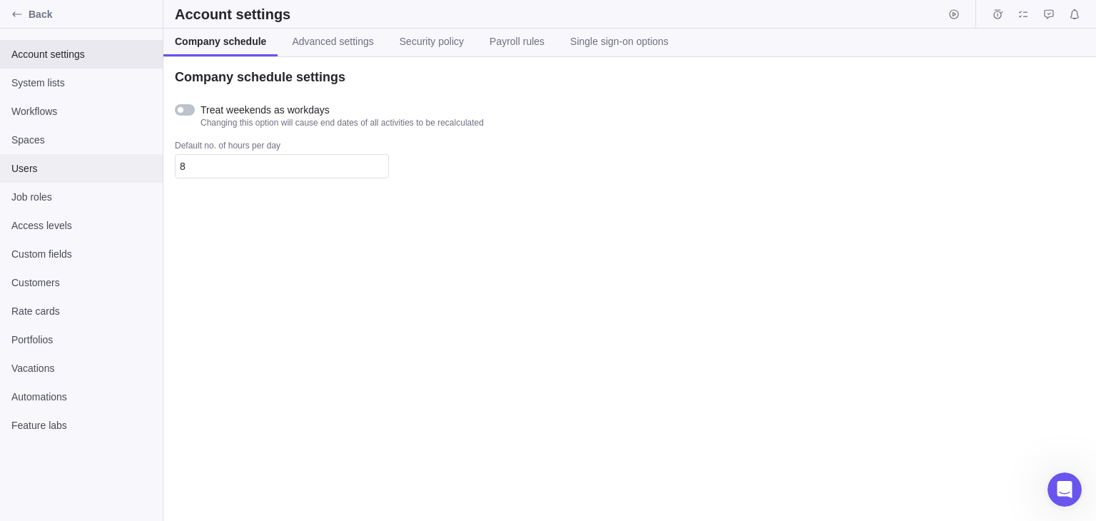
click at [31, 166] on span "Users" at bounding box center [81, 168] width 140 height 14
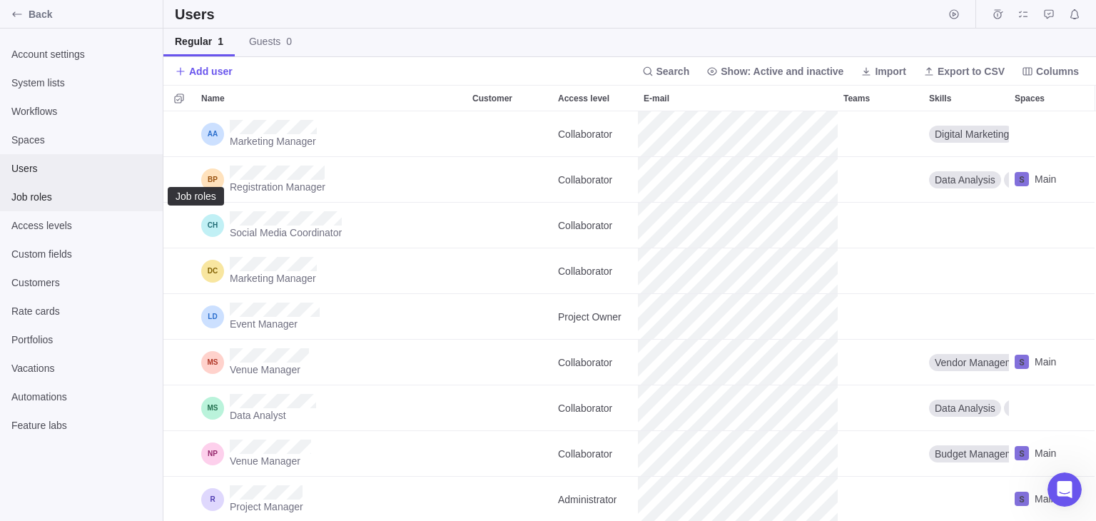
scroll to position [398, 922]
click at [52, 196] on span "Job roles" at bounding box center [81, 197] width 140 height 14
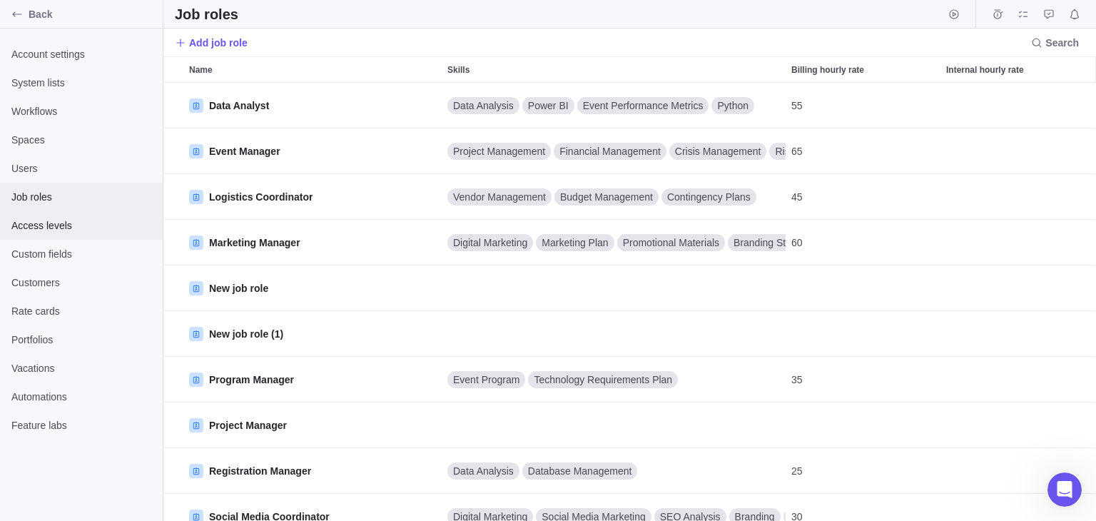
scroll to position [427, 922]
click at [41, 224] on span "Access levels" at bounding box center [81, 225] width 140 height 14
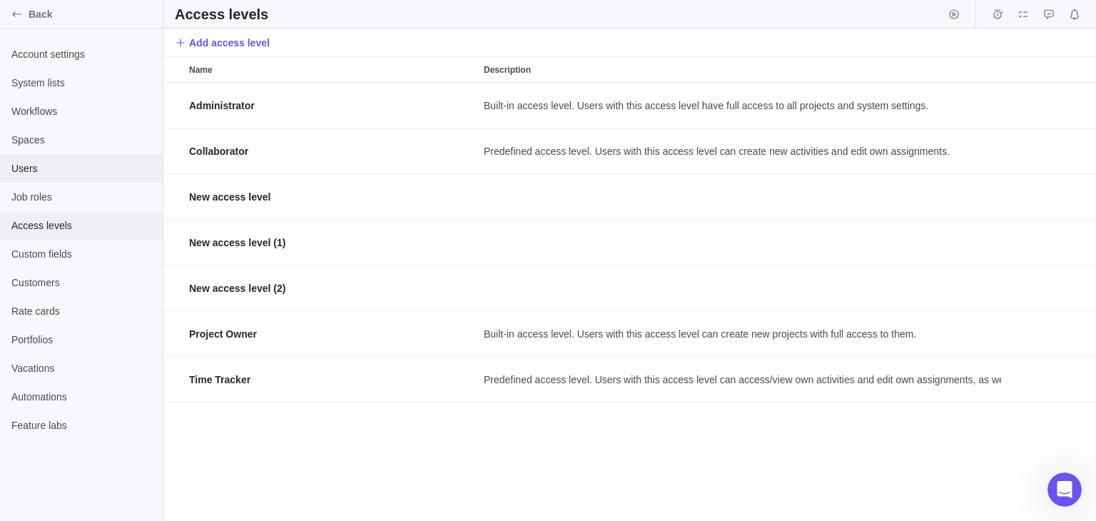
scroll to position [427, 922]
click at [31, 166] on span "Users" at bounding box center [81, 168] width 140 height 14
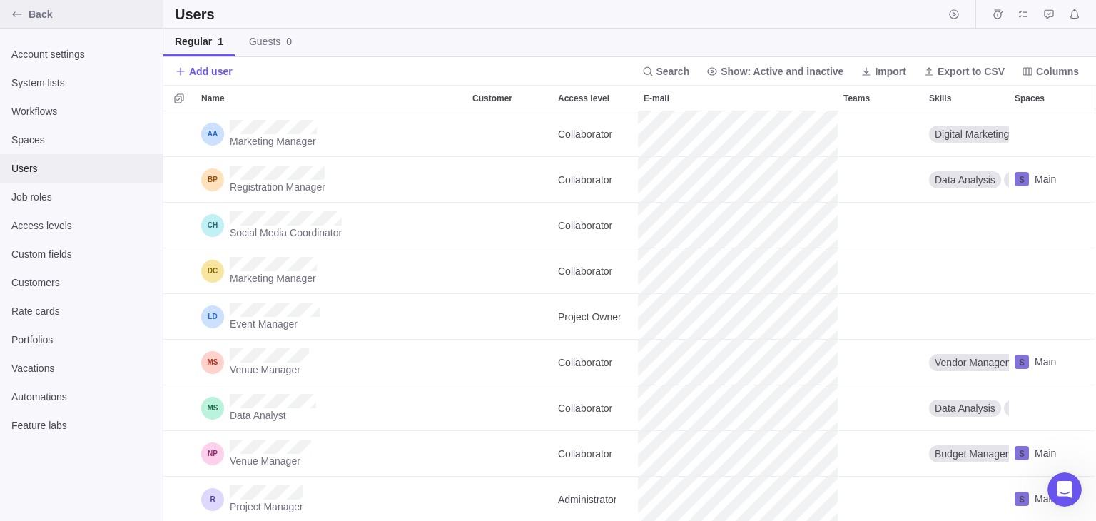
scroll to position [398, 922]
